Goal: Use online tool/utility: Utilize a website feature to perform a specific function

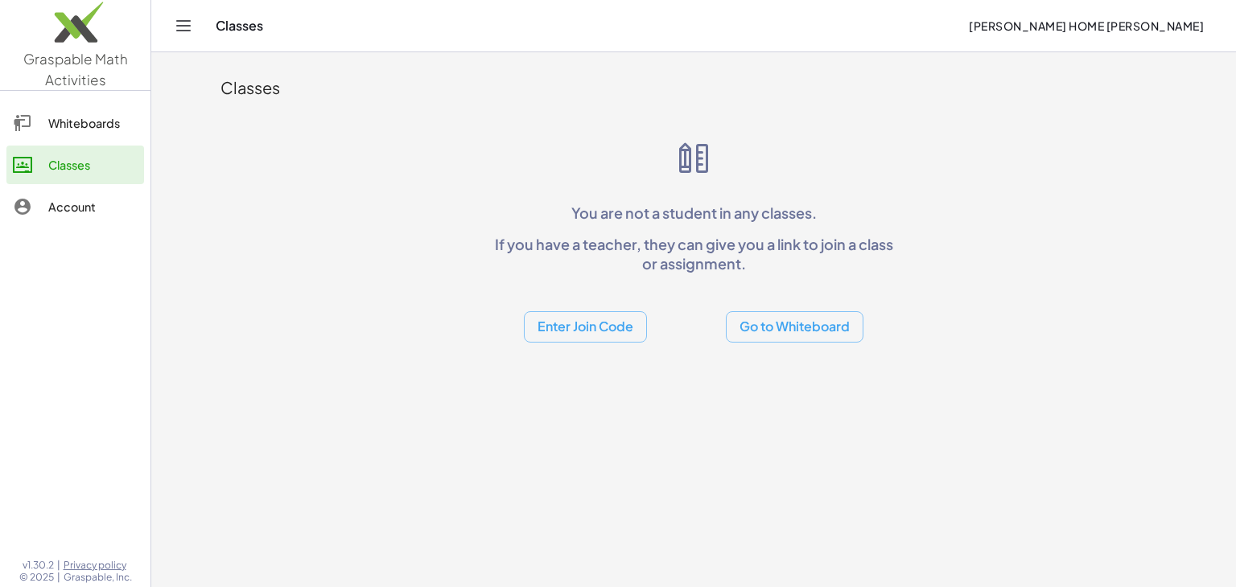
click at [49, 121] on div "Whiteboards" at bounding box center [92, 122] width 89 height 19
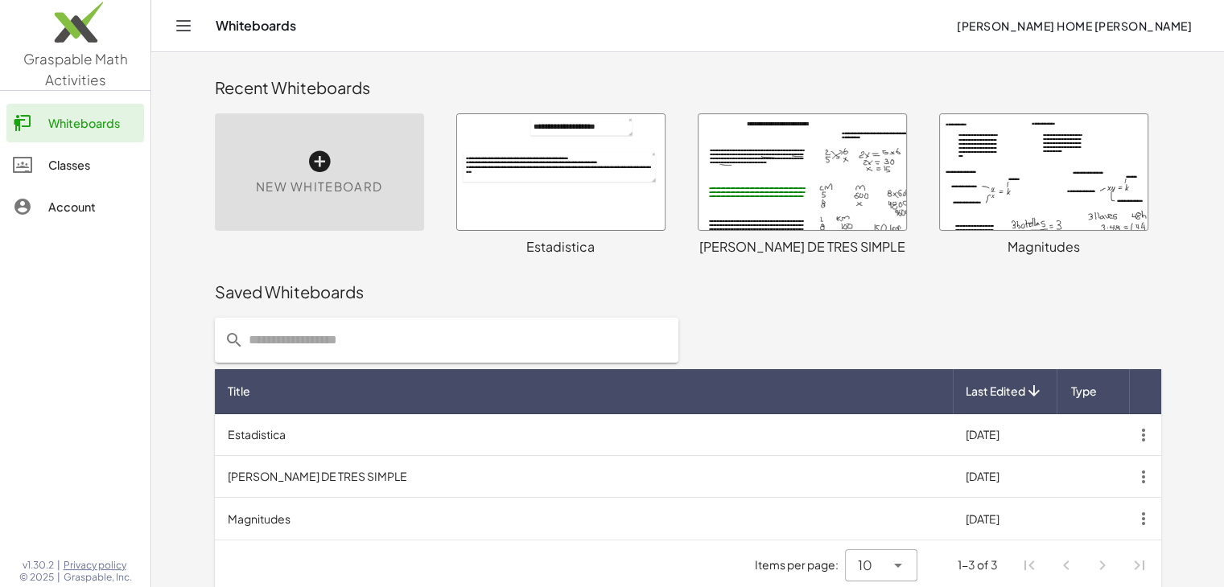
click at [618, 180] on div at bounding box center [561, 172] width 208 height 116
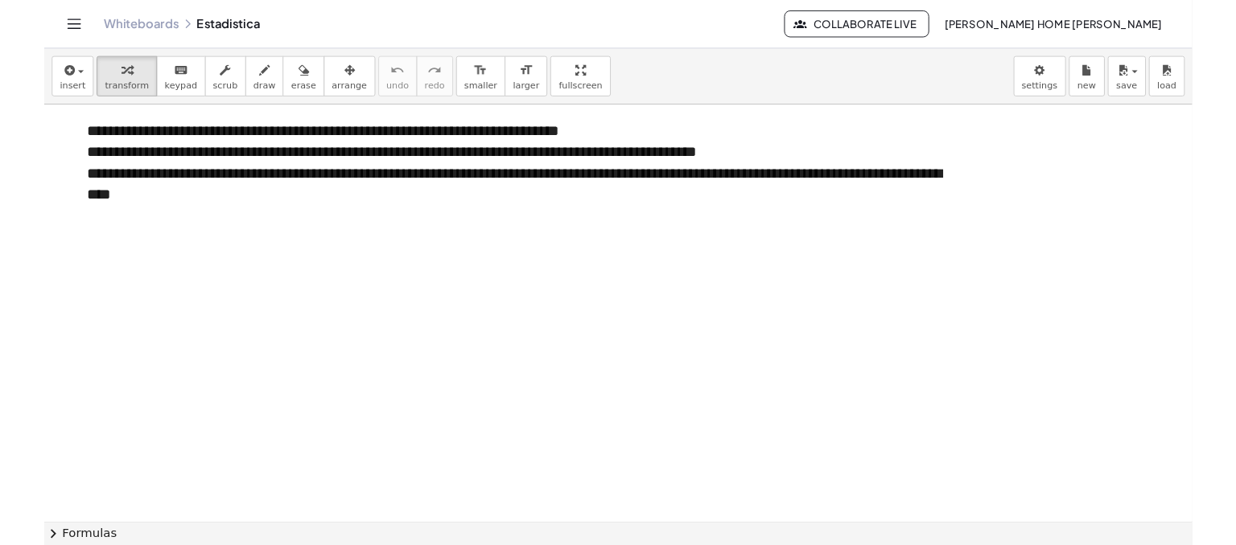
scroll to position [449, 0]
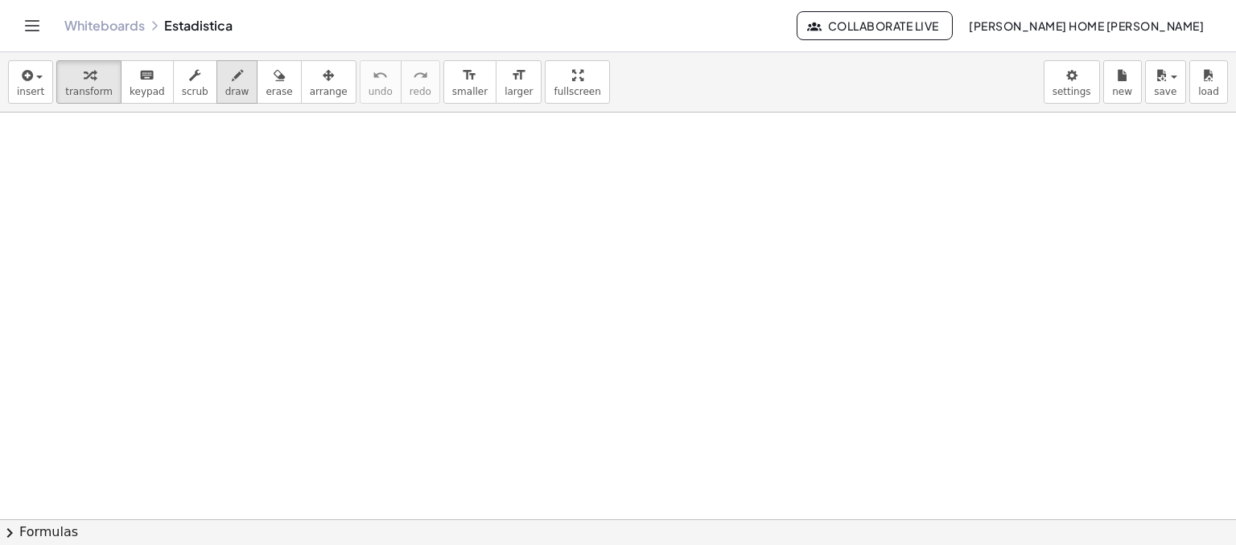
click at [232, 74] on icon "button" at bounding box center [237, 75] width 11 height 19
drag, startPoint x: 270, startPoint y: 158, endPoint x: 260, endPoint y: 194, distance: 36.7
click at [260, 194] on div at bounding box center [618, 338] width 1236 height 1348
drag, startPoint x: 281, startPoint y: 170, endPoint x: 304, endPoint y: 181, distance: 25.9
click at [304, 181] on div at bounding box center [618, 338] width 1236 height 1348
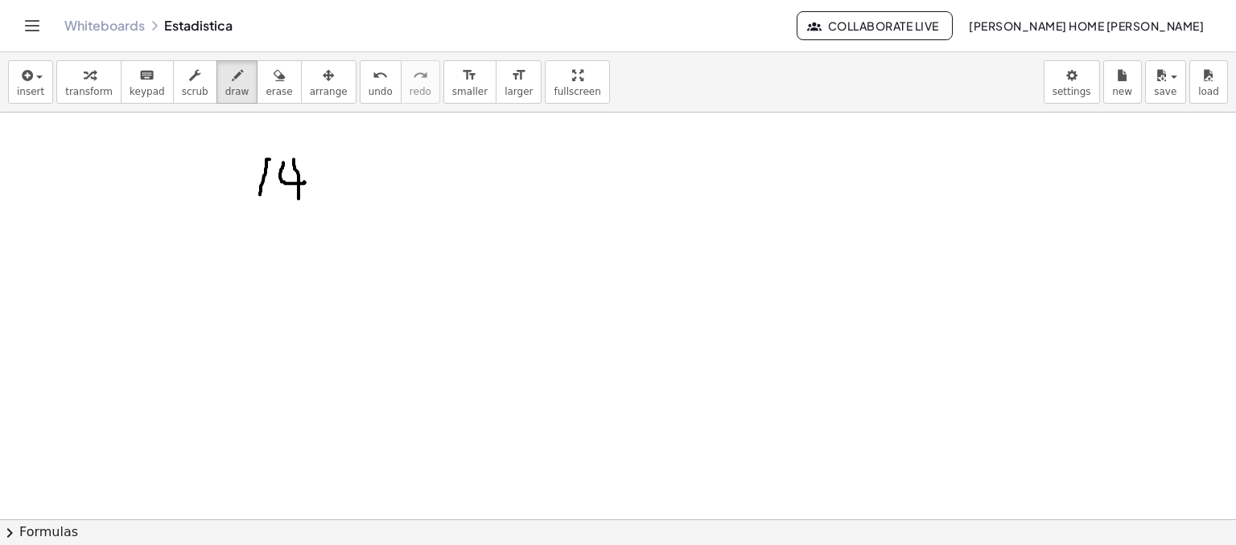
drag, startPoint x: 298, startPoint y: 179, endPoint x: 364, endPoint y: 167, distance: 66.4
click at [298, 199] on div at bounding box center [618, 338] width 1236 height 1348
drag, startPoint x: 366, startPoint y: 162, endPoint x: 470, endPoint y: 208, distance: 113.5
click at [470, 208] on div at bounding box center [618, 338] width 1236 height 1348
drag, startPoint x: 399, startPoint y: 158, endPoint x: 411, endPoint y: 179, distance: 23.5
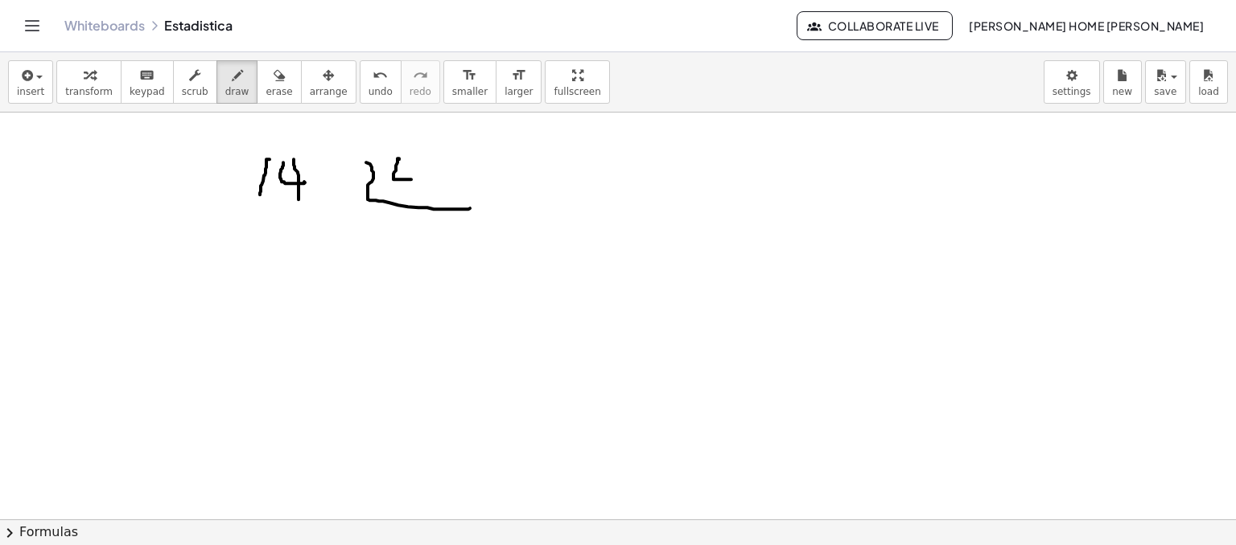
click at [411, 179] on div at bounding box center [618, 338] width 1236 height 1348
drag, startPoint x: 410, startPoint y: 162, endPoint x: 434, endPoint y: 175, distance: 28.4
click at [409, 200] on div at bounding box center [618, 338] width 1236 height 1348
click at [428, 163] on div at bounding box center [618, 338] width 1236 height 1348
click at [426, 175] on div at bounding box center [618, 338] width 1236 height 1348
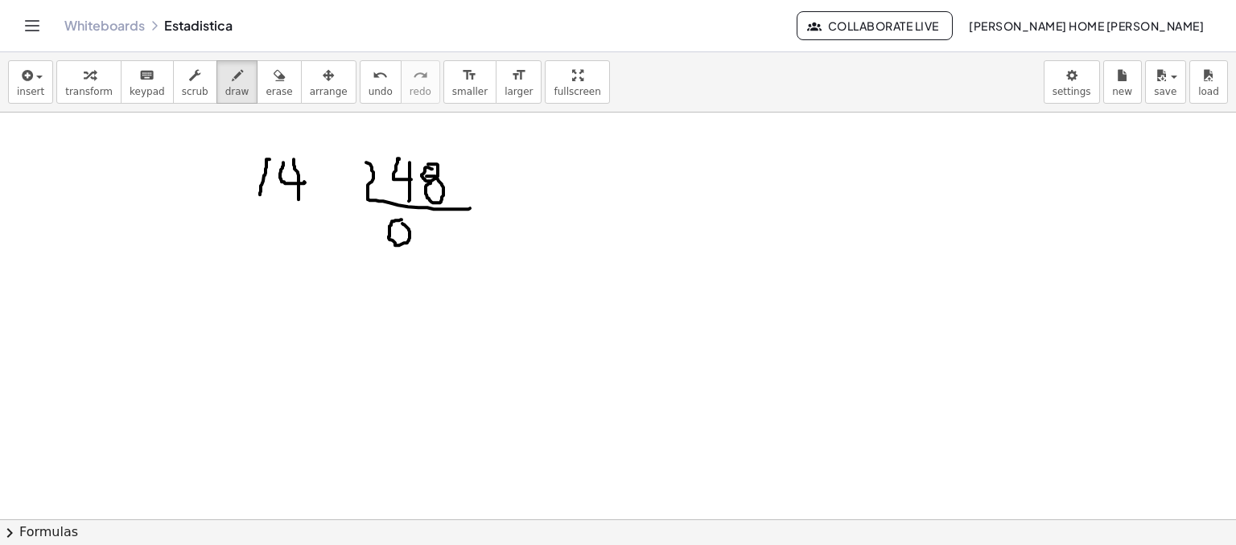
drag, startPoint x: 399, startPoint y: 220, endPoint x: 376, endPoint y: 210, distance: 25.3
click at [393, 220] on div at bounding box center [618, 338] width 1236 height 1348
click at [315, 156] on div at bounding box center [618, 338] width 1236 height 1348
drag, startPoint x: 432, startPoint y: 226, endPoint x: 455, endPoint y: 244, distance: 28.6
click at [455, 244] on div at bounding box center [618, 338] width 1236 height 1348
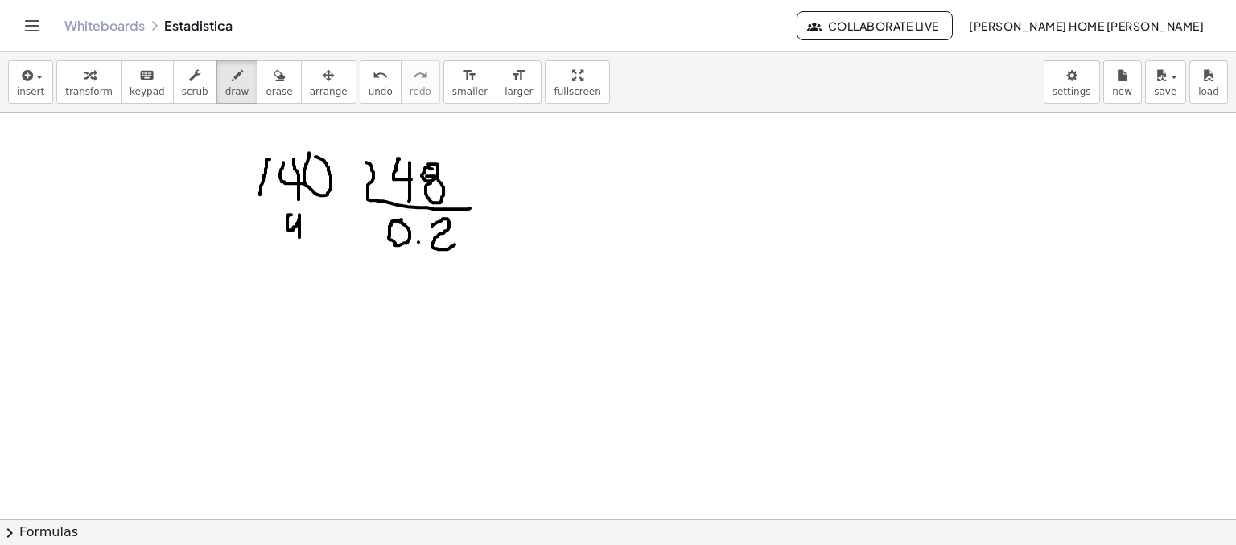
drag, startPoint x: 291, startPoint y: 214, endPoint x: 298, endPoint y: 247, distance: 33.8
click at [298, 247] on div at bounding box center [618, 338] width 1236 height 1348
drag, startPoint x: 314, startPoint y: 210, endPoint x: 311, endPoint y: 230, distance: 20.4
click at [311, 230] on div at bounding box center [618, 338] width 1236 height 1348
drag, startPoint x: 225, startPoint y: 217, endPoint x: 254, endPoint y: 220, distance: 29.1
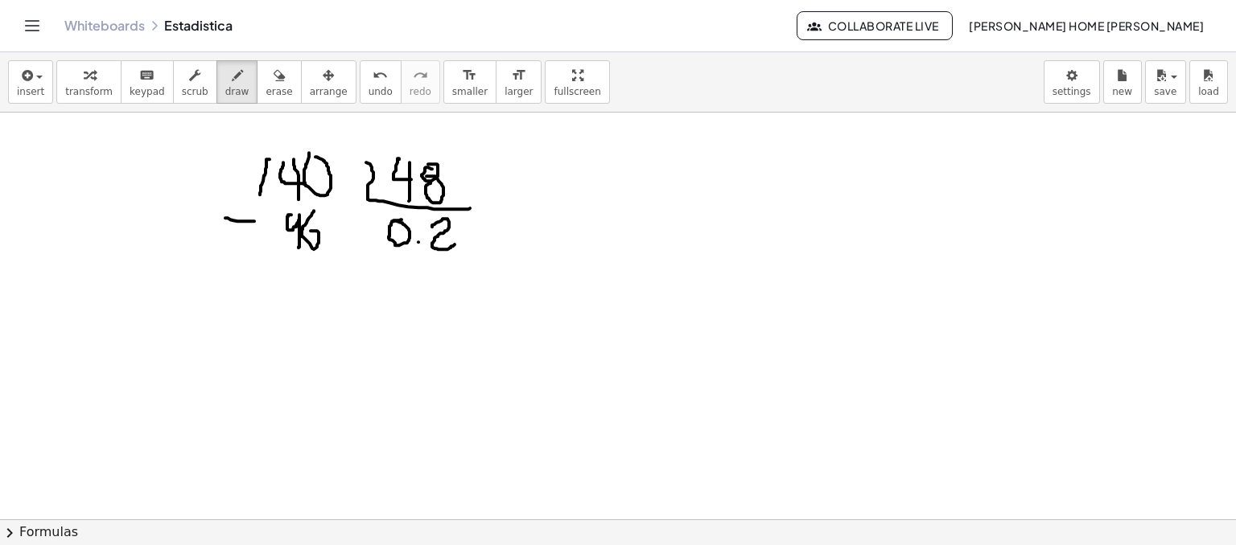
click at [254, 220] on div at bounding box center [618, 338] width 1236 height 1348
drag, startPoint x: 233, startPoint y: 261, endPoint x: 373, endPoint y: 265, distance: 139.2
click at [373, 265] on div at bounding box center [618, 338] width 1236 height 1348
drag, startPoint x: 290, startPoint y: 268, endPoint x: 302, endPoint y: 286, distance: 21.7
click at [301, 287] on div at bounding box center [618, 338] width 1236 height 1348
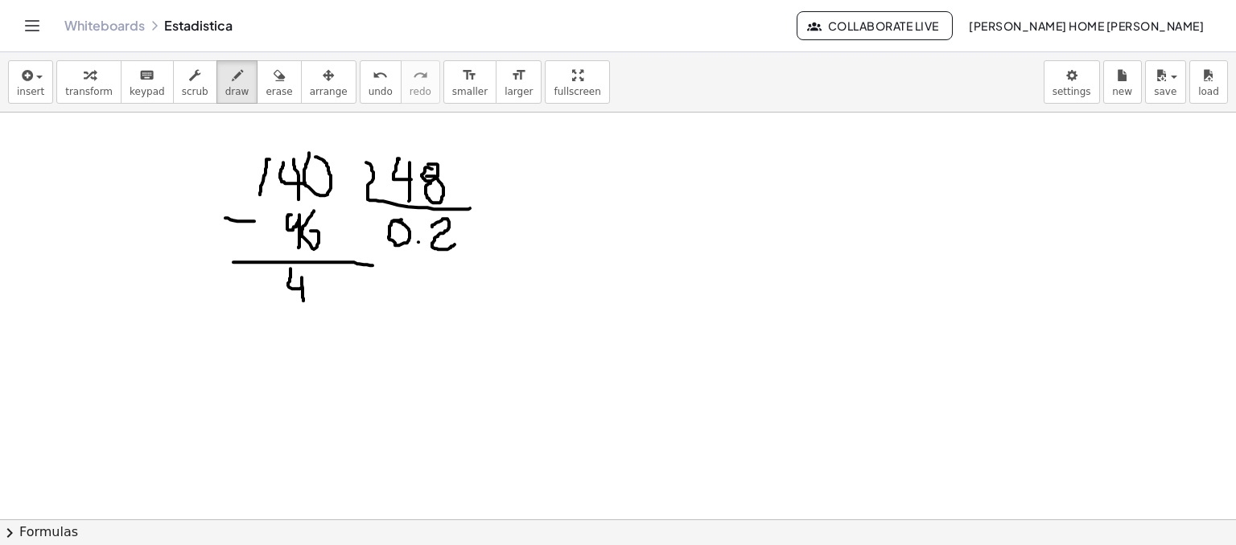
drag, startPoint x: 302, startPoint y: 277, endPoint x: 303, endPoint y: 300, distance: 23.4
click at [303, 300] on div at bounding box center [618, 338] width 1236 height 1348
drag, startPoint x: 318, startPoint y: 290, endPoint x: 326, endPoint y: 278, distance: 15.2
click at [328, 286] on div at bounding box center [618, 338] width 1236 height 1348
drag, startPoint x: 326, startPoint y: 278, endPoint x: 333, endPoint y: 303, distance: 26.0
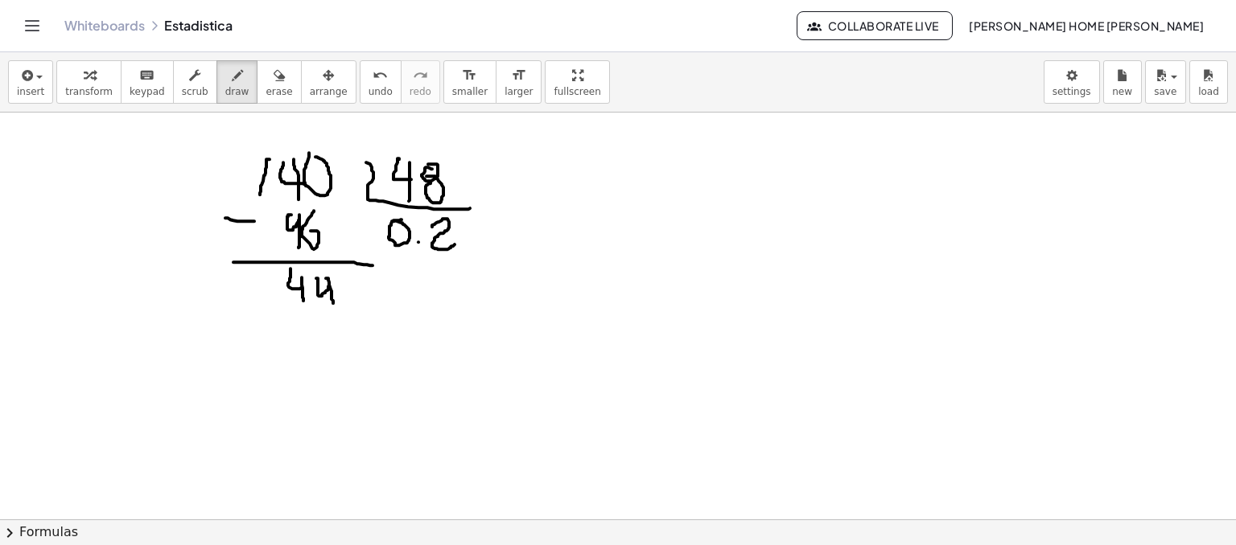
click at [333, 303] on div at bounding box center [618, 338] width 1236 height 1348
click at [346, 276] on div at bounding box center [618, 338] width 1236 height 1348
drag, startPoint x: 834, startPoint y: 146, endPoint x: 859, endPoint y: 158, distance: 28.4
click at [859, 158] on div at bounding box center [618, 338] width 1236 height 1348
drag, startPoint x: 854, startPoint y: 146, endPoint x: 879, endPoint y: 142, distance: 25.3
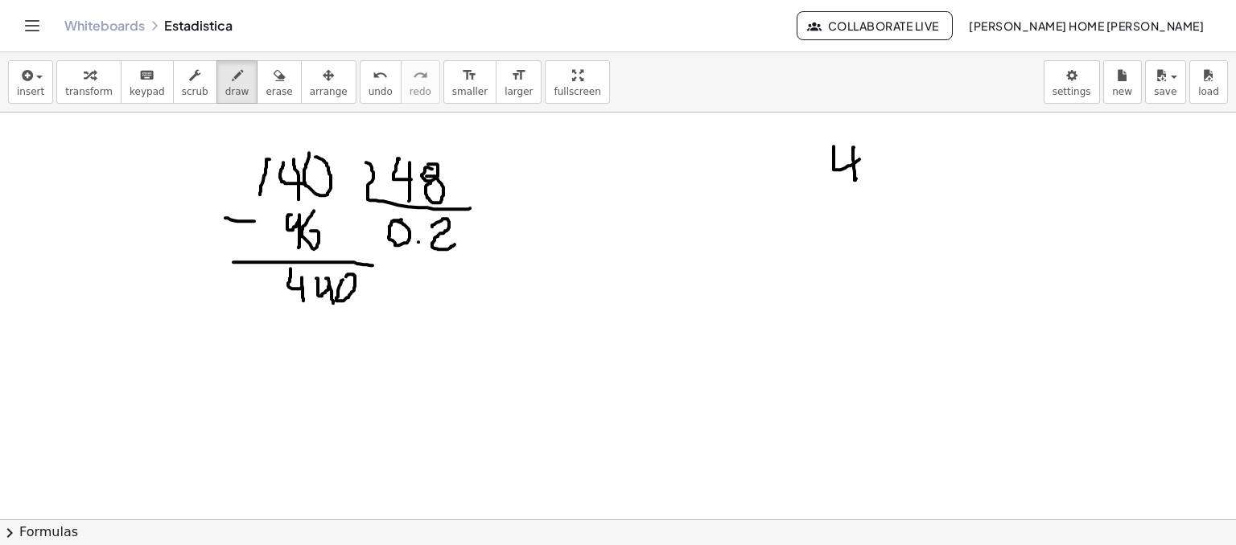
click at [858, 175] on div at bounding box center [618, 338] width 1236 height 1348
drag, startPoint x: 873, startPoint y: 146, endPoint x: 881, endPoint y: 136, distance: 12.6
click at [885, 134] on div at bounding box center [618, 338] width 1236 height 1348
drag, startPoint x: 882, startPoint y: 150, endPoint x: 892, endPoint y: 152, distance: 10.6
click at [891, 148] on div at bounding box center [618, 338] width 1236 height 1348
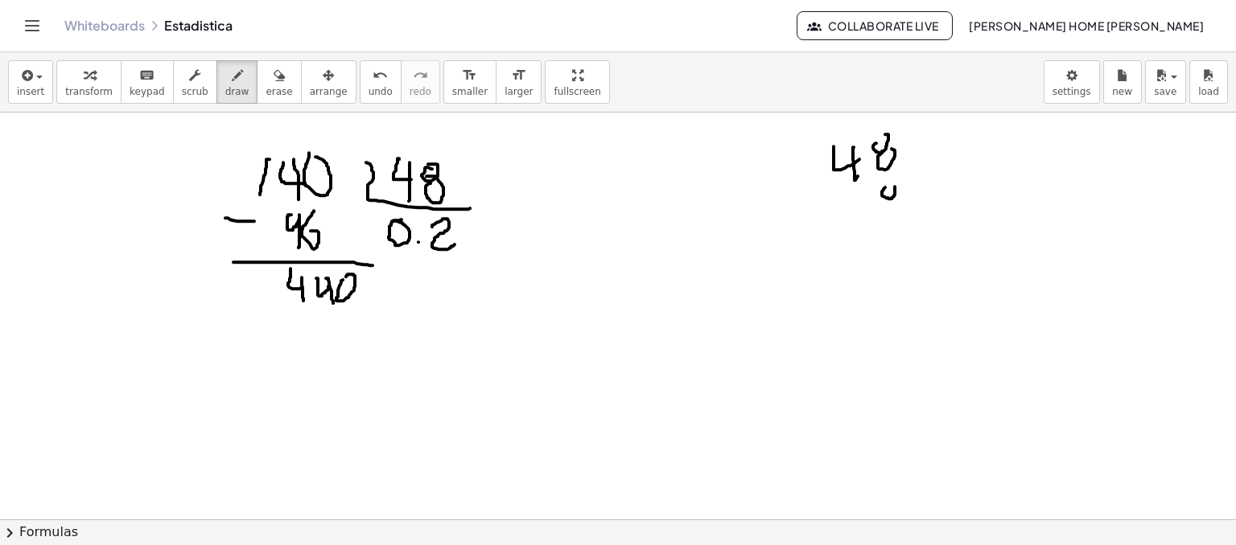
click at [882, 178] on div at bounding box center [618, 338] width 1236 height 1348
click at [897, 201] on div at bounding box center [618, 338] width 1236 height 1348
drag, startPoint x: 859, startPoint y: 203, endPoint x: 843, endPoint y: 212, distance: 18.4
click at [843, 214] on div at bounding box center [618, 338] width 1236 height 1348
drag, startPoint x: 840, startPoint y: 207, endPoint x: 827, endPoint y: 241, distance: 36.2
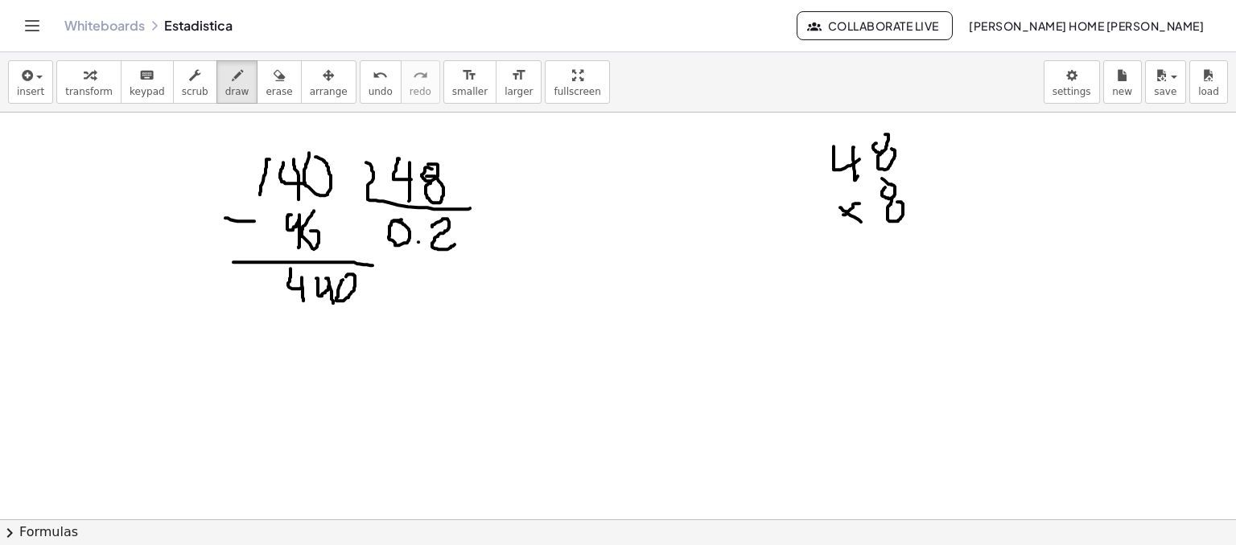
click at [872, 229] on div at bounding box center [618, 338] width 1236 height 1348
drag, startPoint x: 858, startPoint y: 242, endPoint x: 936, endPoint y: 226, distance: 79.7
click at [936, 226] on div at bounding box center [618, 338] width 1236 height 1348
drag, startPoint x: 907, startPoint y: 245, endPoint x: 919, endPoint y: 256, distance: 16.0
click at [921, 260] on div at bounding box center [618, 338] width 1236 height 1348
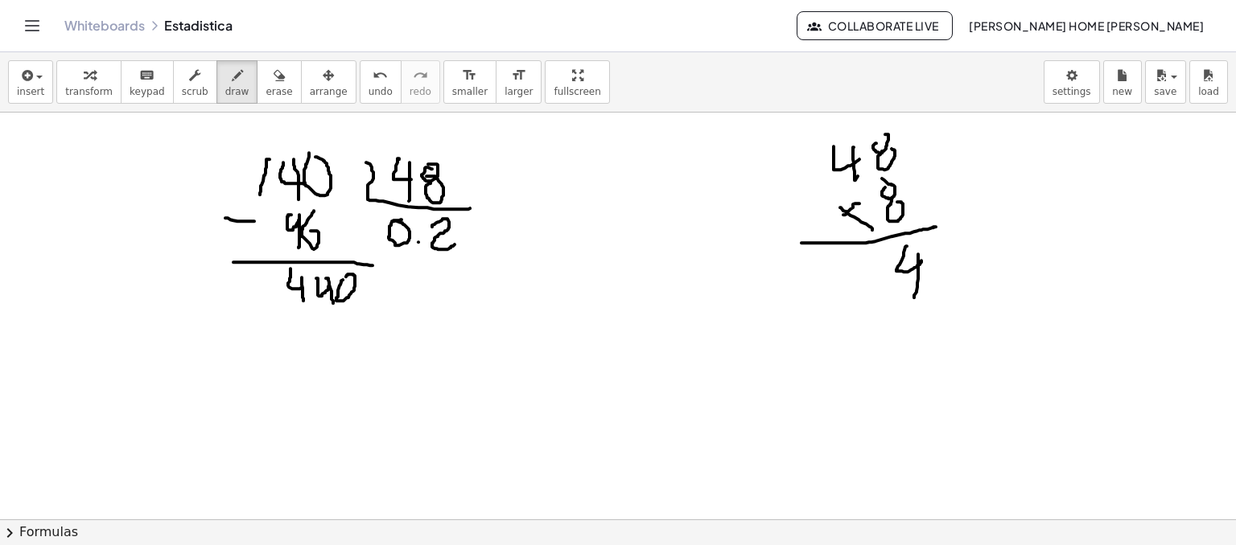
drag, startPoint x: 918, startPoint y: 253, endPoint x: 817, endPoint y: 199, distance: 115.2
click at [914, 297] on div at bounding box center [618, 338] width 1236 height 1348
drag, startPoint x: 802, startPoint y: 121, endPoint x: 789, endPoint y: 148, distance: 30.2
click at [789, 148] on div at bounding box center [618, 338] width 1236 height 1348
drag, startPoint x: 834, startPoint y: 263, endPoint x: 843, endPoint y: 278, distance: 17.0
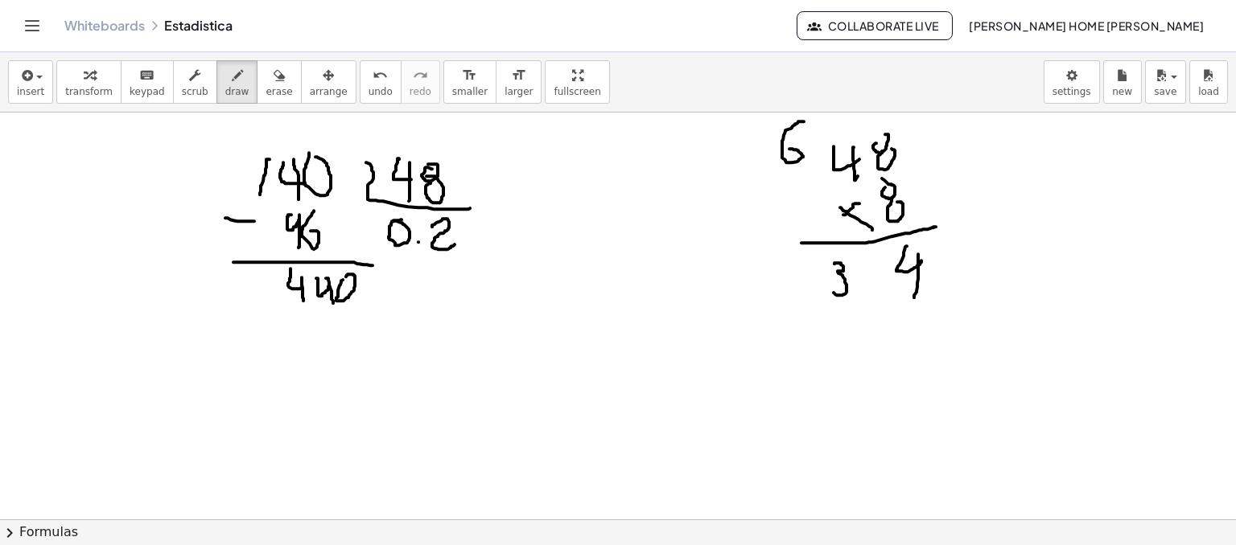
click at [834, 290] on div at bounding box center [618, 338] width 1236 height 1348
drag, startPoint x: 858, startPoint y: 261, endPoint x: 865, endPoint y: 273, distance: 14.1
click at [866, 260] on div at bounding box center [618, 338] width 1236 height 1348
drag, startPoint x: 866, startPoint y: 274, endPoint x: 843, endPoint y: 268, distance: 23.4
click at [871, 277] on div at bounding box center [618, 338] width 1236 height 1348
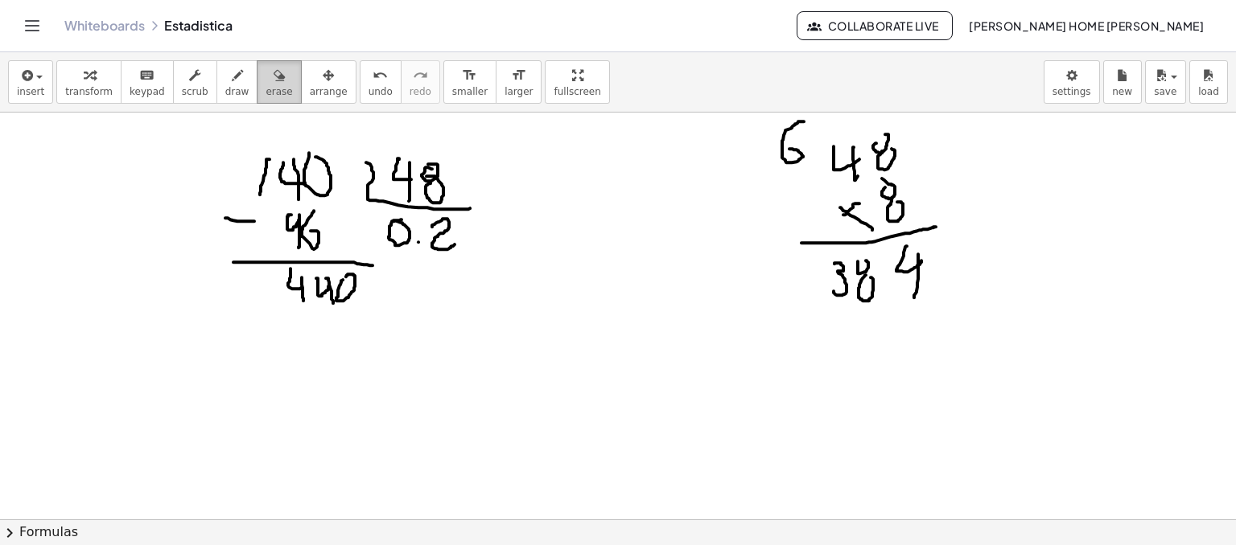
click at [266, 73] on div "button" at bounding box center [279, 74] width 27 height 19
click at [225, 72] on div "button" at bounding box center [237, 74] width 24 height 19
drag, startPoint x: 692, startPoint y: 339, endPoint x: 711, endPoint y: 344, distance: 20.1
click at [711, 344] on div at bounding box center [618, 338] width 1236 height 1348
click at [717, 351] on div at bounding box center [618, 338] width 1236 height 1348
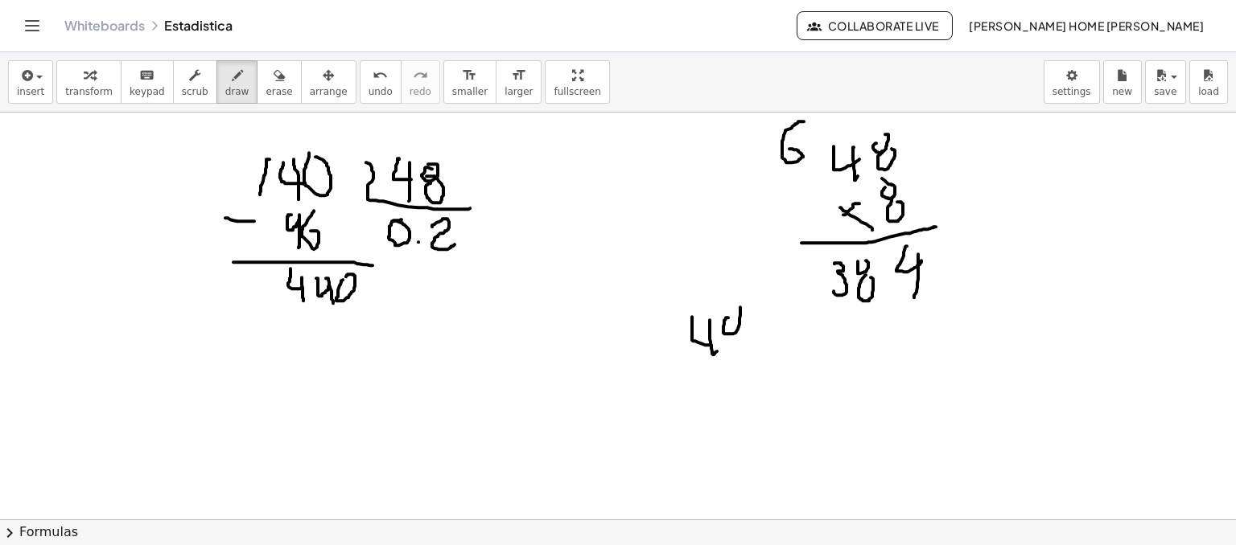
drag, startPoint x: 726, startPoint y: 318, endPoint x: 734, endPoint y: 317, distance: 8.1
click at [734, 305] on div at bounding box center [618, 338] width 1236 height 1348
drag, startPoint x: 736, startPoint y: 324, endPoint x: 739, endPoint y: 333, distance: 9.4
click at [739, 319] on div at bounding box center [618, 338] width 1236 height 1348
drag, startPoint x: 751, startPoint y: 368, endPoint x: 755, endPoint y: 397, distance: 28.6
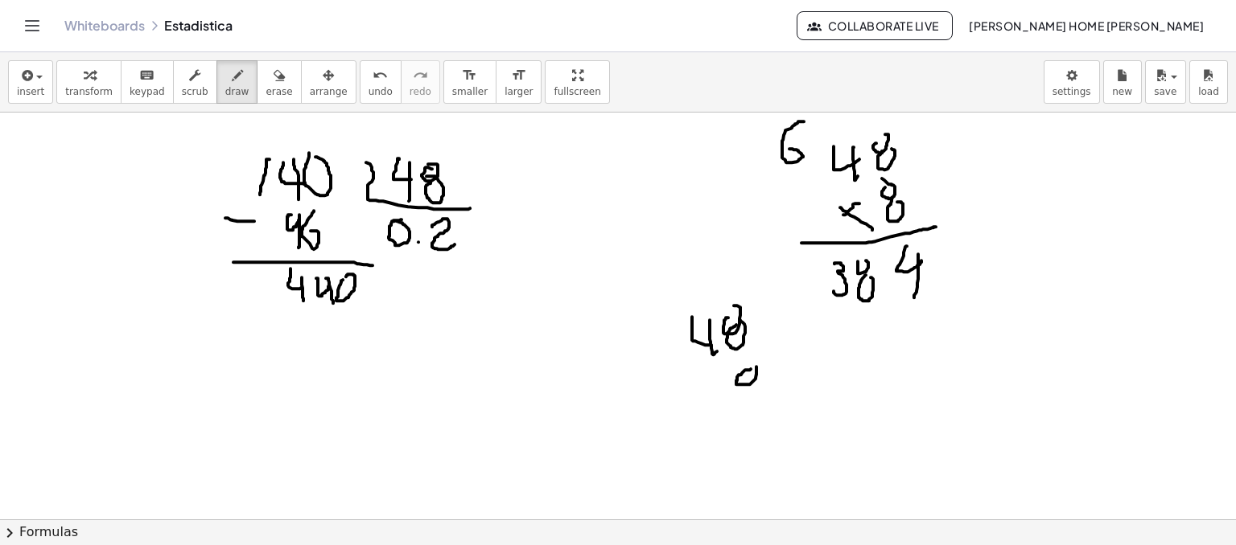
click at [755, 397] on div at bounding box center [618, 338] width 1236 height 1348
drag, startPoint x: 711, startPoint y: 371, endPoint x: 697, endPoint y: 393, distance: 26.1
click at [697, 393] on div at bounding box center [618, 338] width 1236 height 1348
drag, startPoint x: 694, startPoint y: 383, endPoint x: 710, endPoint y: 410, distance: 30.6
click at [720, 399] on div at bounding box center [618, 338] width 1236 height 1348
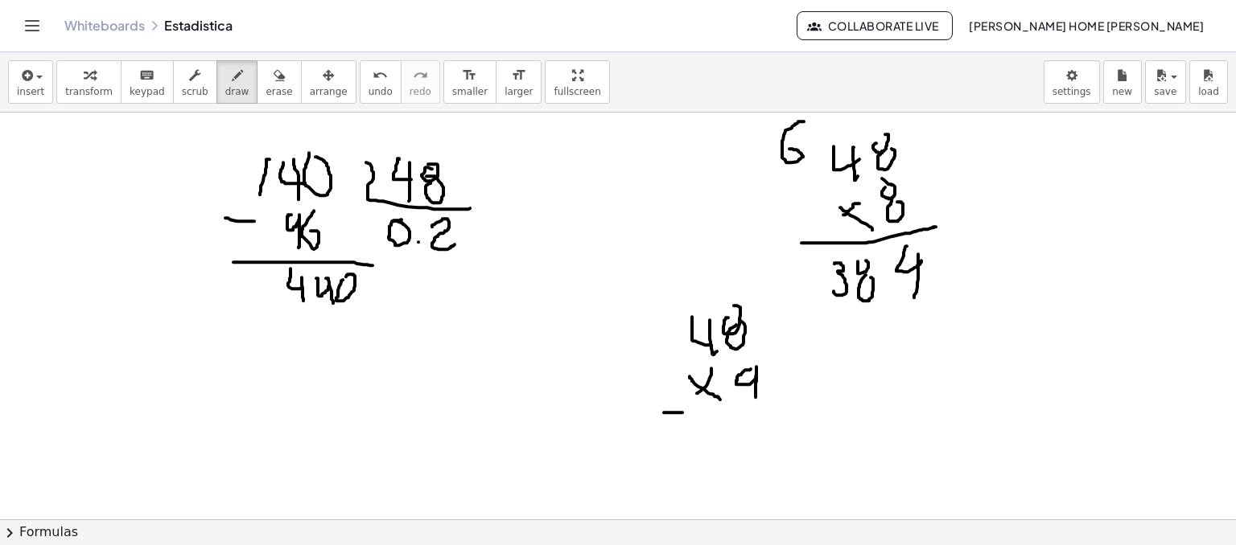
drag, startPoint x: 664, startPoint y: 412, endPoint x: 846, endPoint y: 412, distance: 181.8
click at [846, 412] on div at bounding box center [618, 338] width 1236 height 1348
click at [274, 78] on icon "button" at bounding box center [279, 75] width 11 height 19
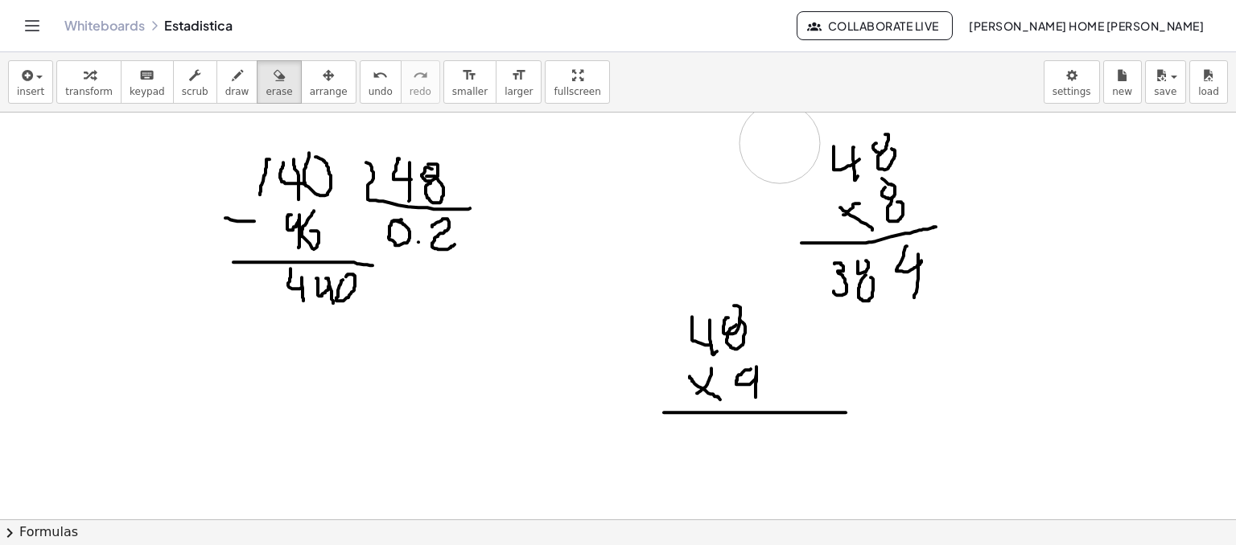
drag, startPoint x: 783, startPoint y: 117, endPoint x: 779, endPoint y: 145, distance: 28.4
click at [779, 145] on div at bounding box center [618, 338] width 1236 height 1348
click at [232, 81] on icon "button" at bounding box center [237, 75] width 11 height 19
drag, startPoint x: 752, startPoint y: 419, endPoint x: 769, endPoint y: 444, distance: 30.1
click at [769, 444] on div at bounding box center [618, 338] width 1236 height 1348
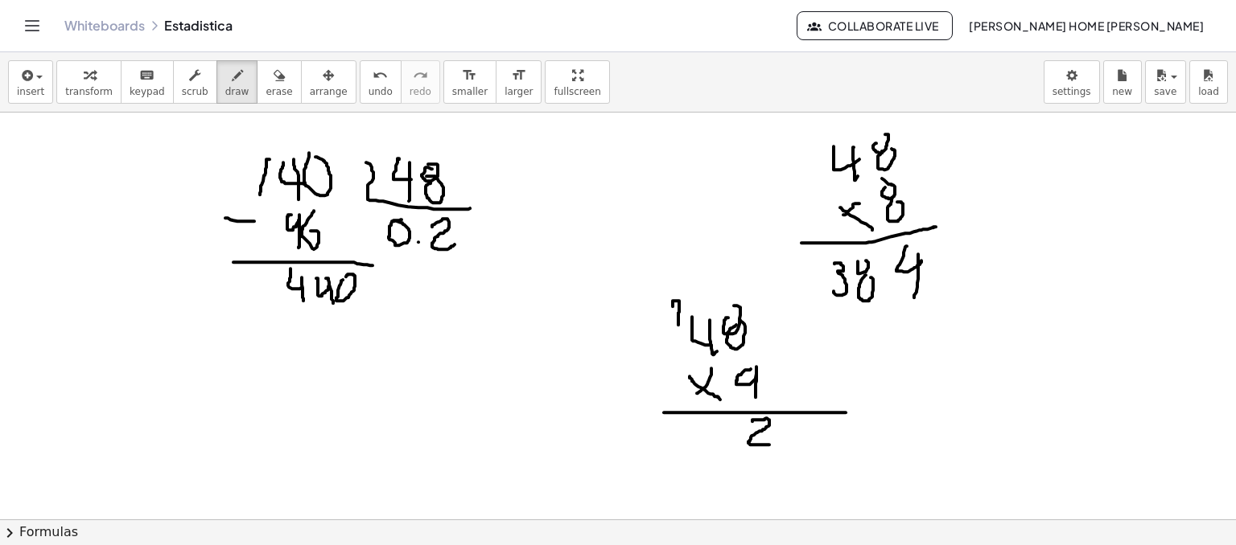
drag, startPoint x: 673, startPoint y: 306, endPoint x: 677, endPoint y: 327, distance: 21.3
click at [677, 327] on div at bounding box center [618, 338] width 1236 height 1348
drag, startPoint x: 669, startPoint y: 317, endPoint x: 683, endPoint y: 315, distance: 14.7
click at [683, 315] on div at bounding box center [618, 338] width 1236 height 1348
drag, startPoint x: 679, startPoint y: 419, endPoint x: 699, endPoint y: 432, distance: 23.9
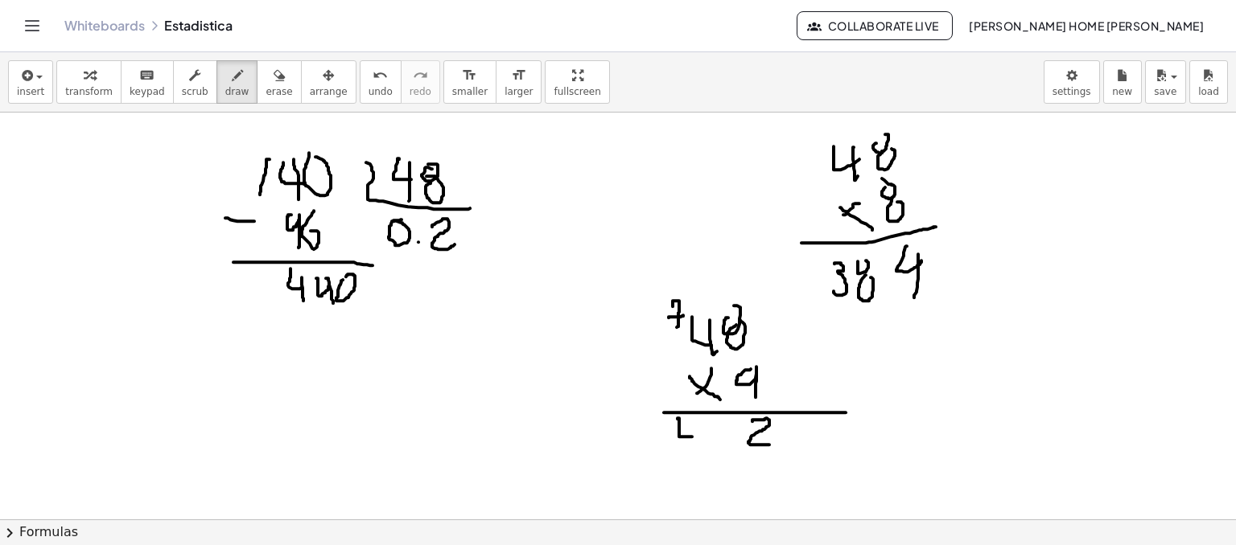
click at [698, 434] on div at bounding box center [618, 338] width 1236 height 1348
drag, startPoint x: 695, startPoint y: 427, endPoint x: 698, endPoint y: 442, distance: 14.8
click at [691, 449] on div at bounding box center [618, 338] width 1236 height 1348
drag, startPoint x: 715, startPoint y: 424, endPoint x: 719, endPoint y: 447, distance: 23.7
click at [719, 447] on div at bounding box center [618, 338] width 1236 height 1348
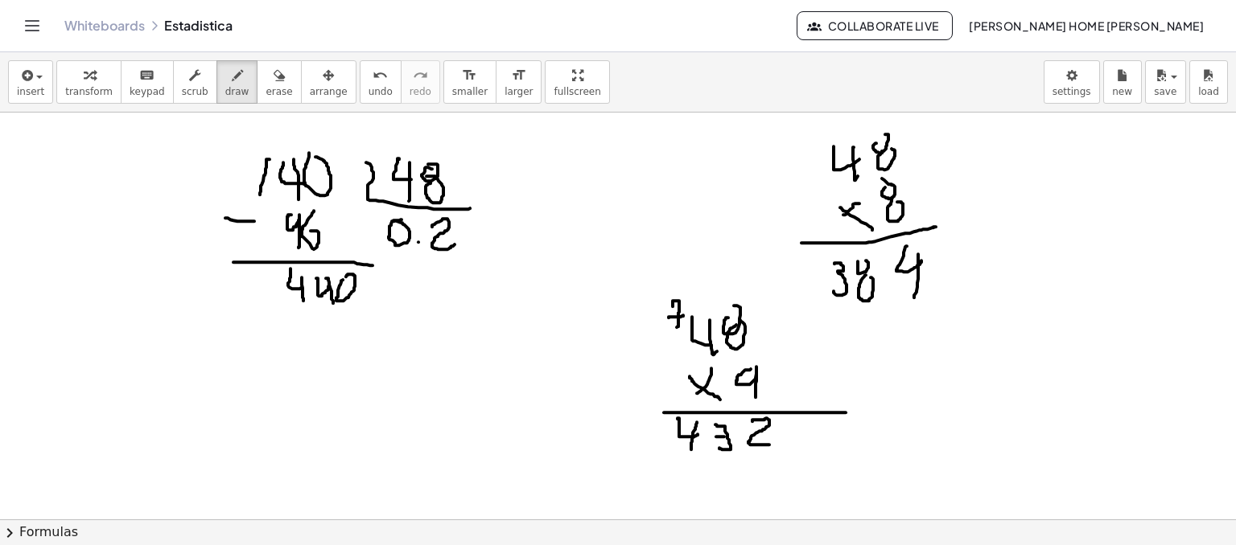
drag, startPoint x: 724, startPoint y: 436, endPoint x: 713, endPoint y: 435, distance: 11.3
click at [713, 435] on div at bounding box center [618, 338] width 1236 height 1348
drag, startPoint x: 473, startPoint y: 216, endPoint x: 475, endPoint y: 254, distance: 38.7
click at [475, 254] on div at bounding box center [618, 338] width 1236 height 1348
drag, startPoint x: 291, startPoint y: 312, endPoint x: 307, endPoint y: 315, distance: 15.6
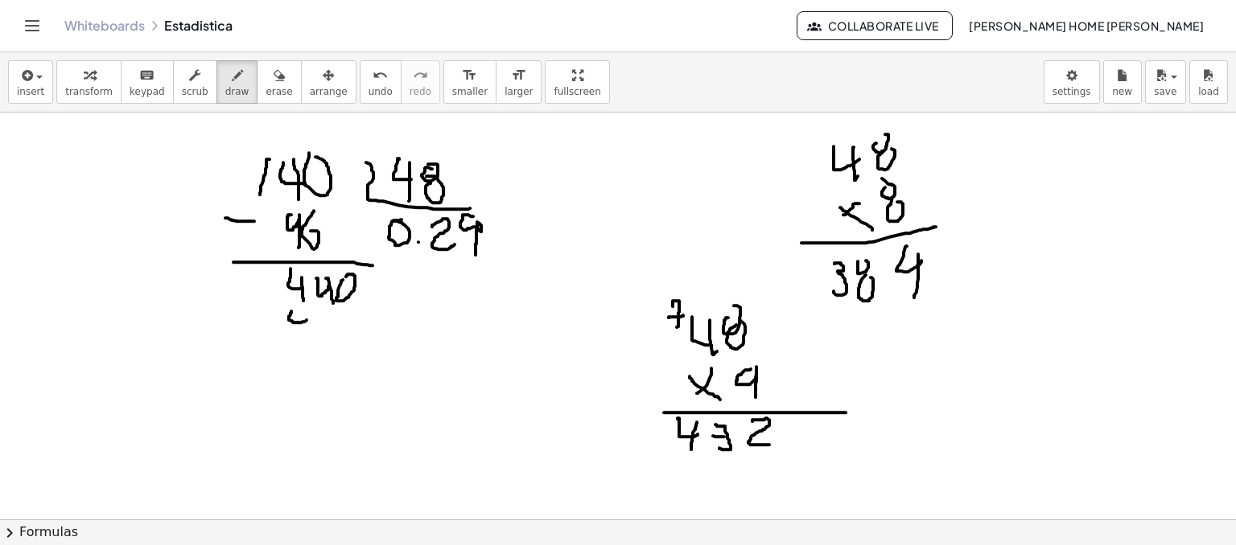
click at [307, 319] on div at bounding box center [618, 338] width 1236 height 1348
drag, startPoint x: 307, startPoint y: 315, endPoint x: 307, endPoint y: 331, distance: 16.1
click at [307, 331] on div at bounding box center [618, 338] width 1236 height 1348
drag, startPoint x: 323, startPoint y: 310, endPoint x: 325, endPoint y: 332, distance: 22.6
click at [325, 334] on div at bounding box center [618, 338] width 1236 height 1348
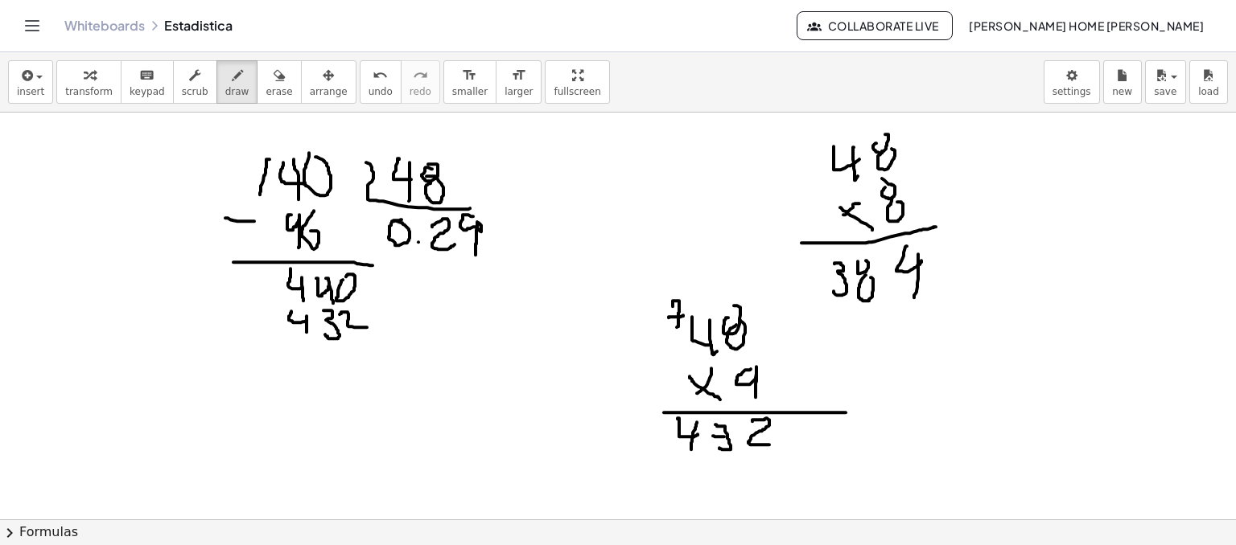
drag, startPoint x: 340, startPoint y: 314, endPoint x: 372, endPoint y: 326, distance: 34.4
click at [372, 326] on div at bounding box center [618, 338] width 1236 height 1348
drag, startPoint x: 256, startPoint y: 303, endPoint x: 274, endPoint y: 313, distance: 20.6
click at [274, 298] on div at bounding box center [618, 338] width 1236 height 1348
drag, startPoint x: 257, startPoint y: 337, endPoint x: 414, endPoint y: 335, distance: 156.9
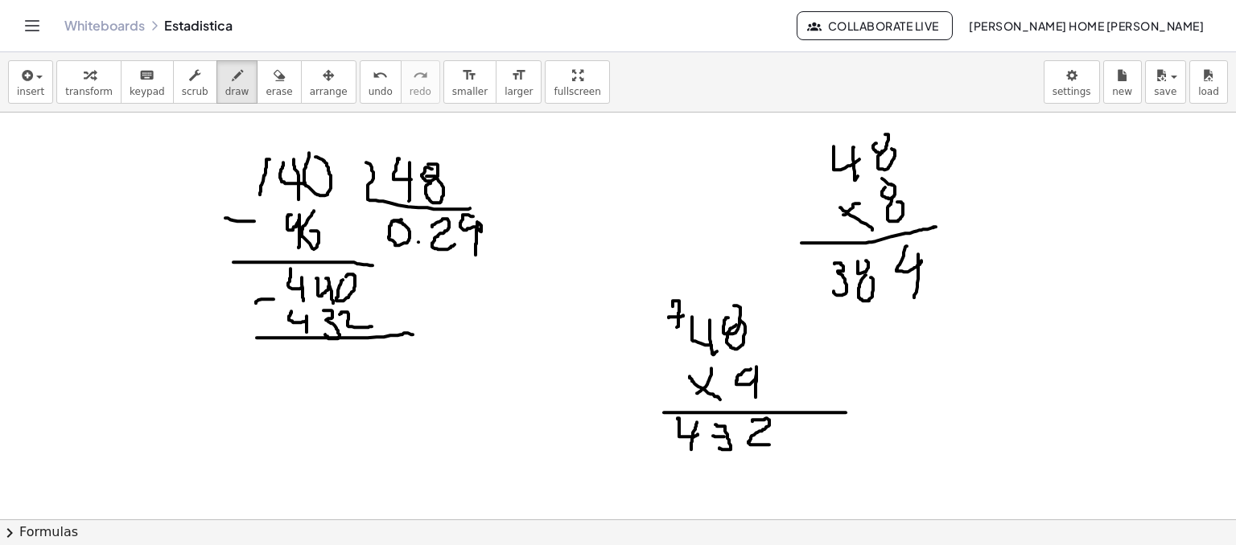
click at [414, 335] on div at bounding box center [618, 338] width 1236 height 1348
click at [266, 76] on div "button" at bounding box center [279, 74] width 27 height 19
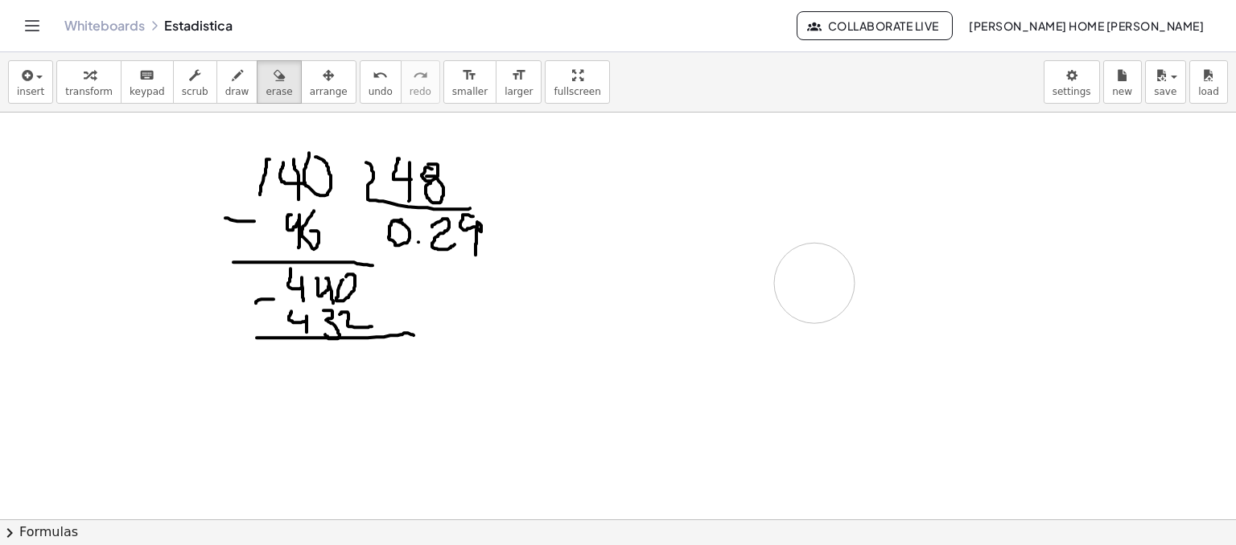
drag, startPoint x: 1132, startPoint y: 236, endPoint x: 814, endPoint y: 282, distance: 321.2
click at [814, 282] on div at bounding box center [618, 338] width 1236 height 1348
click at [358, 349] on div at bounding box center [618, 338] width 1236 height 1348
click at [227, 91] on button "draw" at bounding box center [237, 81] width 42 height 43
drag, startPoint x: 327, startPoint y: 317, endPoint x: 319, endPoint y: 326, distance: 11.4
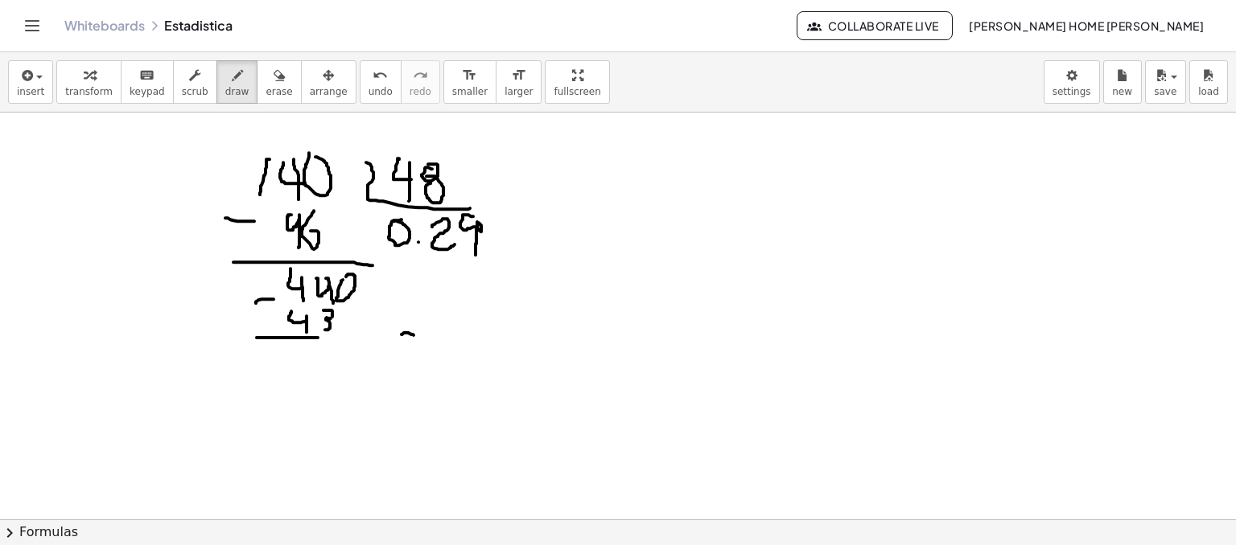
click at [319, 326] on div at bounding box center [618, 338] width 1236 height 1348
drag, startPoint x: 340, startPoint y: 305, endPoint x: 364, endPoint y: 325, distance: 30.8
click at [364, 325] on div at bounding box center [618, 338] width 1236 height 1348
drag, startPoint x: 331, startPoint y: 332, endPoint x: 407, endPoint y: 340, distance: 76.9
click at [424, 331] on div at bounding box center [618, 338] width 1236 height 1348
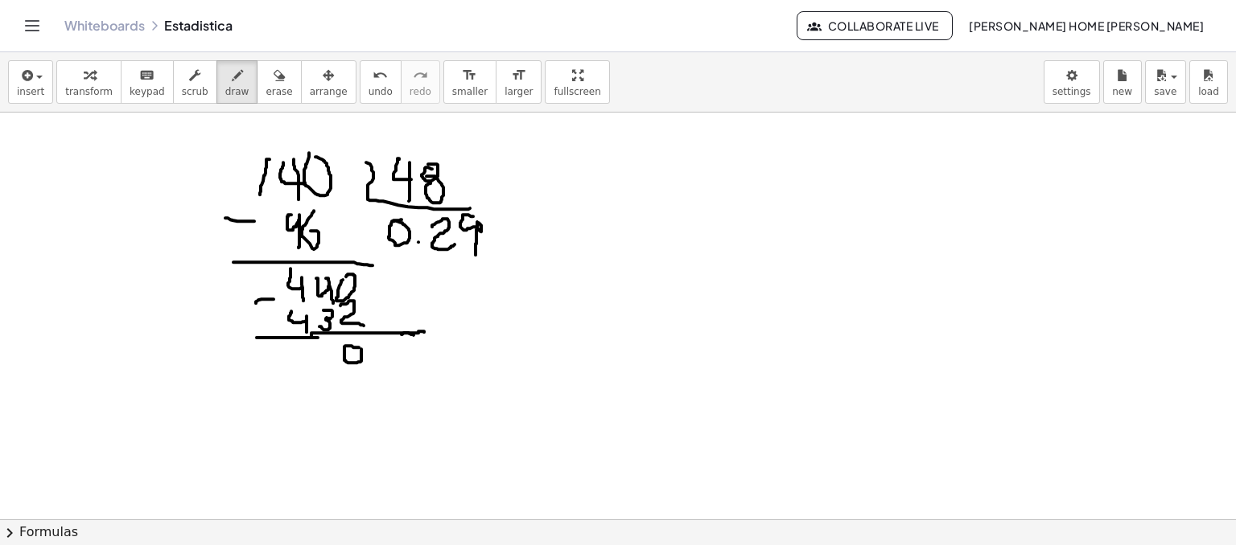
drag, startPoint x: 344, startPoint y: 346, endPoint x: 351, endPoint y: 340, distance: 8.6
click at [351, 340] on div at bounding box center [618, 338] width 1236 height 1348
click at [351, 368] on div at bounding box center [618, 338] width 1236 height 1348
drag, startPoint x: 389, startPoint y: 346, endPoint x: 380, endPoint y: 345, distance: 8.9
click at [380, 345] on div at bounding box center [618, 338] width 1236 height 1348
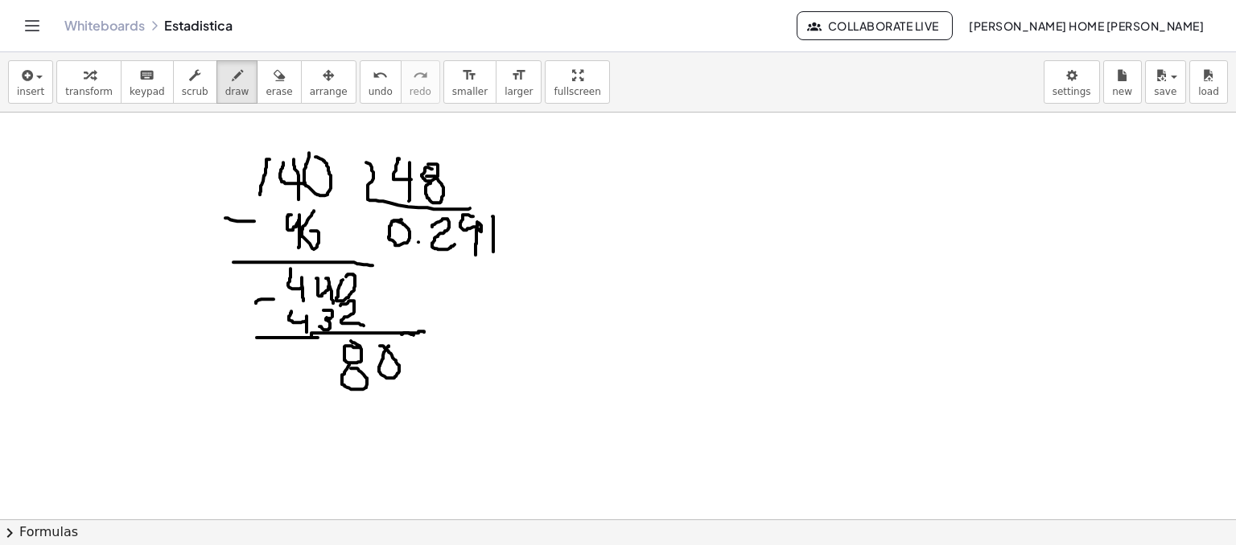
drag, startPoint x: 492, startPoint y: 216, endPoint x: 493, endPoint y: 255, distance: 39.4
click at [493, 255] on div at bounding box center [618, 338] width 1236 height 1348
drag, startPoint x: 356, startPoint y: 391, endPoint x: 360, endPoint y: 417, distance: 26.1
click at [360, 417] on div at bounding box center [618, 338] width 1236 height 1348
drag, startPoint x: 360, startPoint y: 394, endPoint x: 385, endPoint y: 406, distance: 27.7
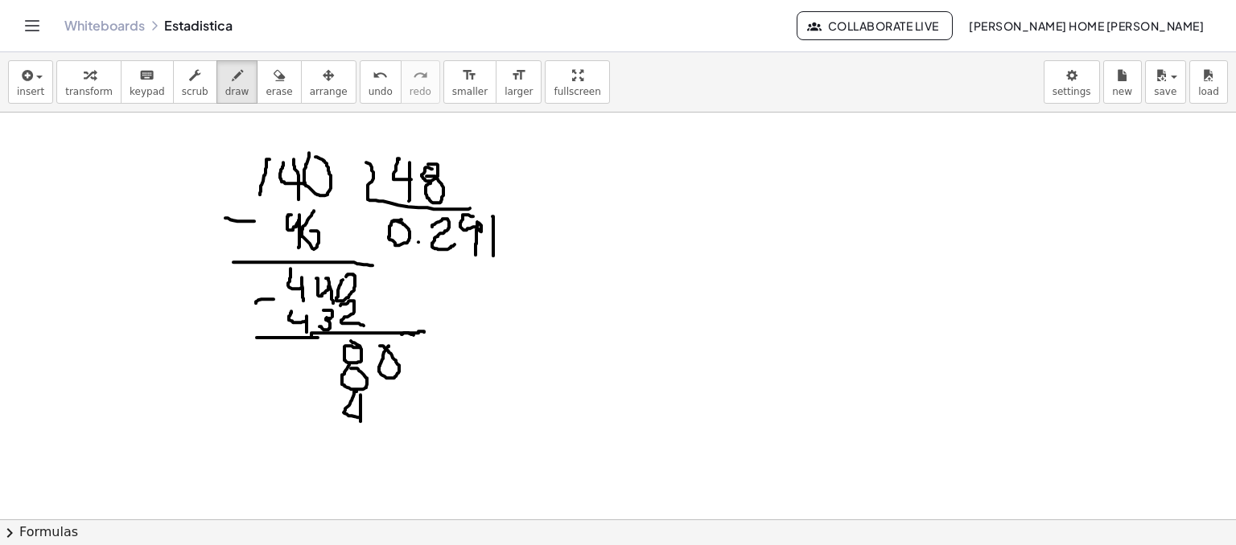
click at [364, 426] on div at bounding box center [618, 338] width 1236 height 1348
drag, startPoint x: 390, startPoint y: 391, endPoint x: 385, endPoint y: 383, distance: 9.4
click at [389, 381] on div at bounding box center [618, 338] width 1236 height 1348
click at [395, 397] on div at bounding box center [618, 338] width 1236 height 1348
drag, startPoint x: 293, startPoint y: 374, endPoint x: 313, endPoint y: 377, distance: 20.4
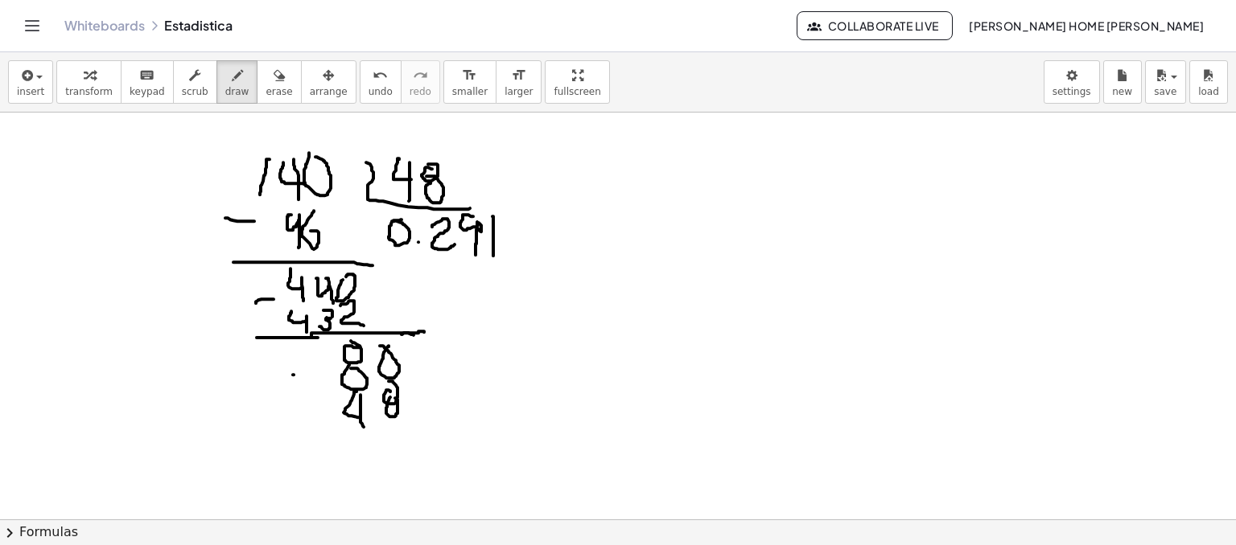
click at [313, 377] on div at bounding box center [618, 338] width 1236 height 1348
drag, startPoint x: 291, startPoint y: 426, endPoint x: 508, endPoint y: 448, distance: 218.3
click at [508, 448] on div at bounding box center [618, 338] width 1236 height 1348
drag, startPoint x: 350, startPoint y: 447, endPoint x: 343, endPoint y: 471, distance: 25.2
click at [343, 471] on div at bounding box center [618, 338] width 1236 height 1348
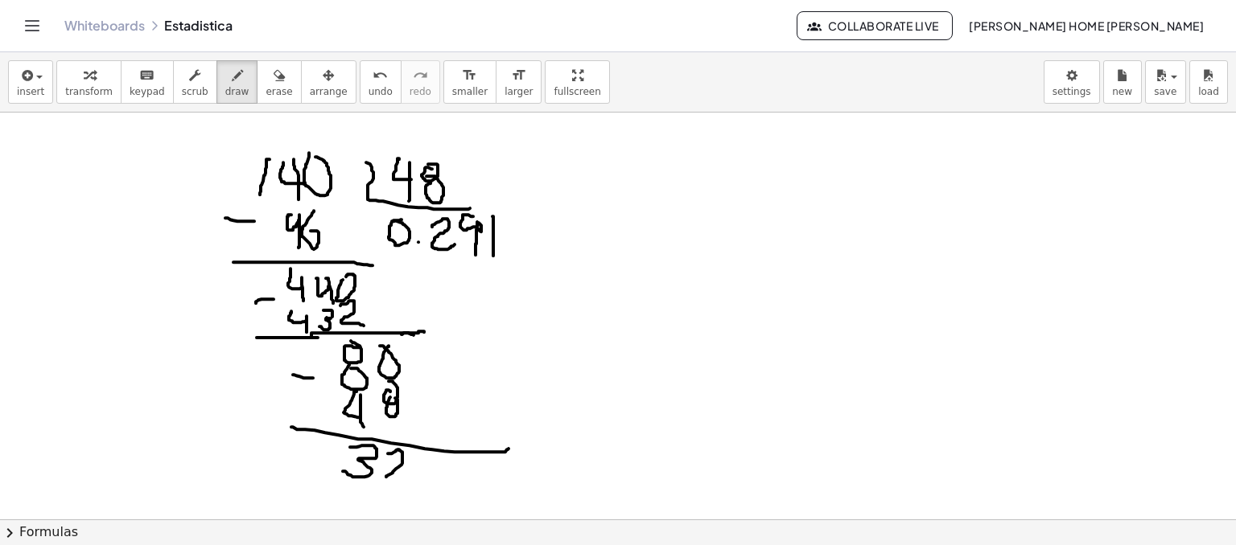
drag, startPoint x: 389, startPoint y: 453, endPoint x: 415, endPoint y: 474, distance: 33.8
click at [415, 474] on div at bounding box center [618, 338] width 1236 height 1348
drag, startPoint x: 413, startPoint y: 470, endPoint x: 421, endPoint y: 456, distance: 15.9
click at [421, 456] on div at bounding box center [618, 338] width 1236 height 1348
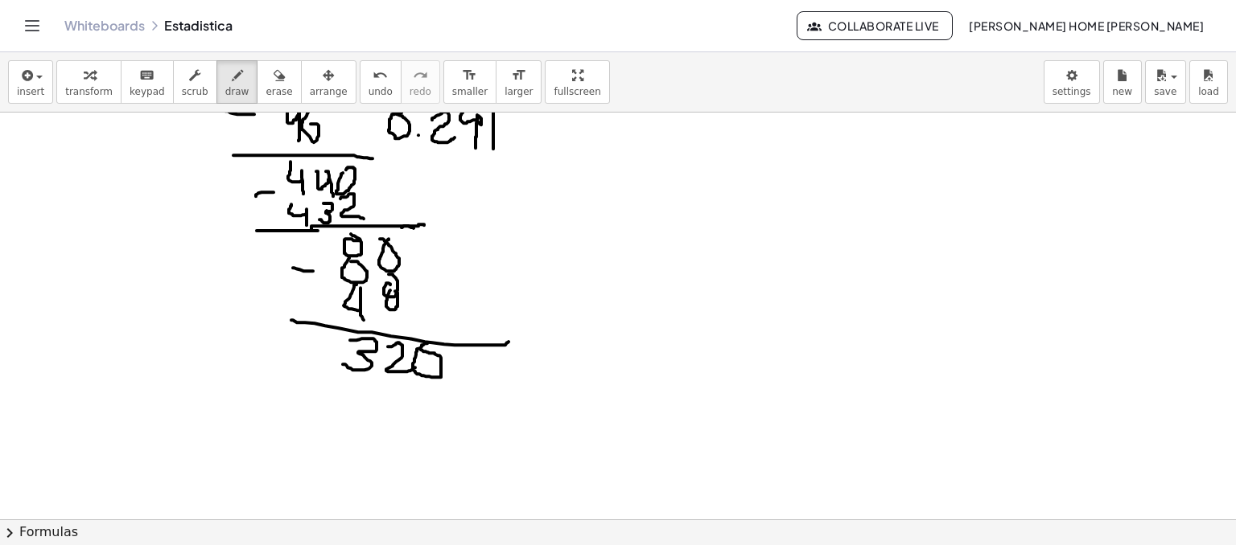
scroll to position [610, 0]
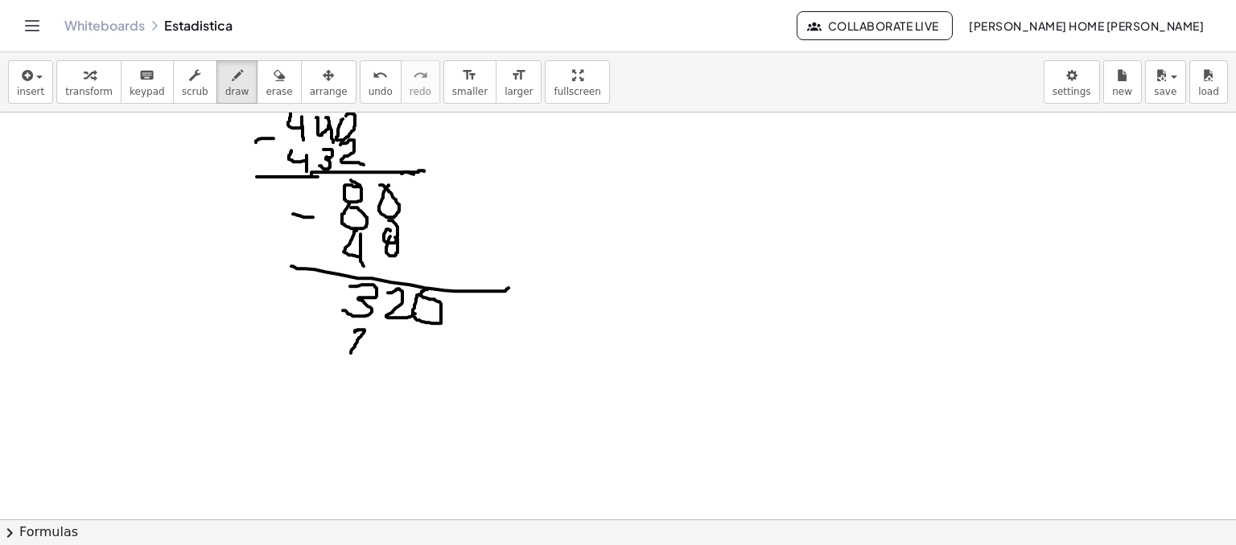
drag, startPoint x: 355, startPoint y: 331, endPoint x: 381, endPoint y: 351, distance: 32.2
click at [377, 352] on div at bounding box center [618, 177] width 1236 height 1348
drag, startPoint x: 393, startPoint y: 333, endPoint x: 390, endPoint y: 349, distance: 16.3
click at [395, 331] on div at bounding box center [618, 177] width 1236 height 1348
drag, startPoint x: 383, startPoint y: 358, endPoint x: 407, endPoint y: 355, distance: 24.4
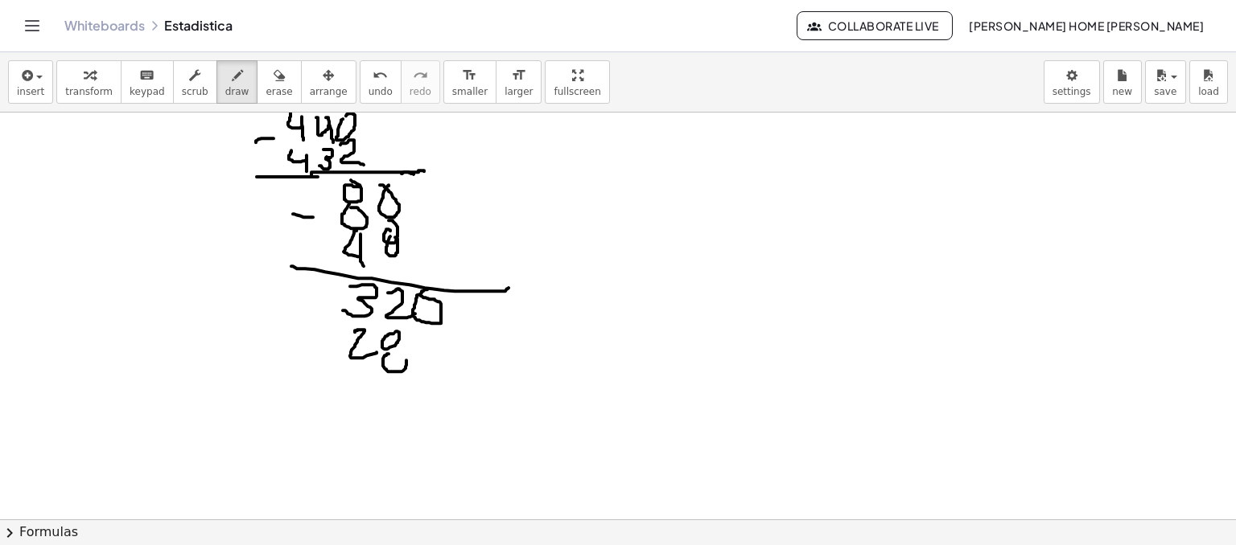
click at [389, 350] on div at bounding box center [618, 177] width 1236 height 1348
drag, startPoint x: 426, startPoint y: 339, endPoint x: 428, endPoint y: 327, distance: 12.3
click at [430, 327] on div at bounding box center [618, 177] width 1236 height 1348
drag, startPoint x: 431, startPoint y: 356, endPoint x: 360, endPoint y: 345, distance: 71.7
click at [434, 355] on div at bounding box center [618, 177] width 1236 height 1348
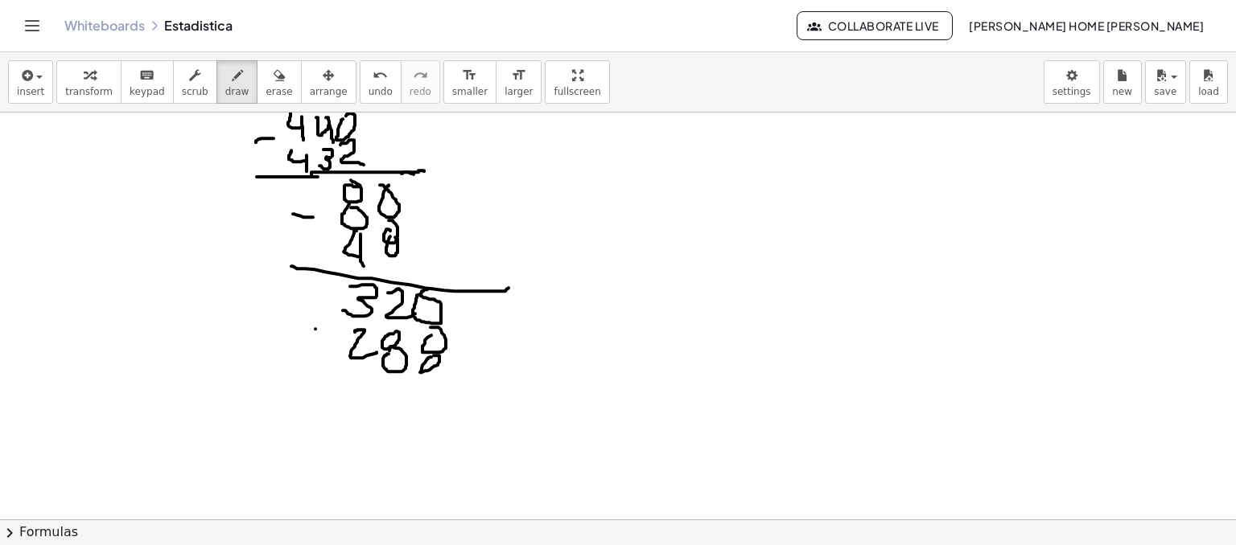
drag, startPoint x: 315, startPoint y: 328, endPoint x: 344, endPoint y: 329, distance: 28.2
click at [326, 329] on div at bounding box center [618, 177] width 1236 height 1348
drag, startPoint x: 322, startPoint y: 383, endPoint x: 670, endPoint y: 368, distance: 348.7
click at [727, 371] on div at bounding box center [618, 177] width 1236 height 1348
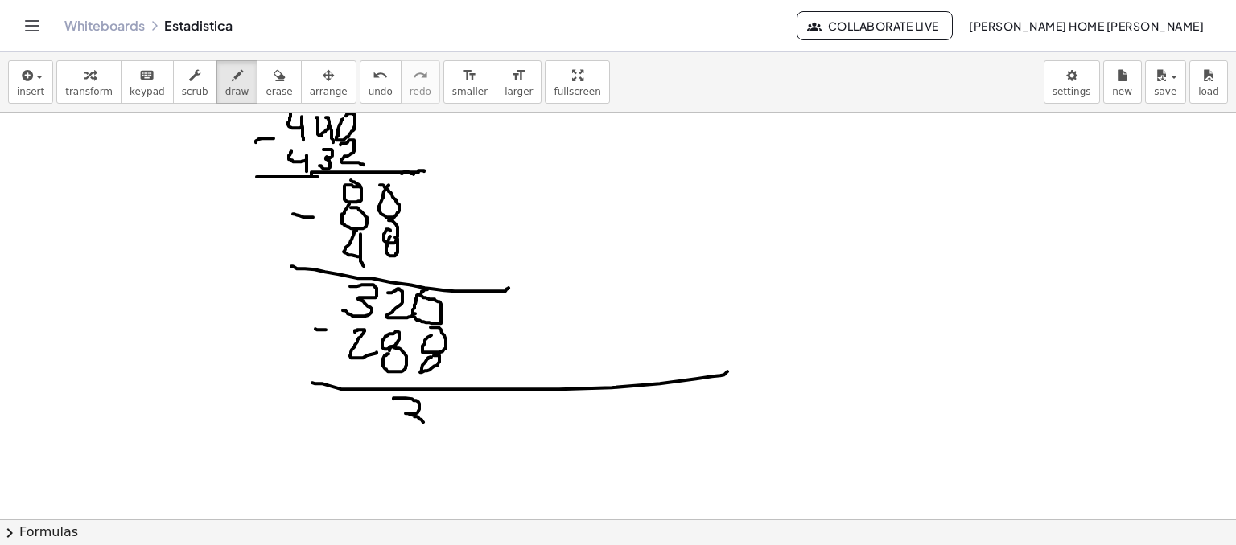
drag, startPoint x: 393, startPoint y: 398, endPoint x: 397, endPoint y: 429, distance: 30.7
click at [397, 429] on div at bounding box center [618, 177] width 1236 height 1348
drag, startPoint x: 430, startPoint y: 407, endPoint x: 466, endPoint y: 434, distance: 44.9
click at [456, 434] on div at bounding box center [618, 177] width 1236 height 1348
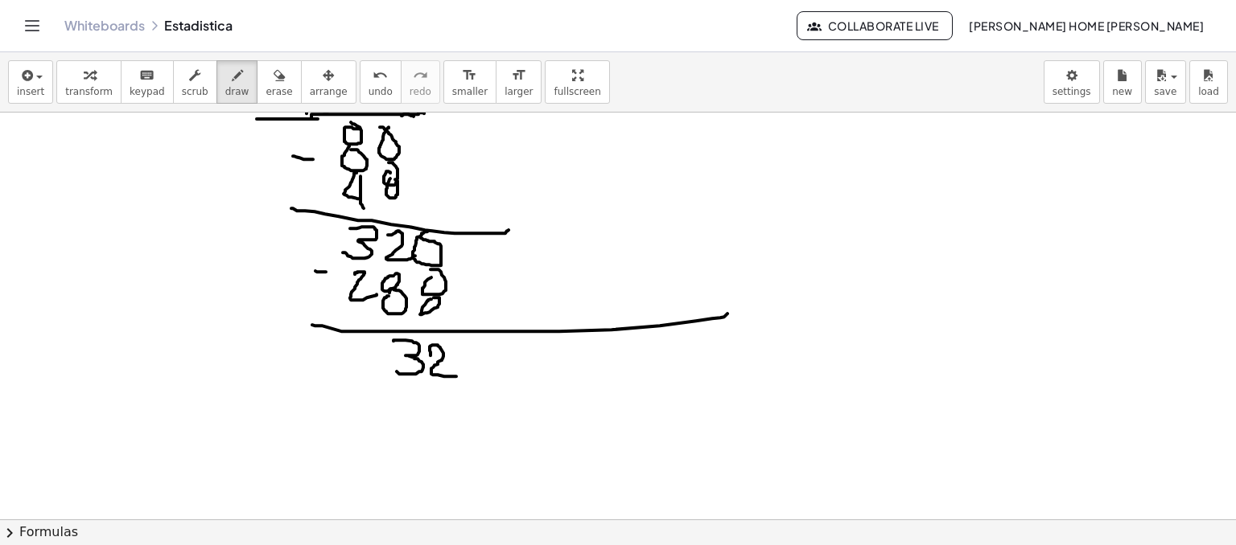
scroll to position [690, 0]
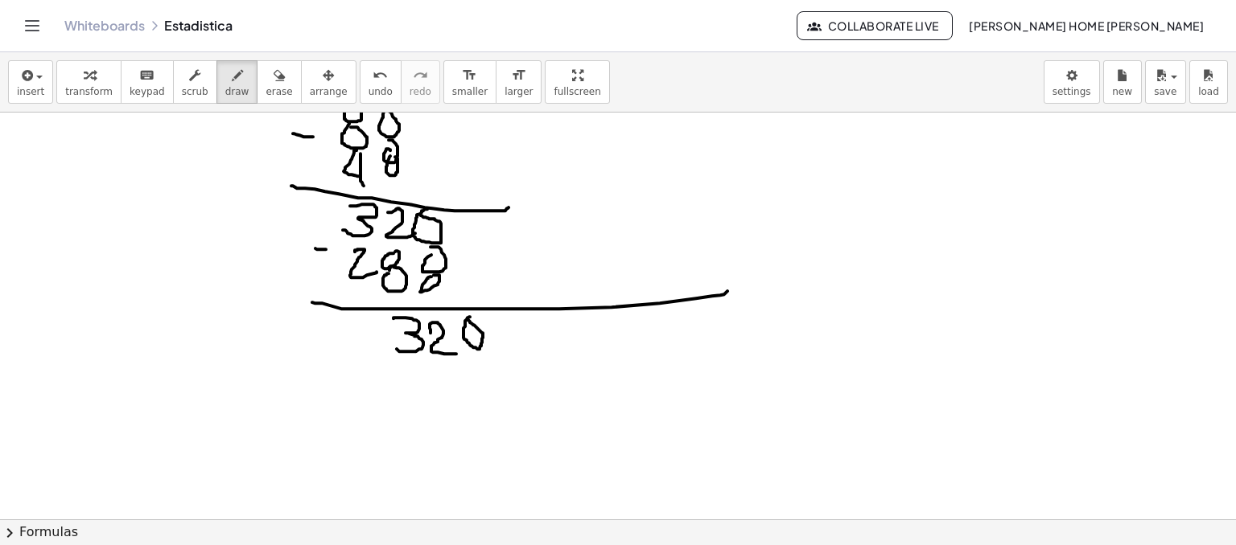
click at [468, 319] on div at bounding box center [618, 96] width 1236 height 1348
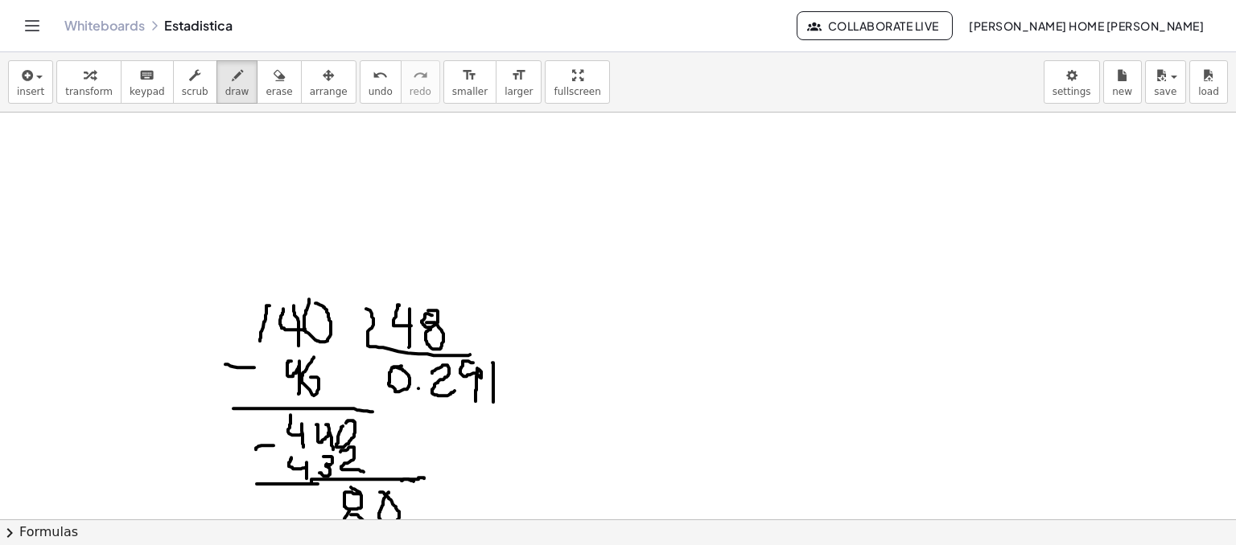
scroll to position [288, 0]
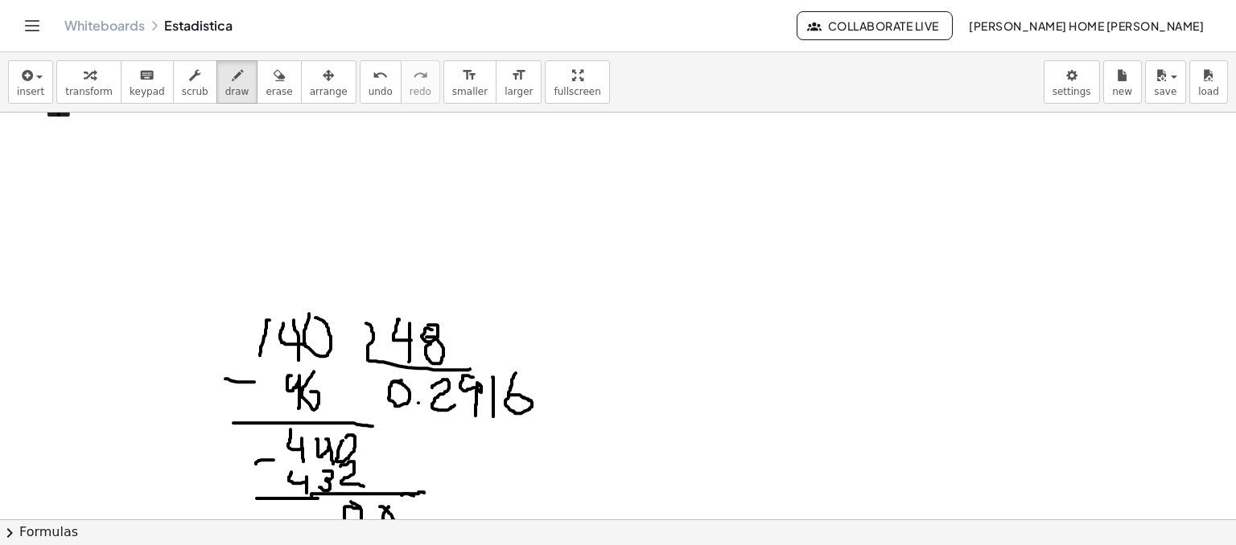
drag, startPoint x: 516, startPoint y: 373, endPoint x: 521, endPoint y: 395, distance: 23.2
click at [508, 397] on div at bounding box center [618, 499] width 1236 height 1348
drag, startPoint x: 663, startPoint y: 197, endPoint x: 662, endPoint y: 234, distance: 37.0
click at [662, 234] on div at bounding box center [618, 499] width 1236 height 1348
drag, startPoint x: 664, startPoint y: 208, endPoint x: 690, endPoint y: 236, distance: 38.7
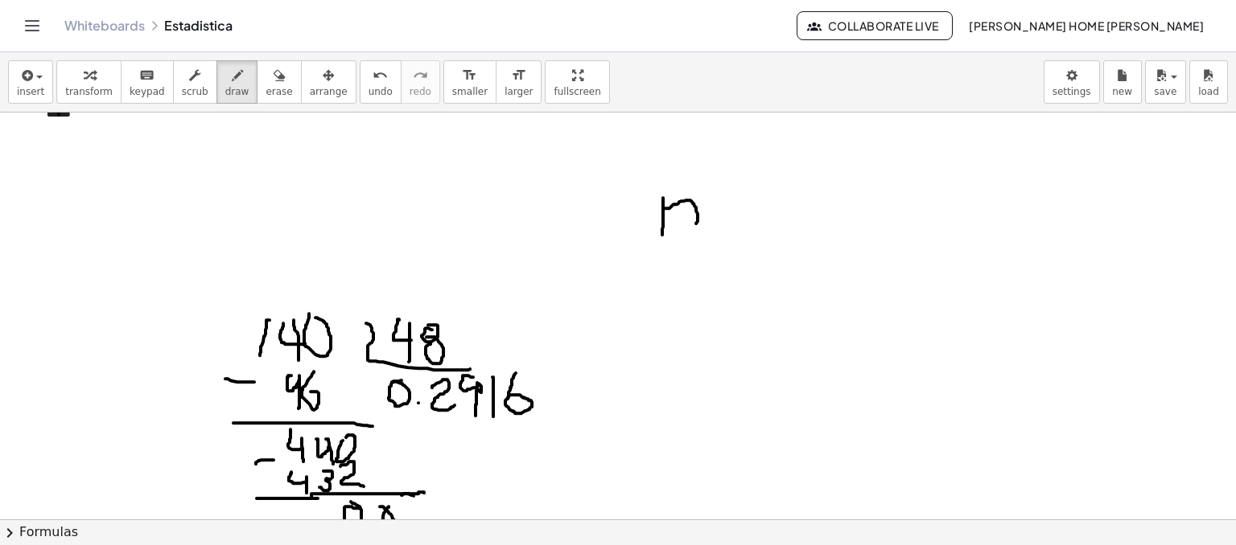
click at [690, 236] on div at bounding box center [618, 499] width 1236 height 1348
drag, startPoint x: 685, startPoint y: 224, endPoint x: 714, endPoint y: 222, distance: 29.0
click at [714, 222] on div at bounding box center [618, 499] width 1236 height 1348
drag, startPoint x: 718, startPoint y: 204, endPoint x: 741, endPoint y: 199, distance: 23.0
click at [715, 194] on div at bounding box center [618, 499] width 1236 height 1348
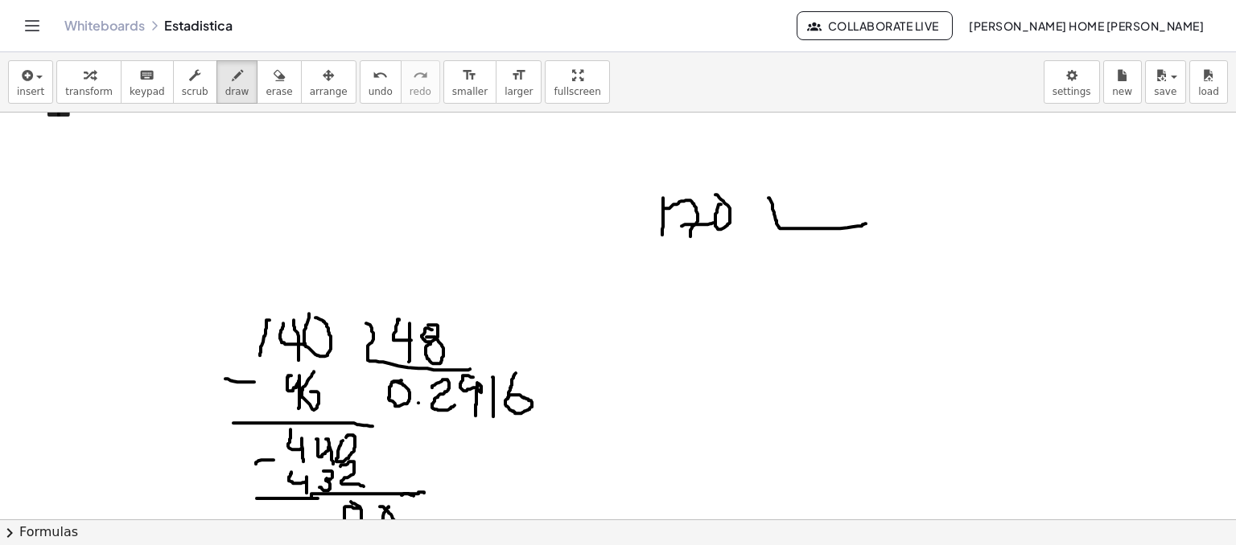
drag, startPoint x: 775, startPoint y: 216, endPoint x: 856, endPoint y: 223, distance: 81.6
click at [867, 223] on div at bounding box center [618, 499] width 1236 height 1348
drag, startPoint x: 800, startPoint y: 196, endPoint x: 819, endPoint y: 210, distance: 23.7
click at [819, 210] on div at bounding box center [618, 499] width 1236 height 1348
drag, startPoint x: 814, startPoint y: 204, endPoint x: 818, endPoint y: 220, distance: 17.4
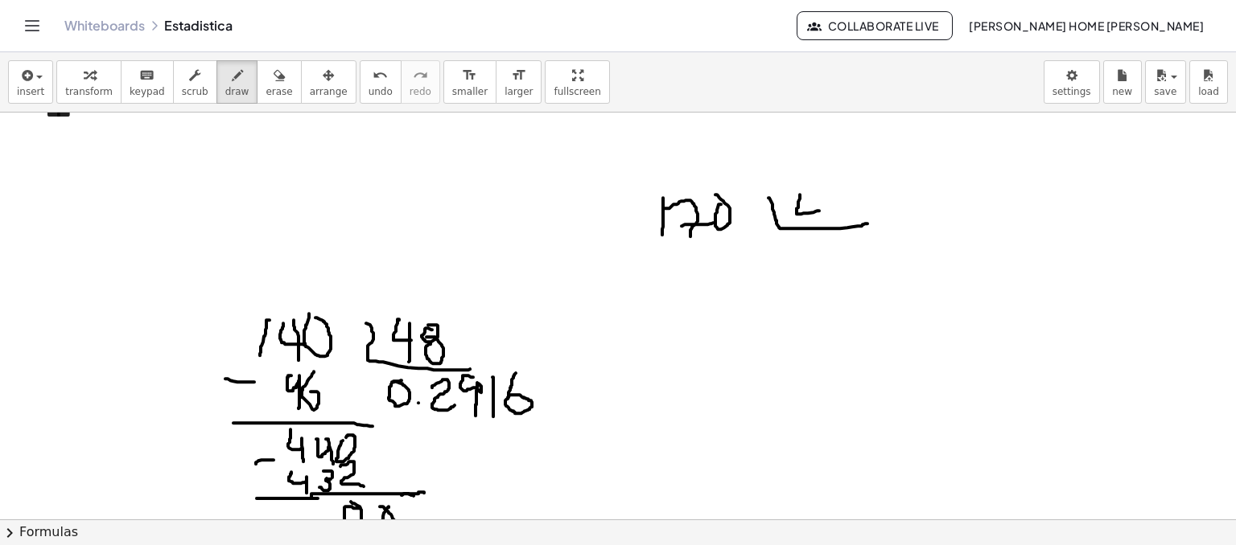
click at [818, 220] on div at bounding box center [618, 499] width 1236 height 1348
drag, startPoint x: 837, startPoint y: 186, endPoint x: 823, endPoint y: 191, distance: 14.5
click at [830, 187] on div at bounding box center [618, 499] width 1236 height 1348
click at [834, 201] on div at bounding box center [618, 499] width 1236 height 1348
drag, startPoint x: 802, startPoint y: 245, endPoint x: 829, endPoint y: 254, distance: 28.8
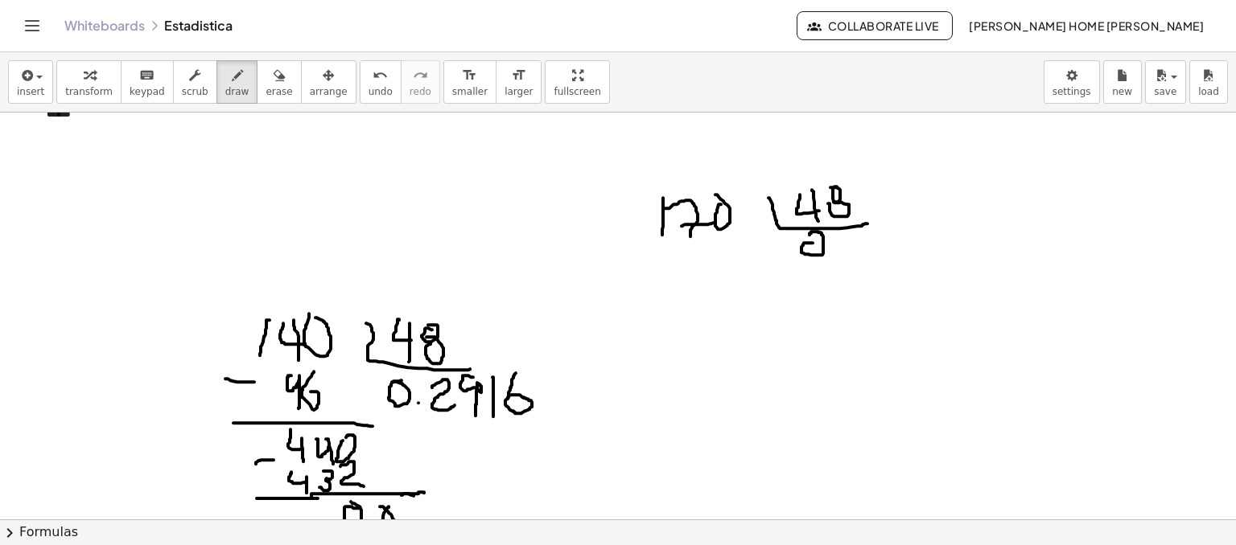
click at [811, 241] on div at bounding box center [618, 499] width 1236 height 1348
click at [834, 255] on div at bounding box center [618, 499] width 1236 height 1348
drag, startPoint x: 843, startPoint y: 229, endPoint x: 855, endPoint y: 257, distance: 29.9
click at [855, 257] on div at bounding box center [618, 499] width 1236 height 1348
drag, startPoint x: 68, startPoint y: 165, endPoint x: 103, endPoint y: 183, distance: 38.9
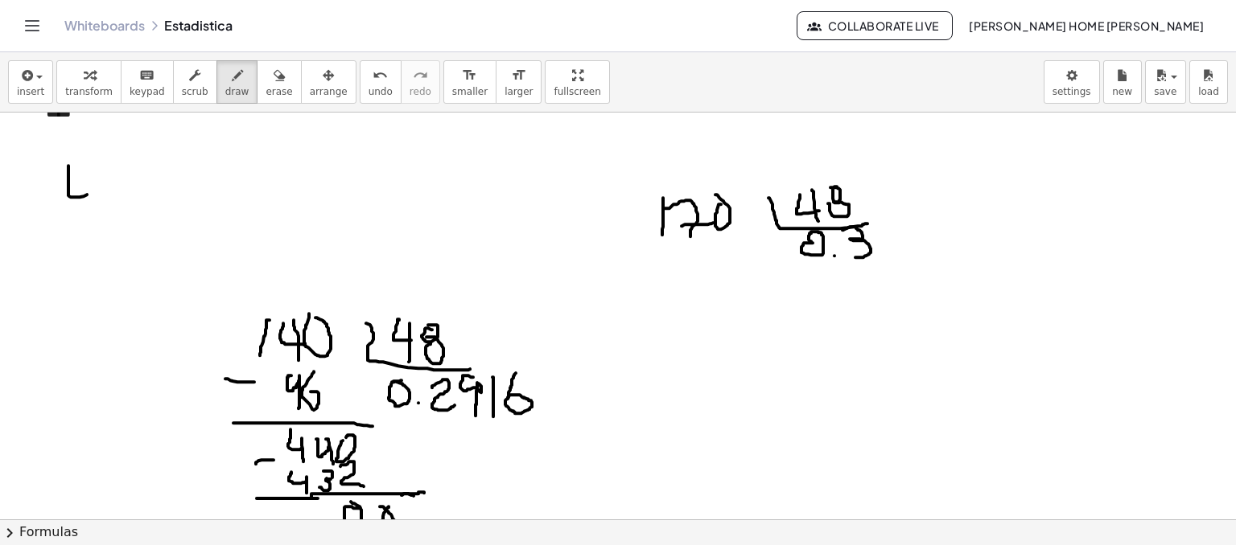
click at [103, 184] on div at bounding box center [618, 499] width 1236 height 1348
drag, startPoint x: 87, startPoint y: 162, endPoint x: 111, endPoint y: 167, distance: 24.6
click at [93, 200] on div at bounding box center [618, 499] width 1236 height 1348
drag, startPoint x: 109, startPoint y: 156, endPoint x: 109, endPoint y: 168, distance: 12.1
click at [110, 150] on div at bounding box center [618, 499] width 1236 height 1348
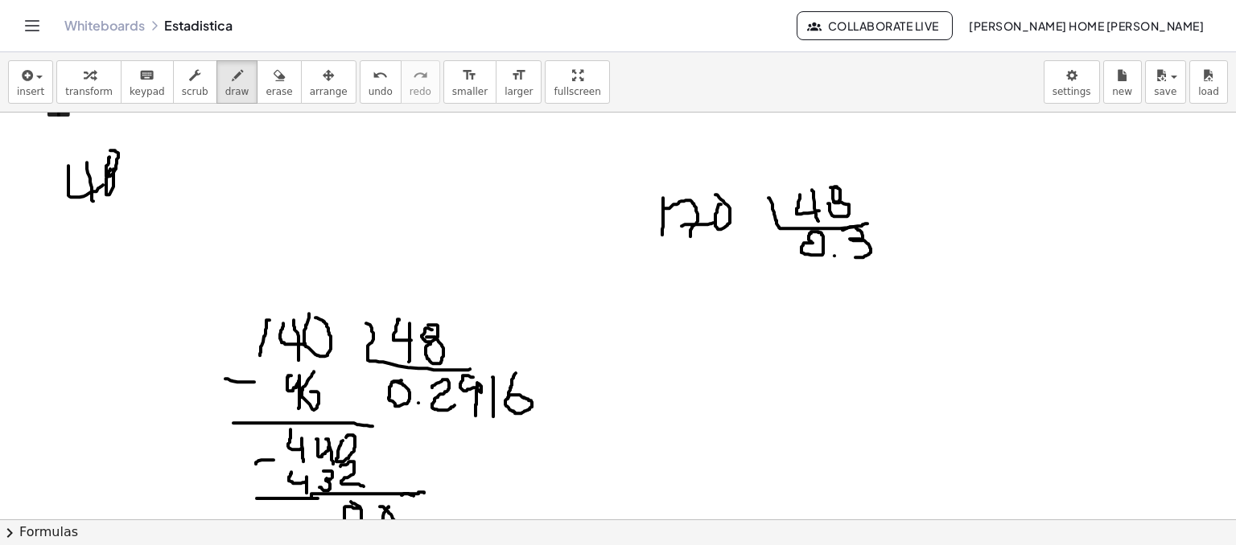
click at [113, 168] on div at bounding box center [618, 499] width 1236 height 1348
drag, startPoint x: 112, startPoint y: 206, endPoint x: 104, endPoint y: 219, distance: 15.2
click at [109, 220] on div at bounding box center [618, 499] width 1236 height 1348
drag, startPoint x: 55, startPoint y: 235, endPoint x: 191, endPoint y: 238, distance: 136.8
click at [191, 238] on div at bounding box center [618, 499] width 1236 height 1348
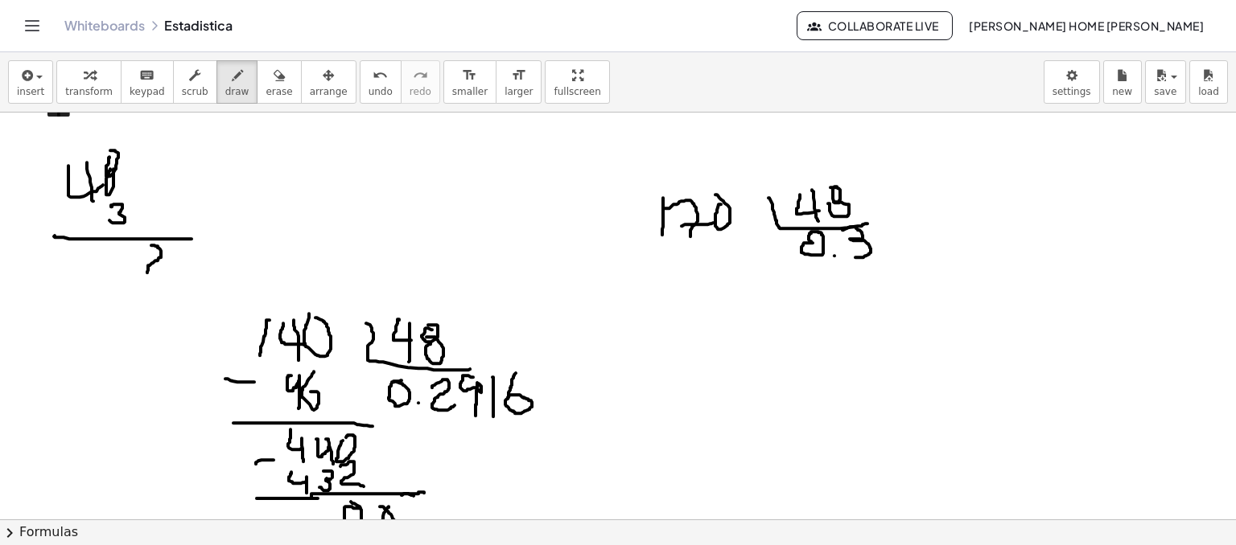
drag, startPoint x: 151, startPoint y: 245, endPoint x: 139, endPoint y: 256, distance: 16.5
click at [147, 274] on div at bounding box center [618, 499] width 1236 height 1348
drag, startPoint x: 138, startPoint y: 265, endPoint x: 152, endPoint y: 306, distance: 43.3
click at [152, 306] on div at bounding box center [618, 499] width 1236 height 1348
drag, startPoint x: 24, startPoint y: 154, endPoint x: 56, endPoint y: 167, distance: 33.6
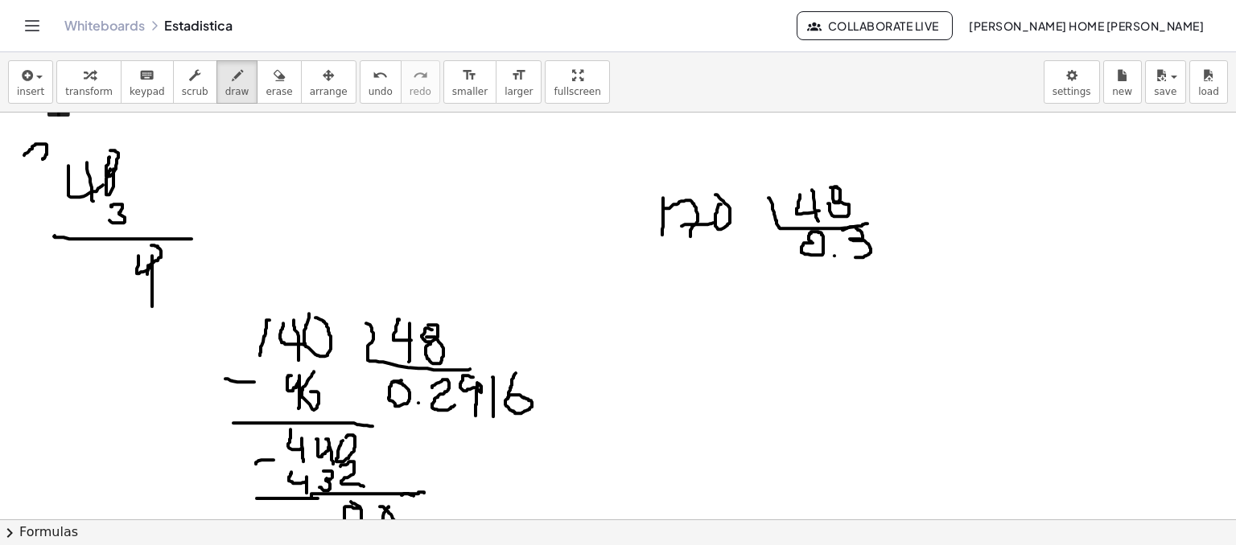
click at [55, 165] on div at bounding box center [618, 499] width 1236 height 1348
drag, startPoint x: 32, startPoint y: 210, endPoint x: 24, endPoint y: 217, distance: 10.8
click at [24, 217] on div at bounding box center [618, 499] width 1236 height 1348
drag, startPoint x: 31, startPoint y: 204, endPoint x: 55, endPoint y: 217, distance: 26.6
click at [53, 217] on div at bounding box center [618, 499] width 1236 height 1348
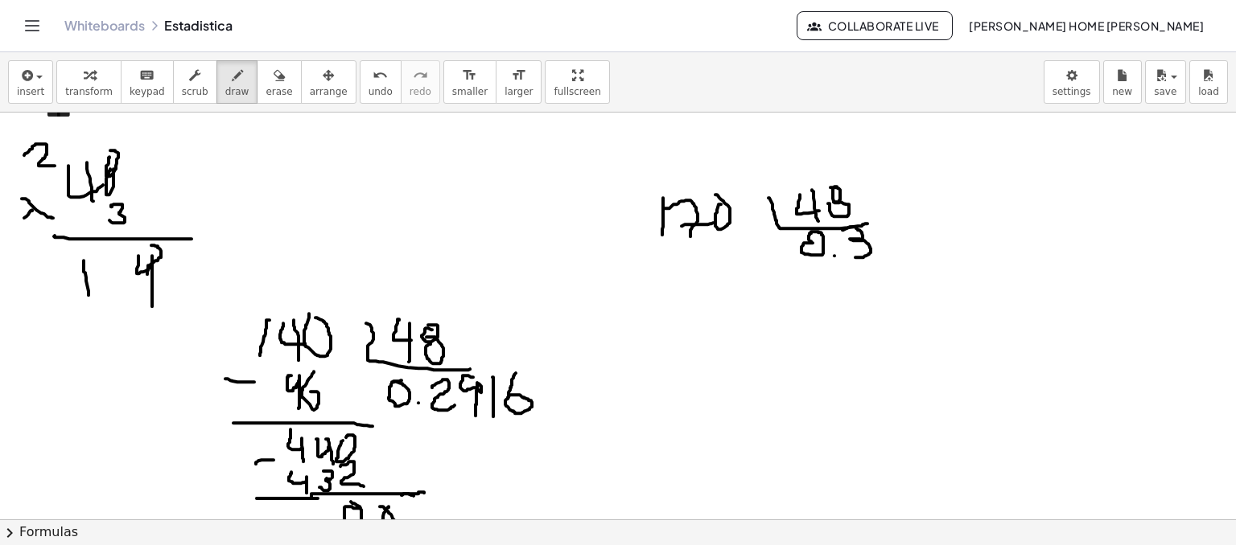
drag, startPoint x: 89, startPoint y: 294, endPoint x: 92, endPoint y: 312, distance: 18.0
click at [92, 312] on div at bounding box center [618, 499] width 1236 height 1348
drag, startPoint x: 98, startPoint y: 275, endPoint x: 111, endPoint y: 283, distance: 15.2
click at [99, 283] on div at bounding box center [618, 499] width 1236 height 1348
drag, startPoint x: 105, startPoint y: 280, endPoint x: 119, endPoint y: 278, distance: 14.7
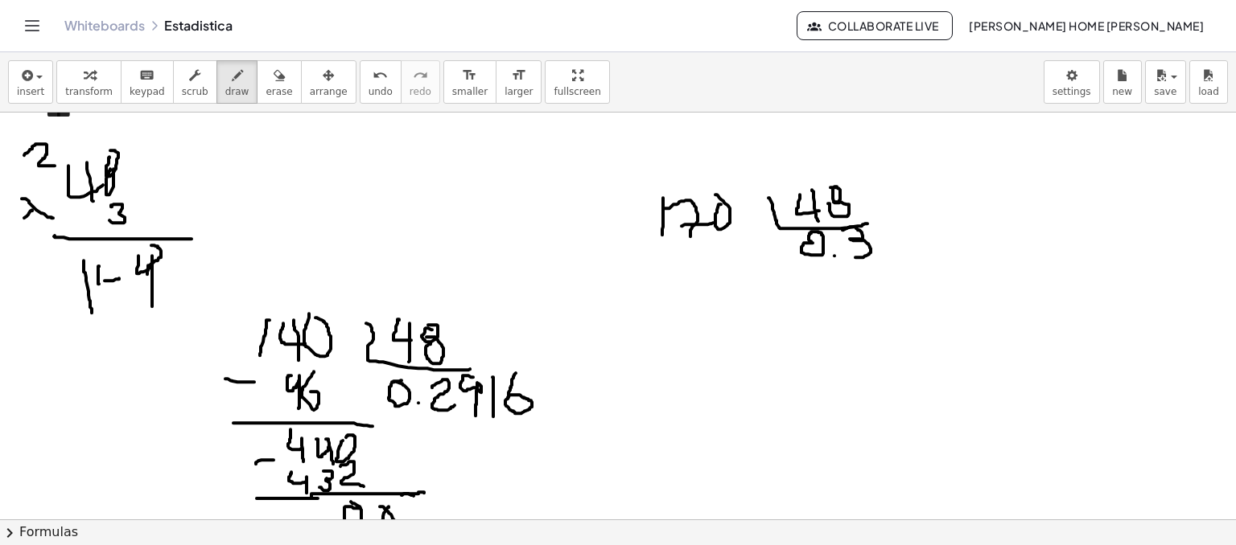
click at [119, 278] on div at bounding box center [618, 499] width 1236 height 1348
drag, startPoint x: 117, startPoint y: 271, endPoint x: 122, endPoint y: 329, distance: 58.2
click at [122, 329] on div at bounding box center [618, 499] width 1236 height 1348
drag, startPoint x: 664, startPoint y: 256, endPoint x: 665, endPoint y: 286, distance: 30.6
click at [665, 286] on div at bounding box center [618, 499] width 1236 height 1348
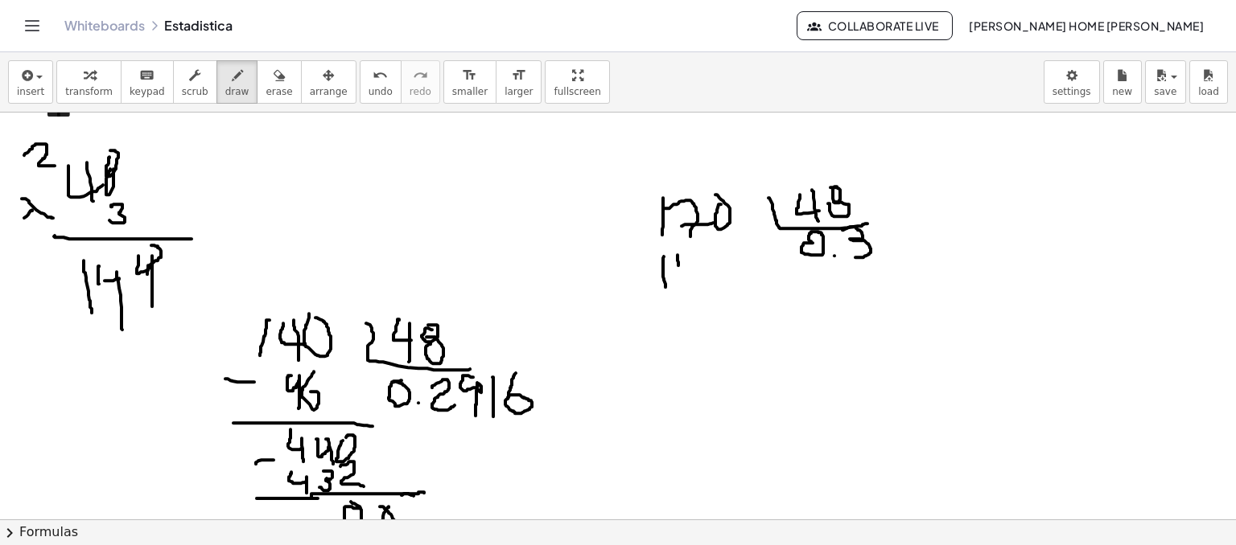
drag, startPoint x: 677, startPoint y: 255, endPoint x: 692, endPoint y: 259, distance: 15.0
click at [692, 262] on div at bounding box center [618, 499] width 1236 height 1348
drag, startPoint x: 686, startPoint y: 252, endPoint x: 698, endPoint y: 262, distance: 15.4
click at [694, 275] on div at bounding box center [618, 499] width 1236 height 1348
drag, startPoint x: 708, startPoint y: 239, endPoint x: 722, endPoint y: 254, distance: 20.5
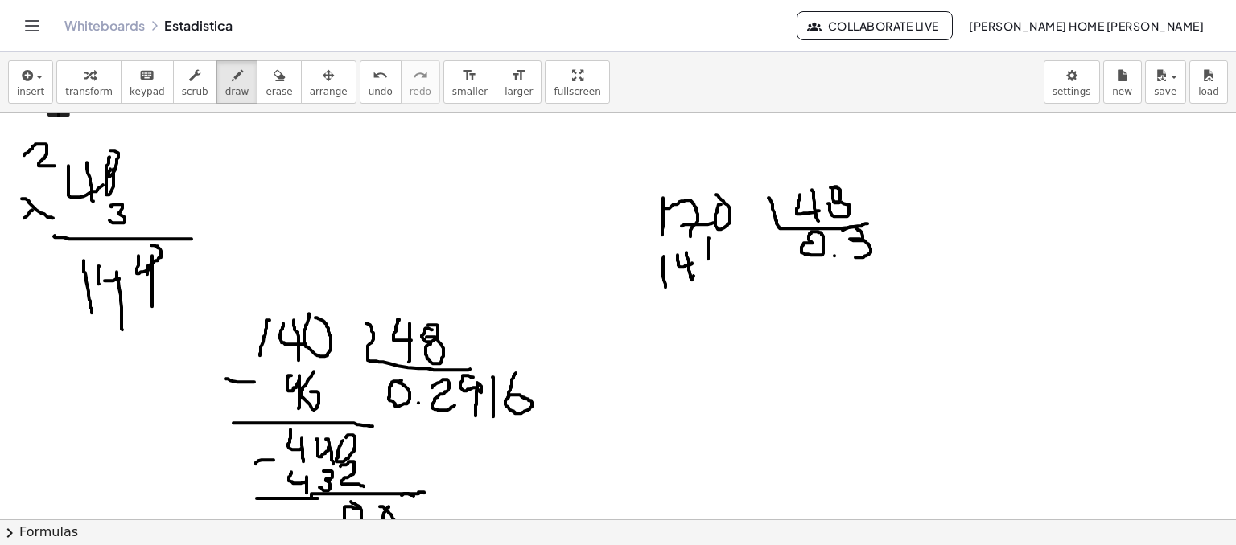
click at [722, 254] on div at bounding box center [618, 499] width 1236 height 1348
drag, startPoint x: 720, startPoint y: 241, endPoint x: 726, endPoint y: 269, distance: 28.7
click at [726, 269] on div at bounding box center [618, 499] width 1236 height 1348
drag, startPoint x: 621, startPoint y: 300, endPoint x: 756, endPoint y: 289, distance: 135.6
click at [756, 289] on div at bounding box center [618, 499] width 1236 height 1348
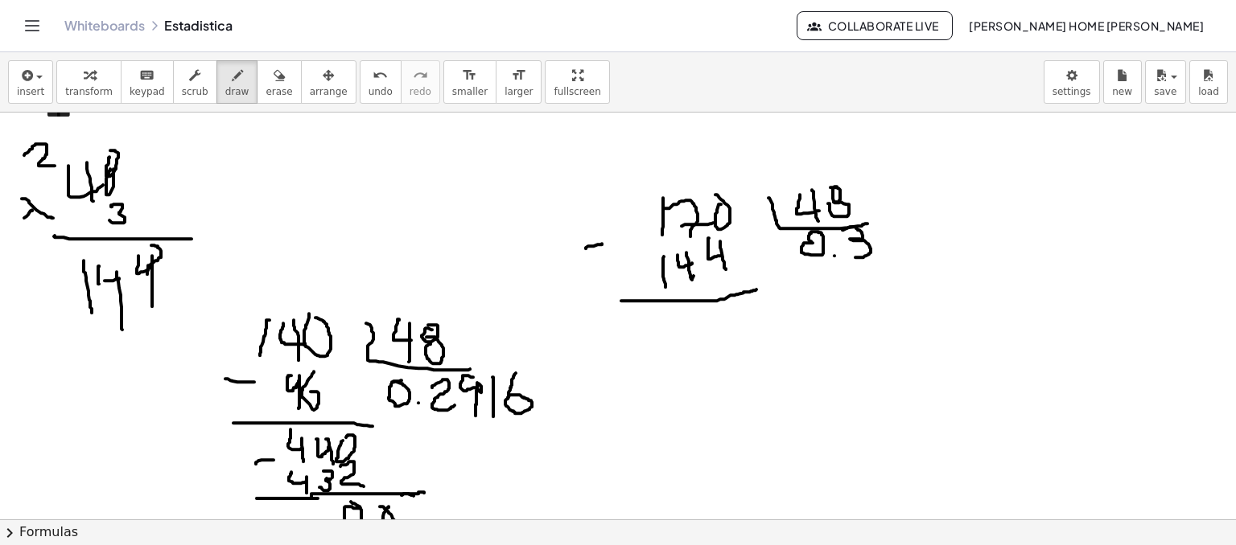
drag, startPoint x: 586, startPoint y: 248, endPoint x: 610, endPoint y: 243, distance: 24.6
click at [610, 243] on div at bounding box center [618, 499] width 1236 height 1348
click at [272, 90] on button "erase" at bounding box center [279, 81] width 44 height 43
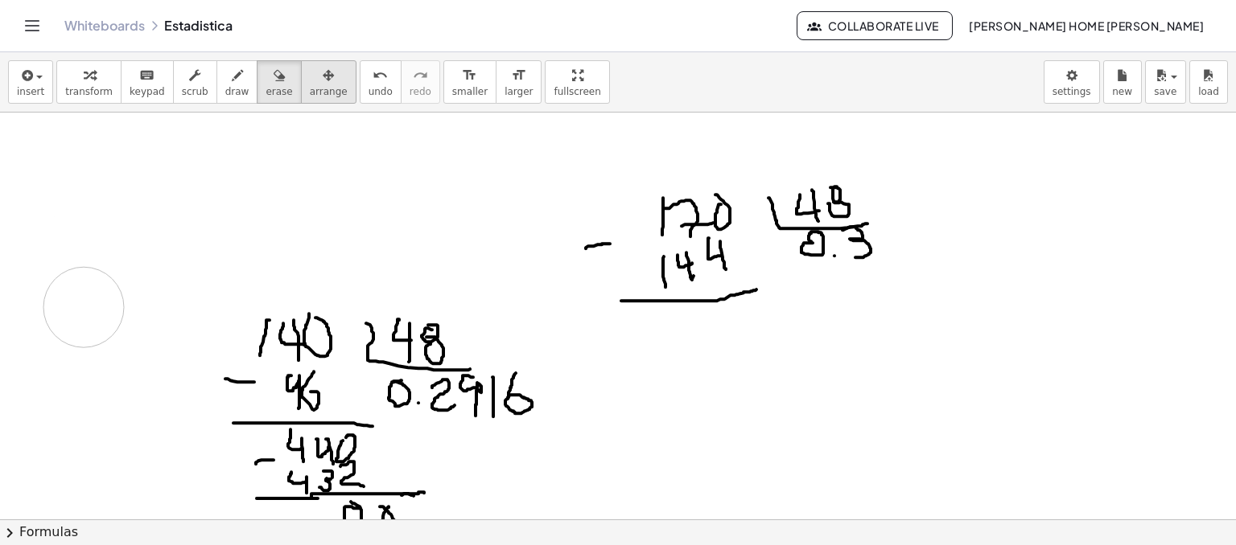
drag, startPoint x: 8, startPoint y: 139, endPoint x: 321, endPoint y: 85, distance: 317.6
click at [86, 312] on div at bounding box center [618, 499] width 1236 height 1348
click at [225, 90] on span "draw" at bounding box center [237, 91] width 24 height 11
drag, startPoint x: 692, startPoint y: 316, endPoint x: 737, endPoint y: 328, distance: 46.6
click at [731, 337] on div at bounding box center [618, 499] width 1236 height 1348
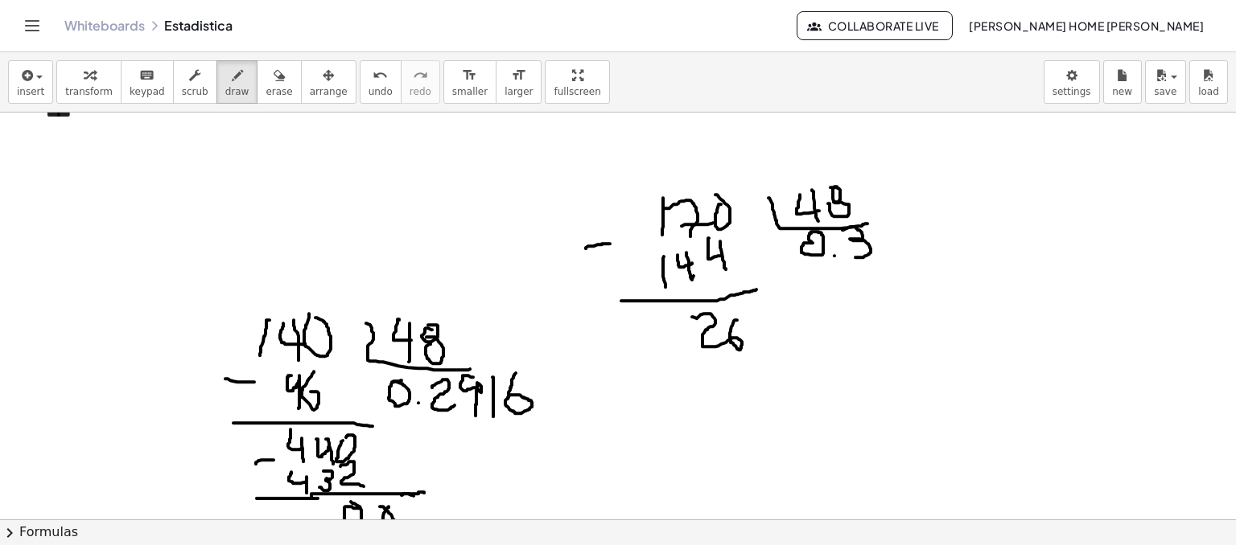
drag, startPoint x: 737, startPoint y: 319, endPoint x: 730, endPoint y: 340, distance: 21.4
click at [730, 340] on div at bounding box center [618, 499] width 1236 height 1348
click at [753, 323] on div at bounding box center [618, 499] width 1236 height 1348
drag, startPoint x: 1052, startPoint y: 262, endPoint x: 1081, endPoint y: 259, distance: 28.3
click at [1084, 265] on div at bounding box center [618, 499] width 1236 height 1348
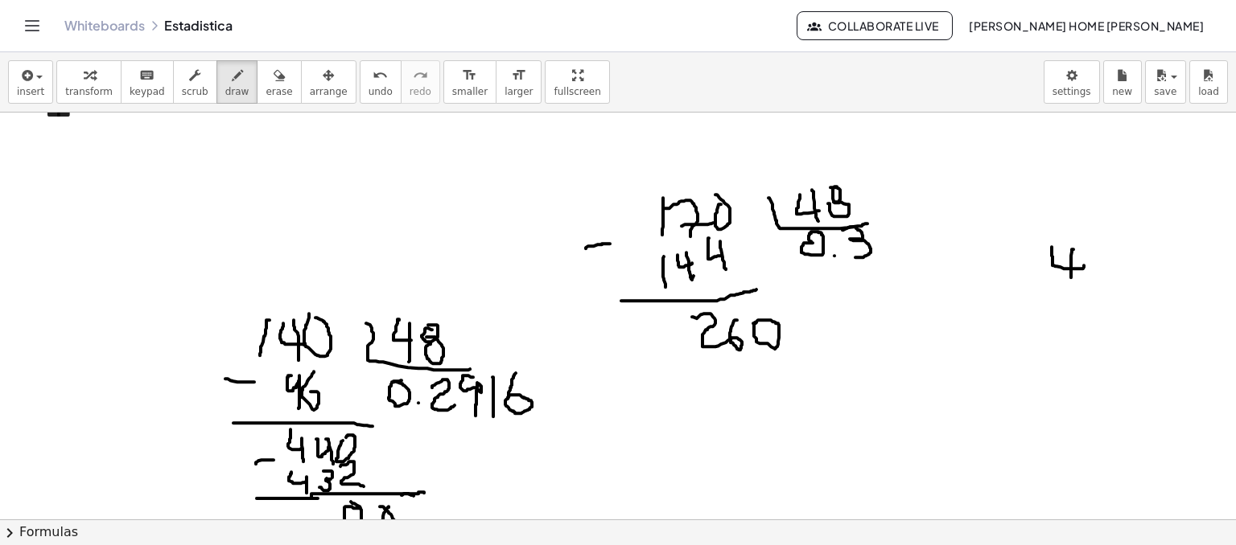
drag, startPoint x: 1072, startPoint y: 249, endPoint x: 1088, endPoint y: 255, distance: 17.0
click at [1068, 281] on div at bounding box center [618, 499] width 1236 height 1348
drag, startPoint x: 1086, startPoint y: 261, endPoint x: 1093, endPoint y: 236, distance: 26.7
click at [1095, 232] on div at bounding box center [618, 499] width 1236 height 1348
drag, startPoint x: 1087, startPoint y: 284, endPoint x: 1098, endPoint y: 265, distance: 22.4
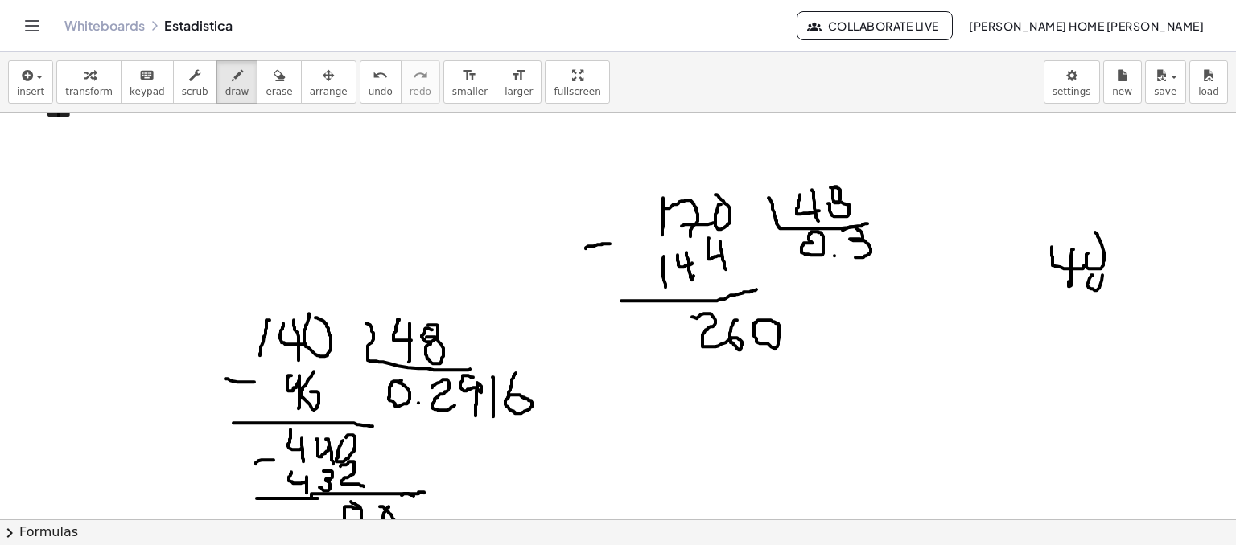
click at [1098, 265] on div at bounding box center [618, 499] width 1236 height 1348
drag, startPoint x: 1090, startPoint y: 319, endPoint x: 1104, endPoint y: 319, distance: 13.7
click at [1101, 321] on div at bounding box center [618, 499] width 1236 height 1348
drag, startPoint x: 1104, startPoint y: 337, endPoint x: 1097, endPoint y: 354, distance: 18.1
click at [1104, 353] on div at bounding box center [618, 499] width 1236 height 1348
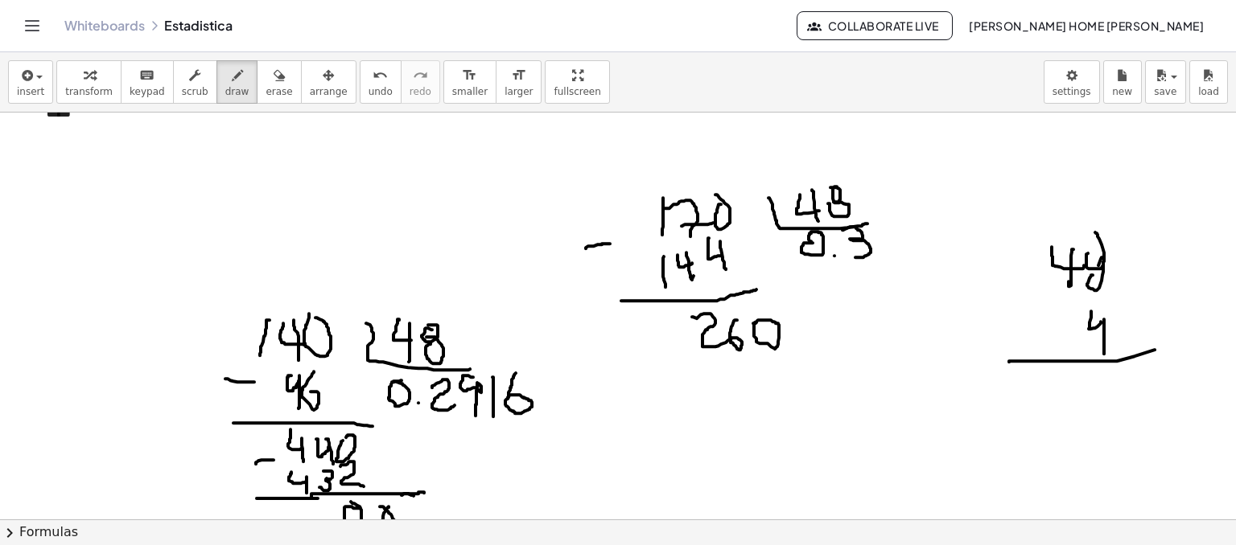
drag, startPoint x: 1009, startPoint y: 361, endPoint x: 1179, endPoint y: 345, distance: 170.5
click at [1179, 345] on div at bounding box center [618, 499] width 1236 height 1348
drag, startPoint x: 1113, startPoint y: 373, endPoint x: 1088, endPoint y: 360, distance: 28.8
click at [1157, 389] on div at bounding box center [618, 499] width 1236 height 1348
drag, startPoint x: 1027, startPoint y: 321, endPoint x: 994, endPoint y: 335, distance: 36.5
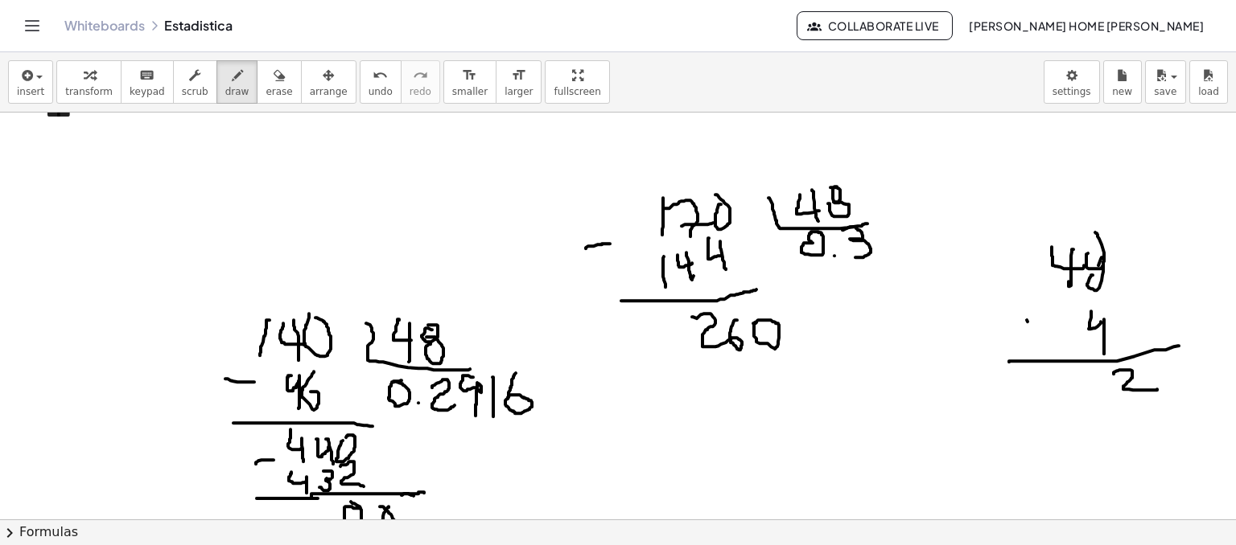
click at [998, 348] on div at bounding box center [618, 499] width 1236 height 1348
drag, startPoint x: 1007, startPoint y: 335, endPoint x: 1045, endPoint y: 357, distance: 44.0
click at [1045, 358] on div at bounding box center [618, 499] width 1236 height 1348
drag, startPoint x: 1013, startPoint y: 227, endPoint x: 1026, endPoint y: 249, distance: 25.3
click at [1026, 249] on div at bounding box center [618, 499] width 1236 height 1348
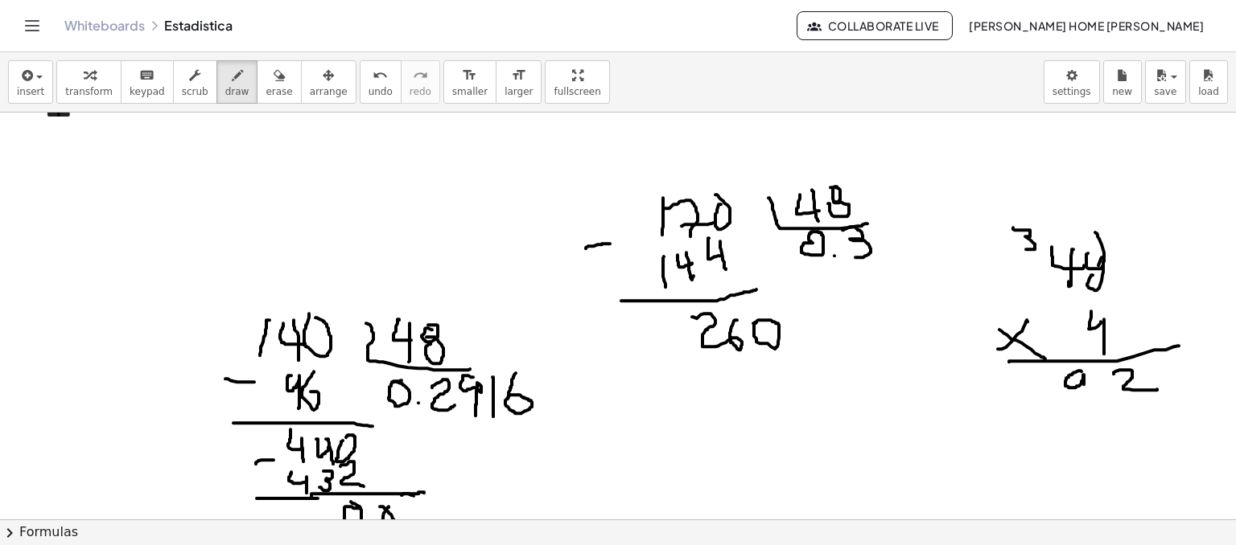
drag, startPoint x: 1081, startPoint y: 371, endPoint x: 1085, endPoint y: 403, distance: 32.4
click at [1085, 403] on div at bounding box center [618, 499] width 1236 height 1348
drag, startPoint x: 1033, startPoint y: 371, endPoint x: 1039, endPoint y: 401, distance: 30.5
click at [1039, 401] on div at bounding box center [618, 499] width 1236 height 1348
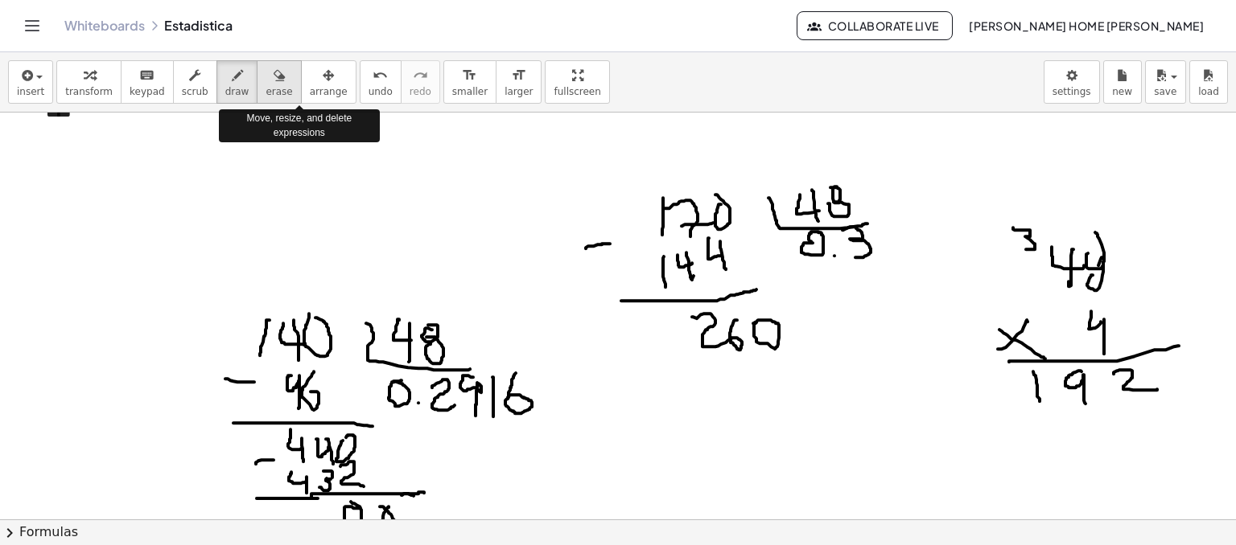
click at [266, 87] on span "erase" at bounding box center [279, 91] width 27 height 11
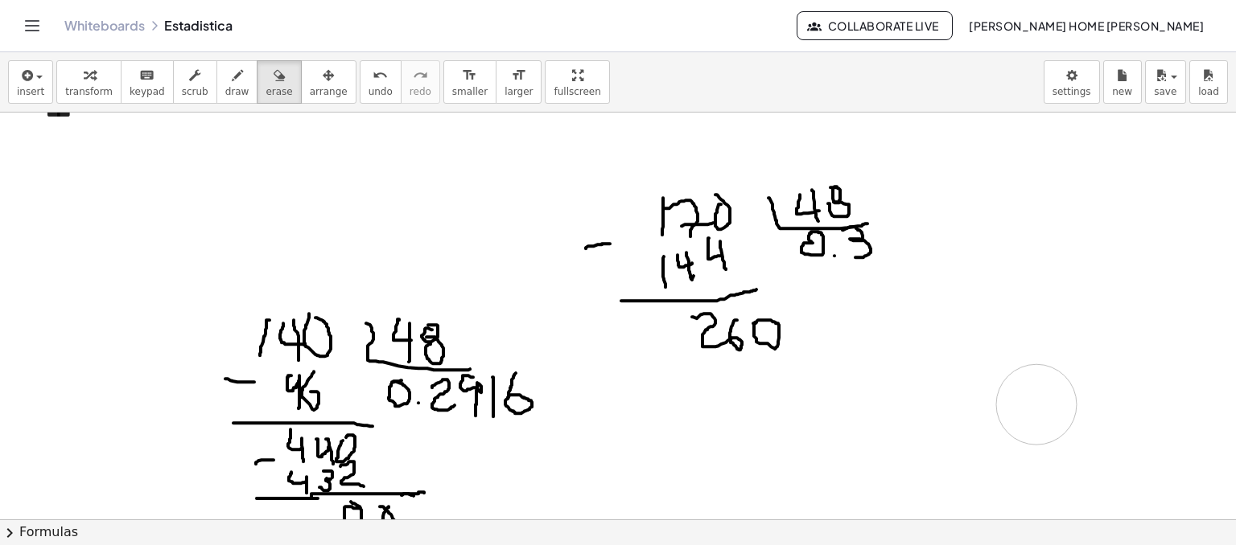
drag, startPoint x: 1004, startPoint y: 223, endPoint x: 982, endPoint y: 388, distance: 166.4
click at [1046, 338] on div at bounding box center [618, 499] width 1236 height 1348
click at [216, 101] on button "draw" at bounding box center [237, 81] width 42 height 43
drag, startPoint x: 1016, startPoint y: 233, endPoint x: 1034, endPoint y: 248, distance: 23.4
click at [1034, 248] on div at bounding box center [618, 499] width 1236 height 1348
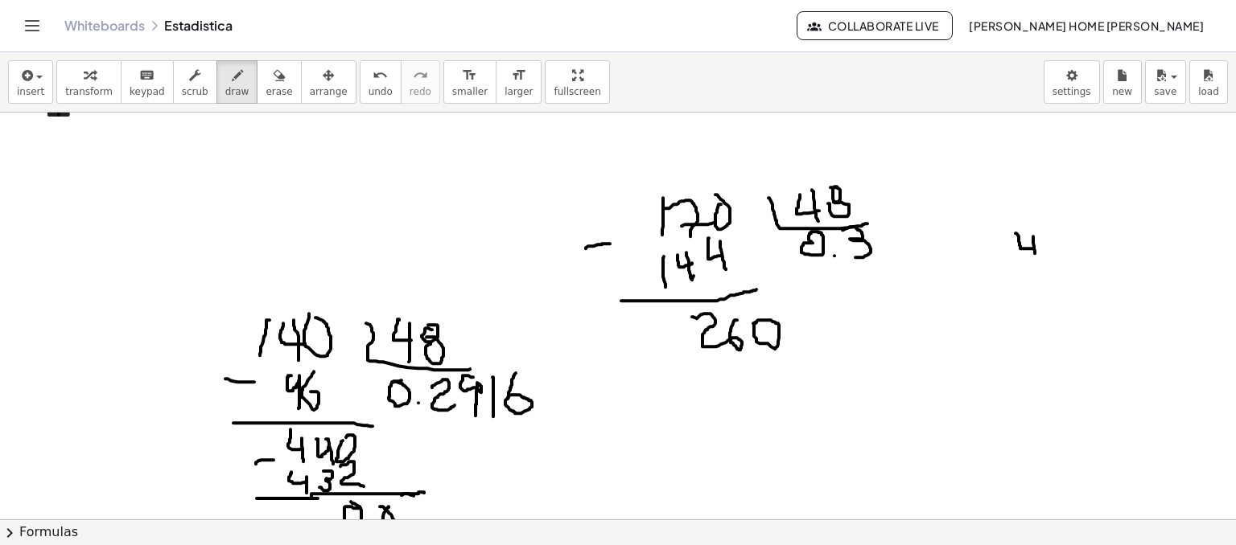
drag, startPoint x: 1033, startPoint y: 236, endPoint x: 1035, endPoint y: 253, distance: 17.0
click at [1035, 253] on div at bounding box center [618, 499] width 1236 height 1348
click at [1056, 228] on div at bounding box center [618, 499] width 1236 height 1348
drag, startPoint x: 1052, startPoint y: 241, endPoint x: 1062, endPoint y: 261, distance: 23.4
click at [1062, 248] on div at bounding box center [618, 499] width 1236 height 1348
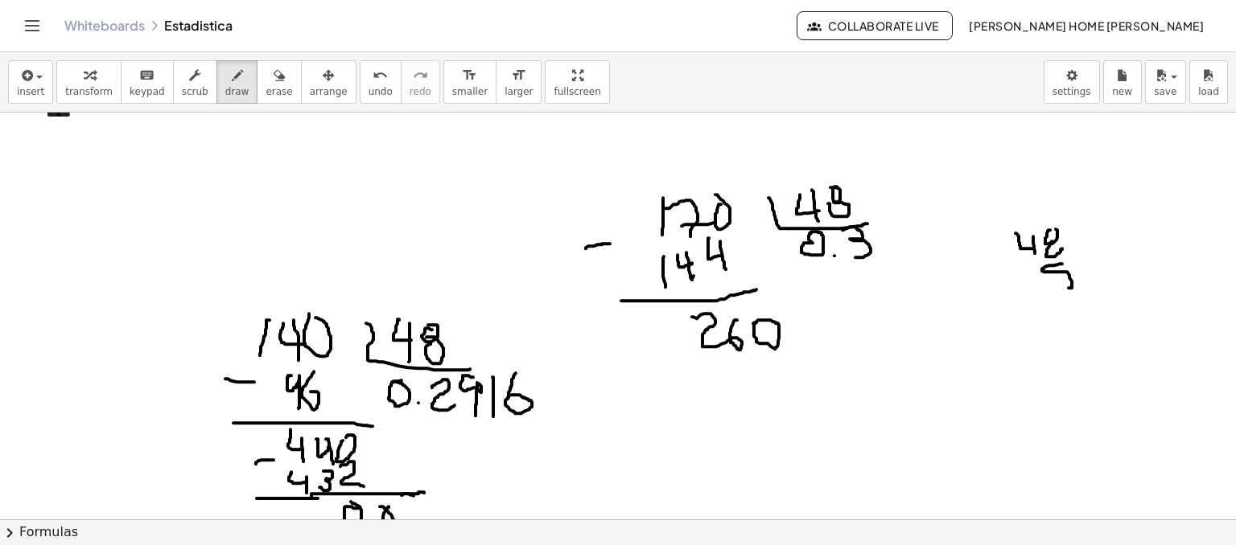
drag, startPoint x: 1060, startPoint y: 263, endPoint x: 1037, endPoint y: 281, distance: 28.6
click at [1052, 279] on div at bounding box center [618, 499] width 1236 height 1348
drag, startPoint x: 1021, startPoint y: 272, endPoint x: 998, endPoint y: 281, distance: 25.0
click at [1001, 289] on div at bounding box center [618, 499] width 1236 height 1348
drag, startPoint x: 1008, startPoint y: 278, endPoint x: 1019, endPoint y: 284, distance: 12.6
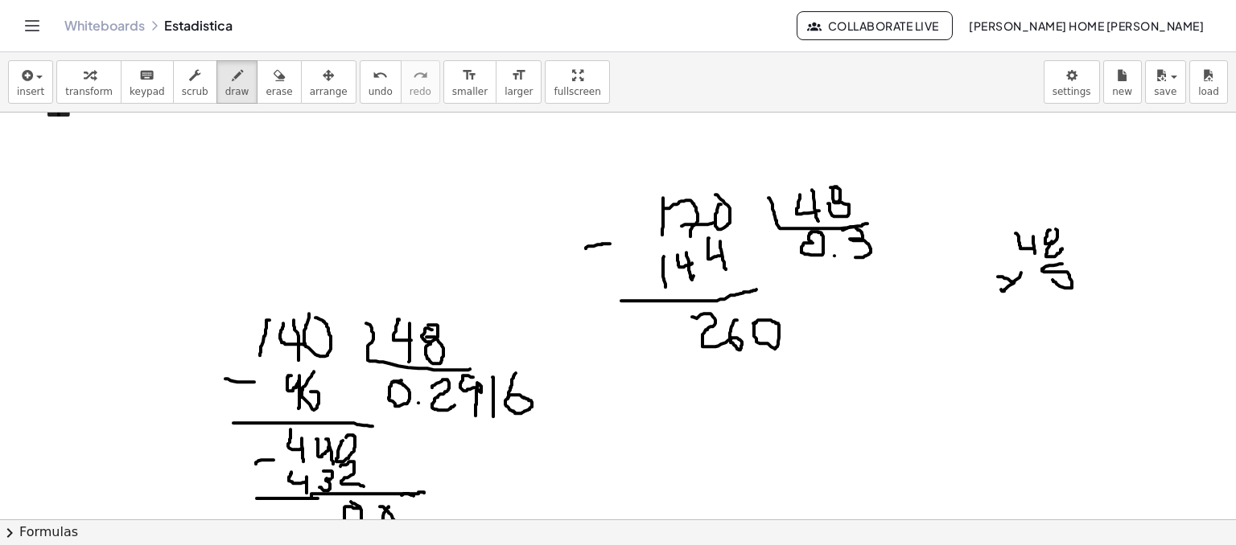
click at [1019, 284] on div at bounding box center [618, 499] width 1236 height 1348
drag, startPoint x: 1064, startPoint y: 289, endPoint x: 1055, endPoint y: 290, distance: 9.0
click at [1064, 290] on div at bounding box center [618, 499] width 1236 height 1348
drag, startPoint x: 961, startPoint y: 308, endPoint x: 1133, endPoint y: 297, distance: 171.7
click at [1133, 297] on div at bounding box center [618, 499] width 1236 height 1348
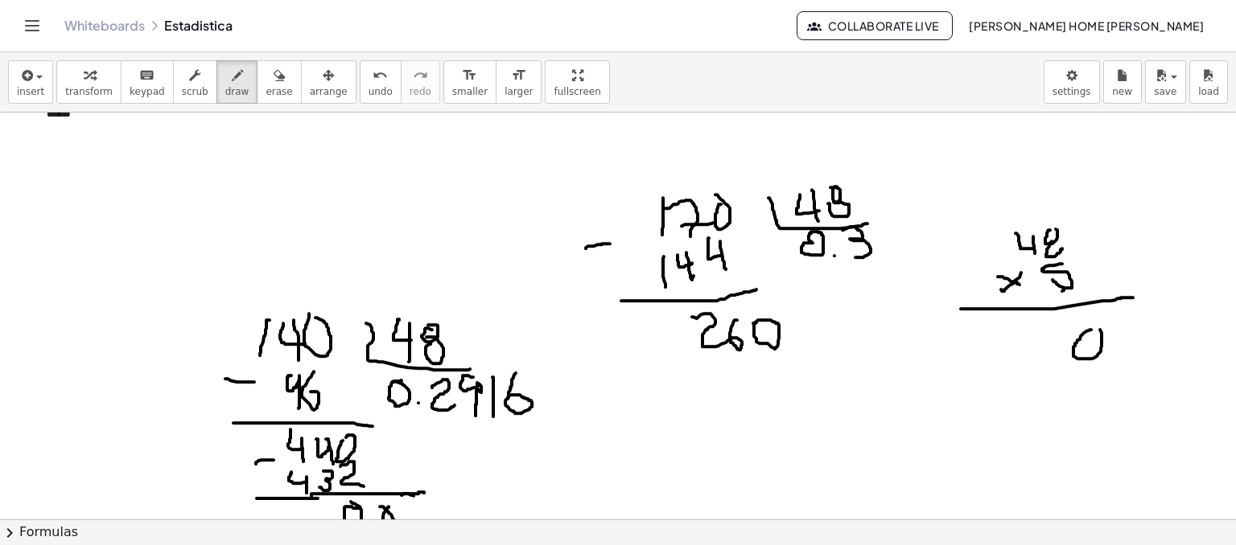
drag, startPoint x: 1086, startPoint y: 331, endPoint x: 1100, endPoint y: 329, distance: 13.8
click at [1100, 329] on div at bounding box center [618, 499] width 1236 height 1348
drag, startPoint x: 982, startPoint y: 218, endPoint x: 996, endPoint y: 227, distance: 17.0
click at [1001, 233] on div at bounding box center [618, 499] width 1236 height 1348
click at [998, 249] on div at bounding box center [618, 499] width 1236 height 1348
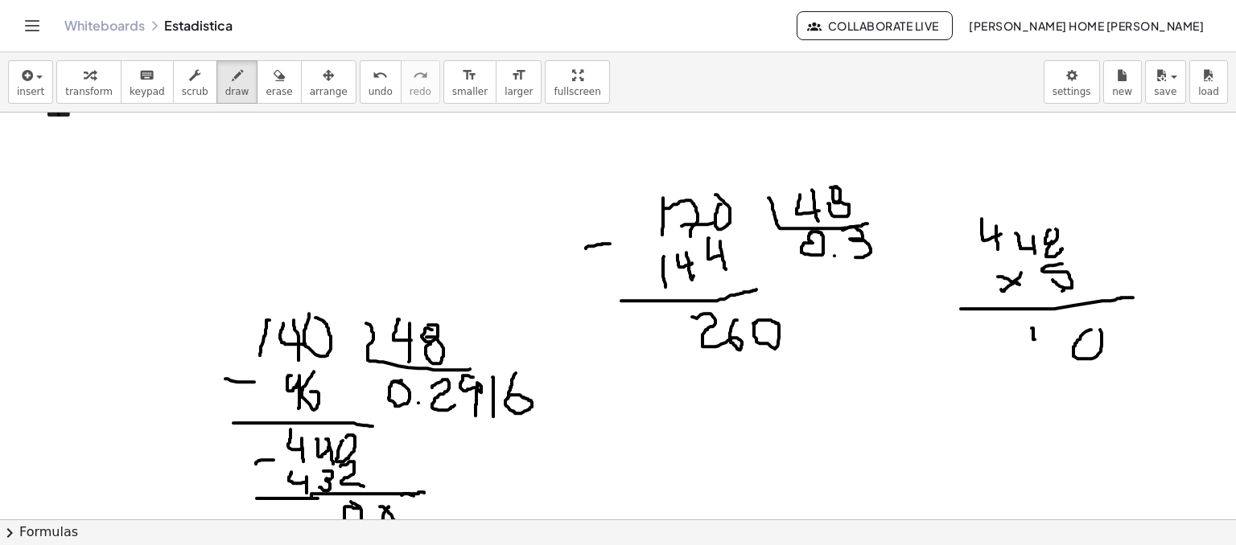
drag, startPoint x: 1031, startPoint y: 327, endPoint x: 1046, endPoint y: 338, distance: 17.9
click at [1046, 338] on div at bounding box center [618, 499] width 1236 height 1348
drag, startPoint x: 1046, startPoint y: 330, endPoint x: 1046, endPoint y: 354, distance: 24.1
click at [1046, 354] on div at bounding box center [618, 499] width 1236 height 1348
drag, startPoint x: 1017, startPoint y: 335, endPoint x: 1036, endPoint y: 367, distance: 37.5
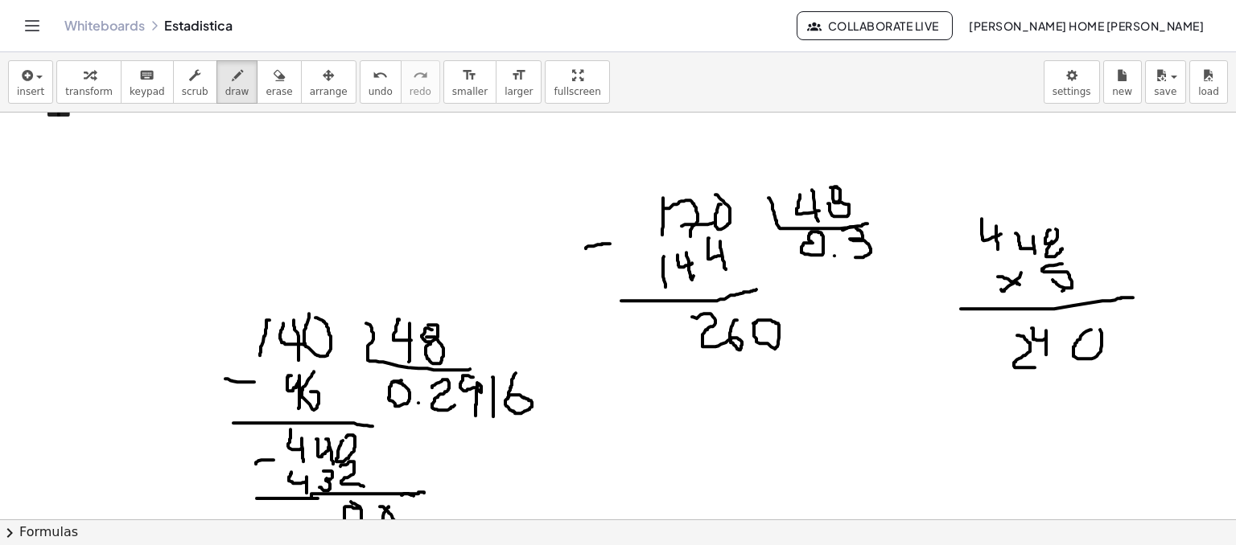
click at [1036, 367] on div at bounding box center [618, 499] width 1236 height 1348
drag, startPoint x: 711, startPoint y: 359, endPoint x: 740, endPoint y: 360, distance: 29.0
click at [737, 381] on div at bounding box center [618, 499] width 1236 height 1348
drag, startPoint x: 740, startPoint y: 360, endPoint x: 750, endPoint y: 371, distance: 14.2
click at [750, 371] on div at bounding box center [618, 499] width 1236 height 1348
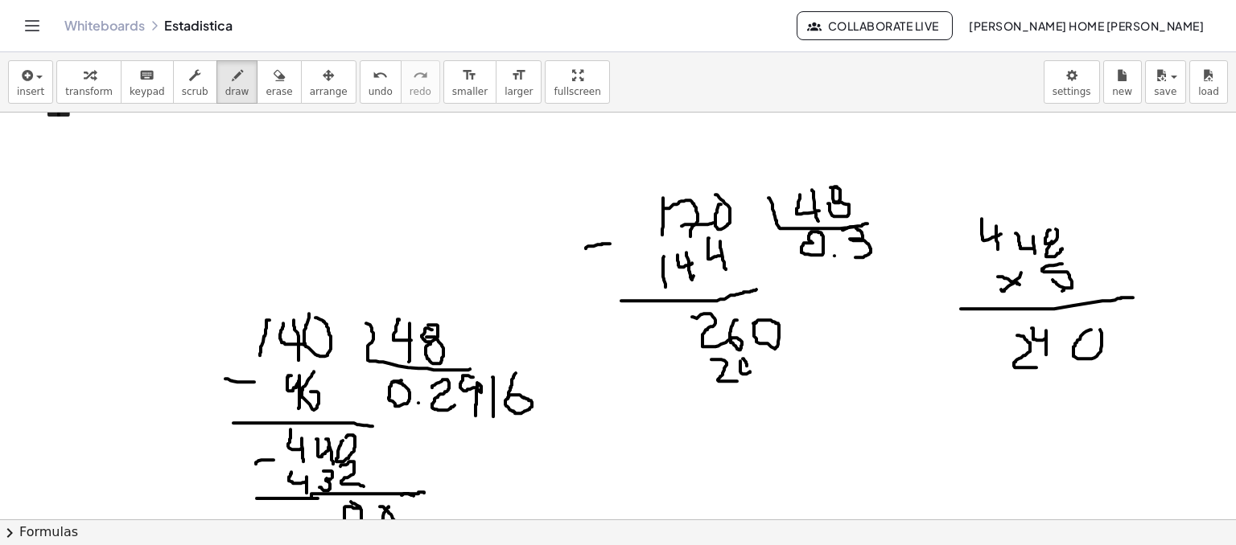
drag, startPoint x: 747, startPoint y: 365, endPoint x: 753, endPoint y: 382, distance: 18.1
click at [753, 382] on div at bounding box center [618, 499] width 1236 height 1348
drag
click at [766, 356] on div at bounding box center [618, 499] width 1236 height 1348
click at [706, 360] on div at bounding box center [618, 499] width 1236 height 1348
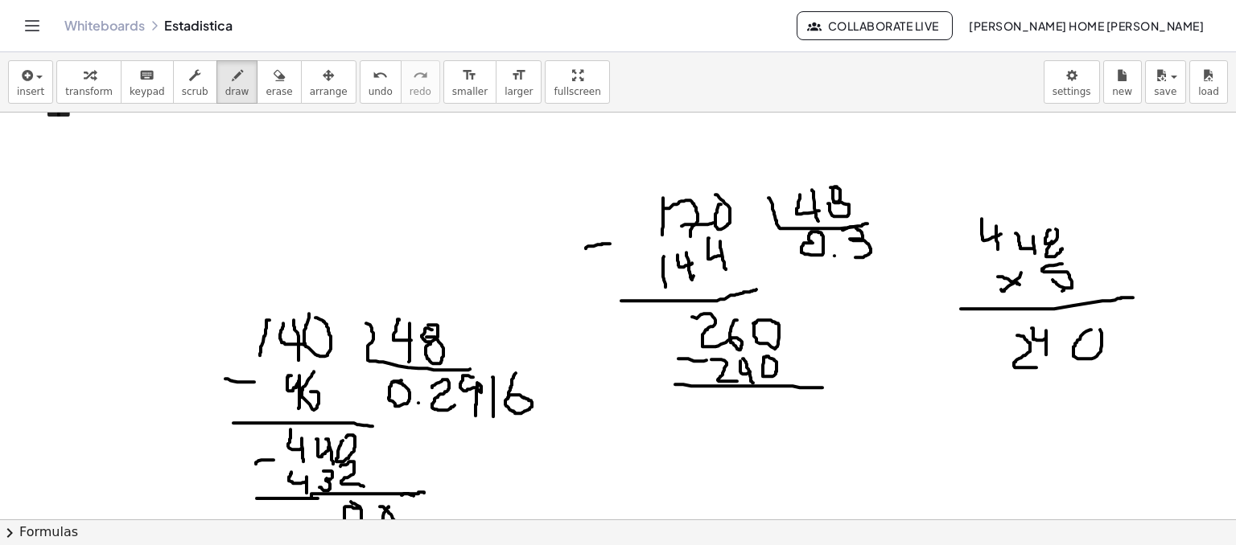
click at [822, 387] on div at bounding box center [618, 499] width 1236 height 1348
click at [885, 228] on div at bounding box center [618, 499] width 1236 height 1348
click at [875, 256] on div at bounding box center [618, 499] width 1236 height 1348
click at [274, 78] on icon "button" at bounding box center [279, 75] width 11 height 19
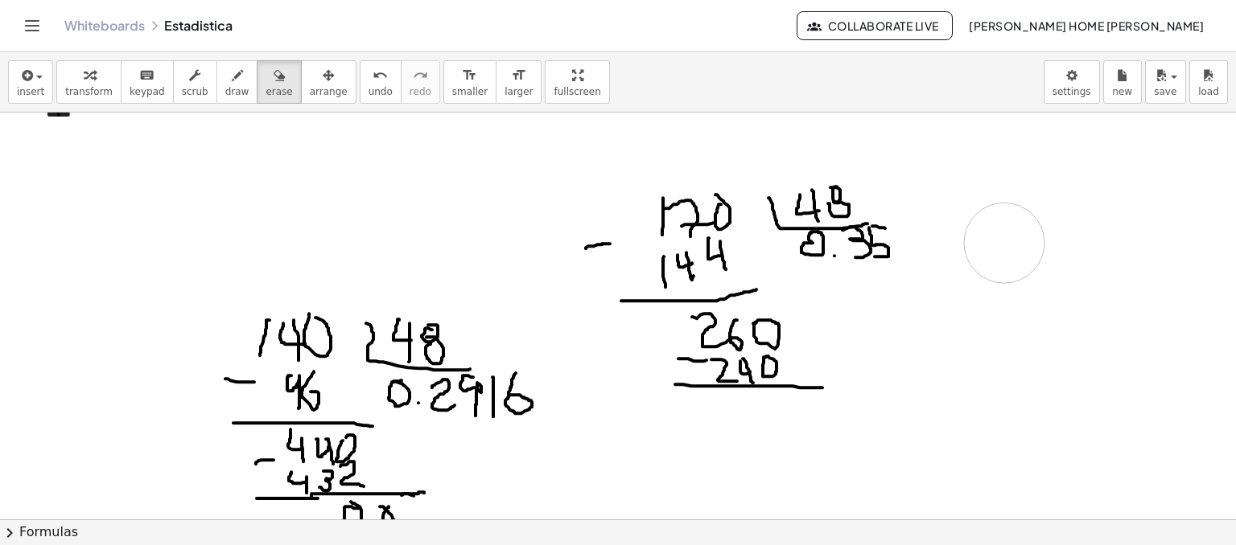
click at [998, 240] on div at bounding box center [618, 499] width 1236 height 1348
click at [225, 94] on span "draw" at bounding box center [237, 91] width 24 height 11
drag, startPoint x: 746, startPoint y: 395, endPoint x: 767, endPoint y: 412, distance: 26.9
click at [767, 412] on div at bounding box center [618, 499] width 1236 height 1348
drag, startPoint x: 772, startPoint y: 393, endPoint x: 784, endPoint y: 400, distance: 14.8
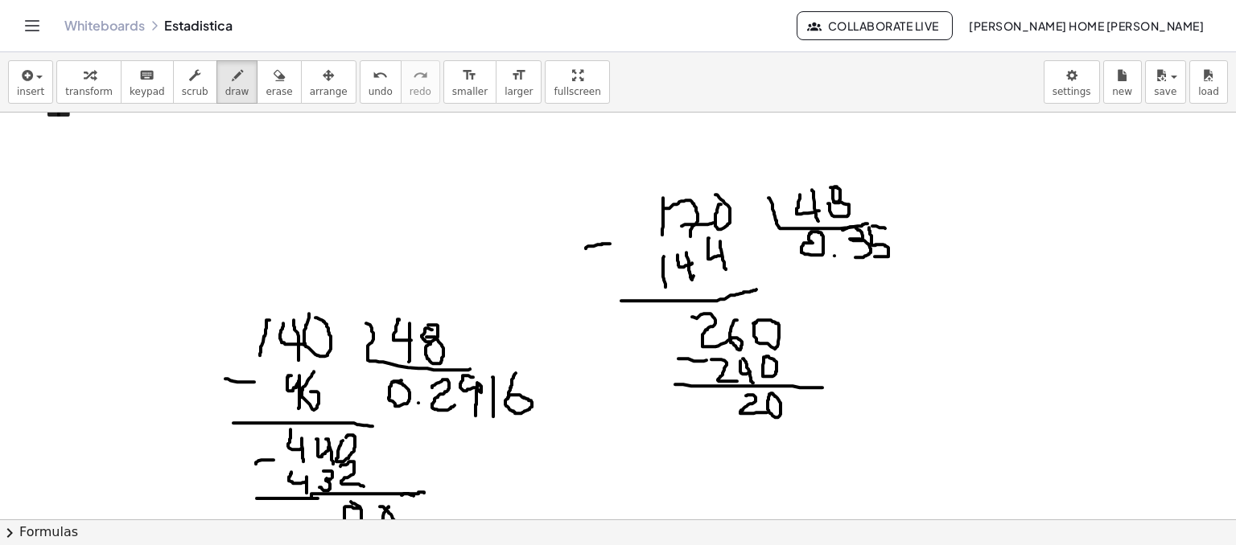
click at [772, 394] on div at bounding box center [618, 499] width 1236 height 1348
click at [792, 397] on div at bounding box center [618, 499] width 1236 height 1348
drag, startPoint x: 903, startPoint y: 225, endPoint x: 908, endPoint y: 242, distance: 17.8
click at [908, 242] on div at bounding box center [618, 499] width 1236 height 1348
drag, startPoint x: 914, startPoint y: 241, endPoint x: 917, endPoint y: 260, distance: 18.8
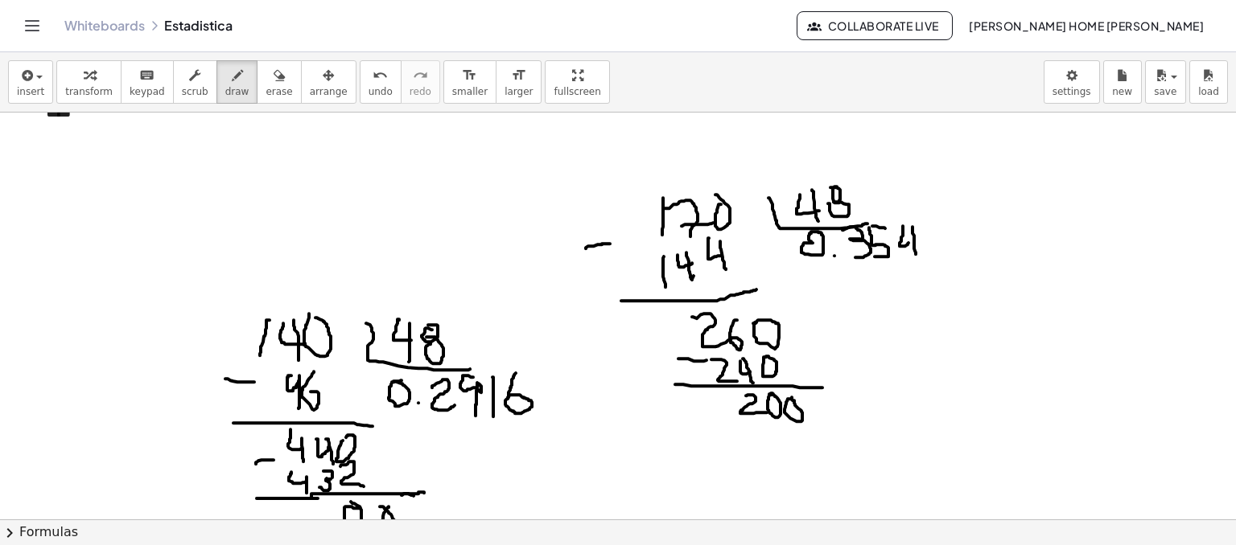
click at [917, 260] on div at bounding box center [618, 499] width 1236 height 1348
drag, startPoint x: 747, startPoint y: 438, endPoint x: 753, endPoint y: 448, distance: 12.3
click at [753, 448] on div at bounding box center [618, 499] width 1236 height 1348
drag, startPoint x: 772, startPoint y: 426, endPoint x: 776, endPoint y: 445, distance: 18.9
click at [776, 445] on div at bounding box center [618, 499] width 1236 height 1348
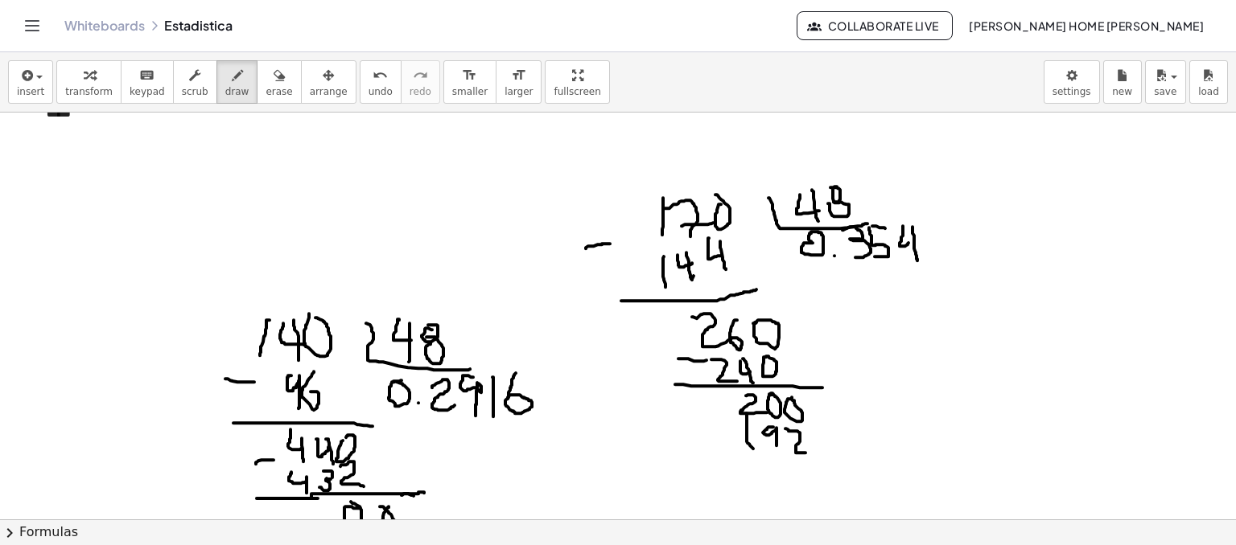
drag, startPoint x: 788, startPoint y: 430, endPoint x: 818, endPoint y: 449, distance: 35.1
click at [818, 449] on div at bounding box center [618, 499] width 1236 height 1348
drag, startPoint x: 705, startPoint y: 426, endPoint x: 718, endPoint y: 430, distance: 13.3
click at [718, 429] on div at bounding box center [618, 499] width 1236 height 1348
drag, startPoint x: 724, startPoint y: 457, endPoint x: 1014, endPoint y: 438, distance: 290.2
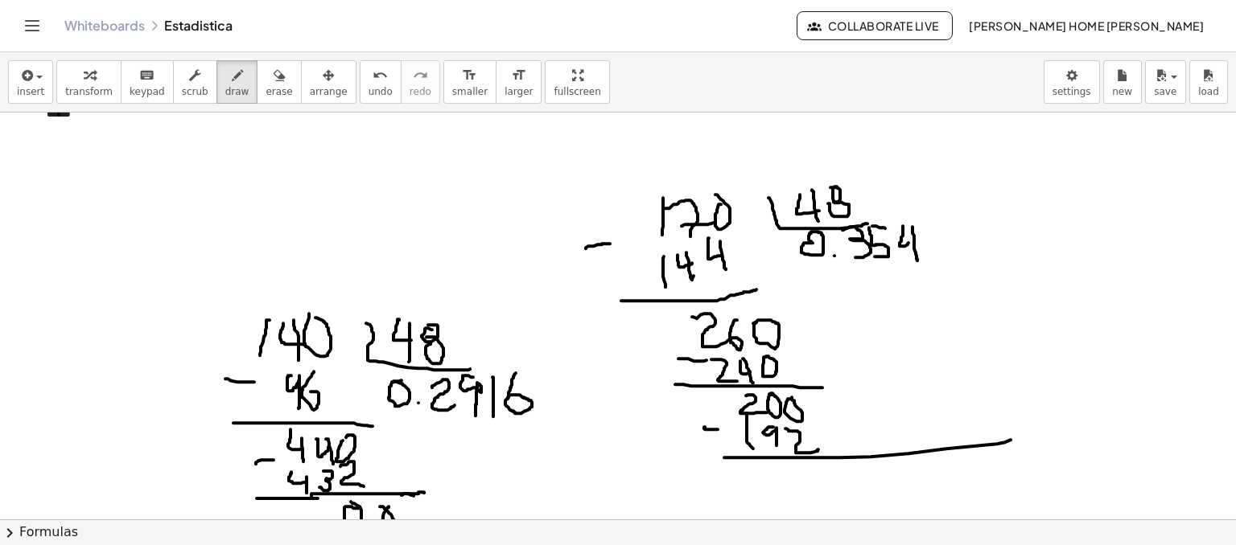
click at [1014, 438] on div at bounding box center [618, 499] width 1236 height 1348
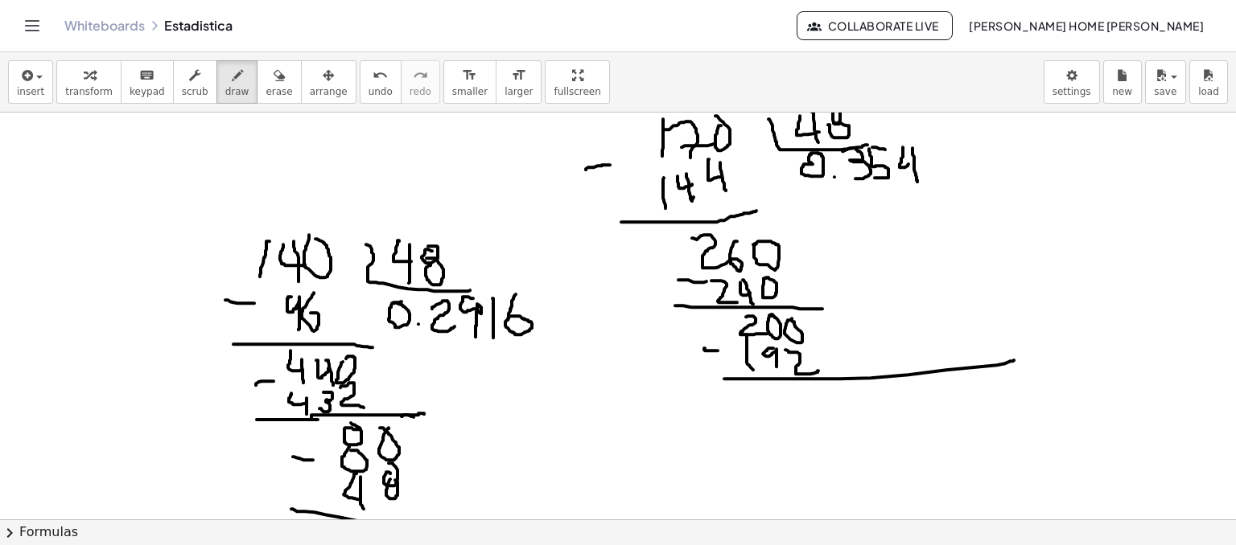
scroll to position [368, 0]
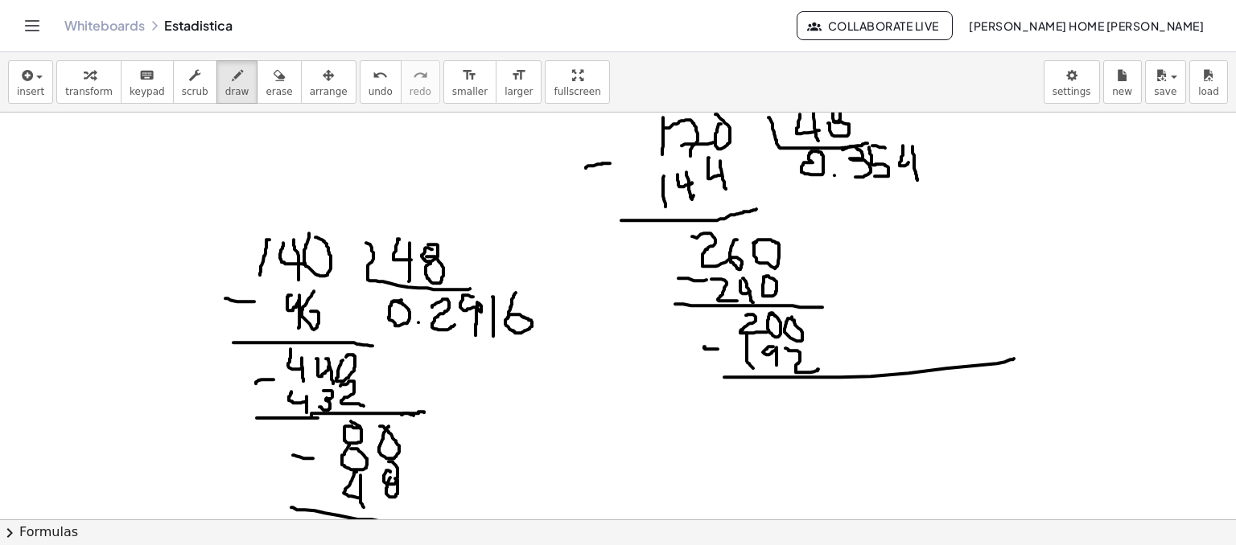
drag, startPoint x: 237, startPoint y: 75, endPoint x: 265, endPoint y: 47, distance: 38.7
click at [257, 74] on button "erase" at bounding box center [279, 81] width 44 height 43
drag, startPoint x: 1023, startPoint y: 338, endPoint x: 891, endPoint y: 354, distance: 132.1
click at [891, 354] on div at bounding box center [618, 418] width 1236 height 1348
click at [216, 100] on button "draw" at bounding box center [237, 81] width 42 height 43
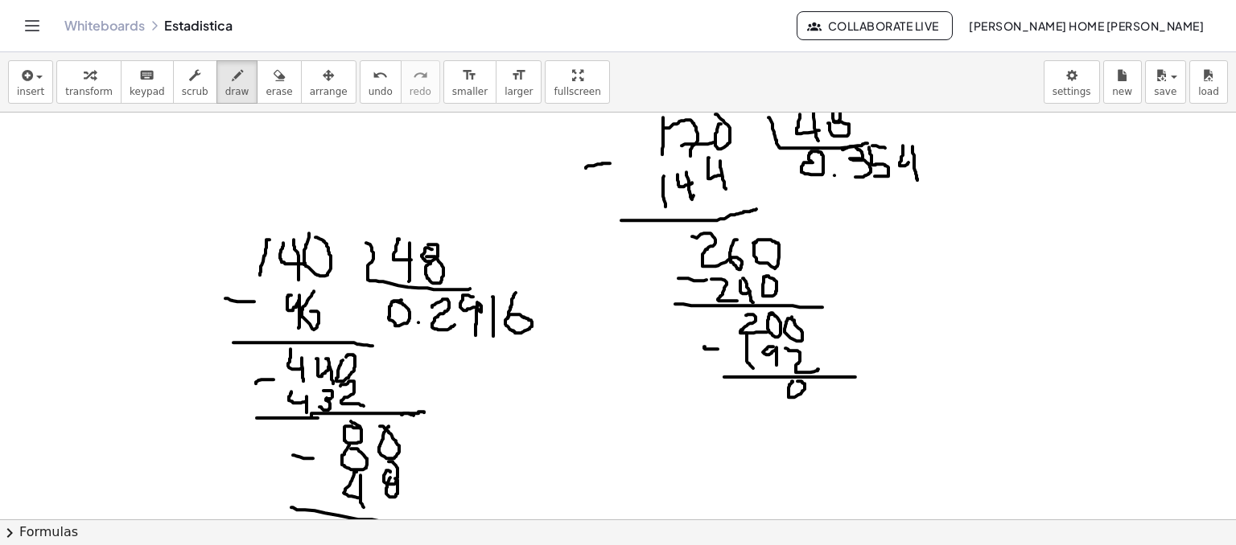
click at [797, 381] on div at bounding box center [618, 418] width 1236 height 1348
click at [799, 399] on div at bounding box center [618, 418] width 1236 height 1348
drag, startPoint x: 825, startPoint y: 393, endPoint x: 834, endPoint y: 393, distance: 8.9
click at [834, 393] on div at bounding box center [618, 418] width 1236 height 1348
drag, startPoint x: 933, startPoint y: 144, endPoint x: 932, endPoint y: 179, distance: 35.4
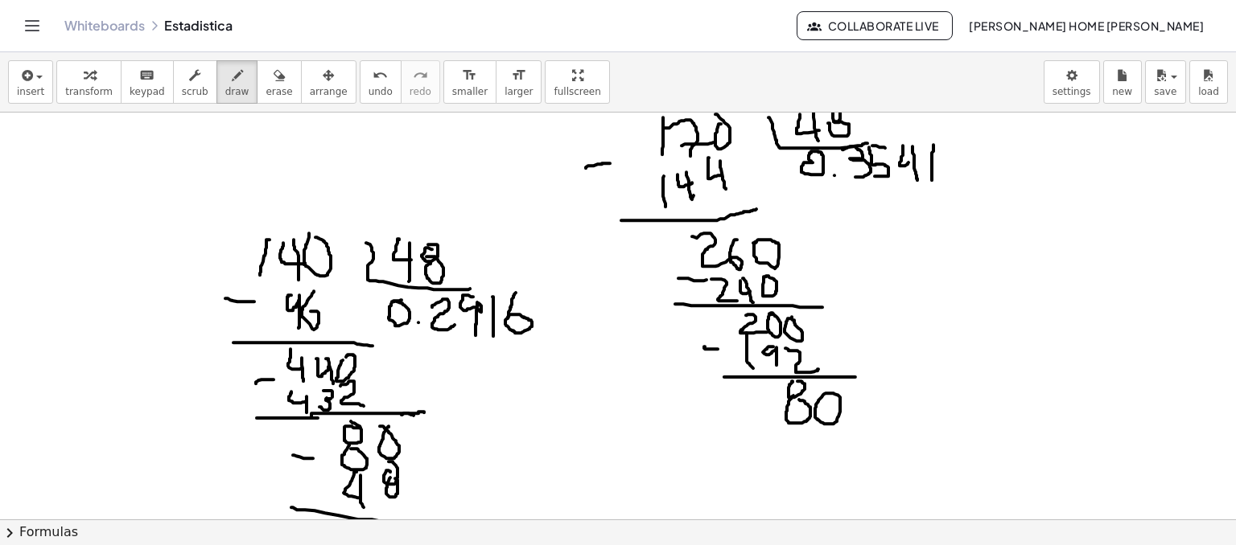
click at [932, 179] on div at bounding box center [618, 418] width 1236 height 1348
drag, startPoint x: 789, startPoint y: 438, endPoint x: 809, endPoint y: 445, distance: 20.4
click at [808, 445] on div at bounding box center [618, 418] width 1236 height 1348
drag, startPoint x: 807, startPoint y: 445, endPoint x: 806, endPoint y: 468, distance: 23.3
click at [806, 470] on div at bounding box center [618, 418] width 1236 height 1348
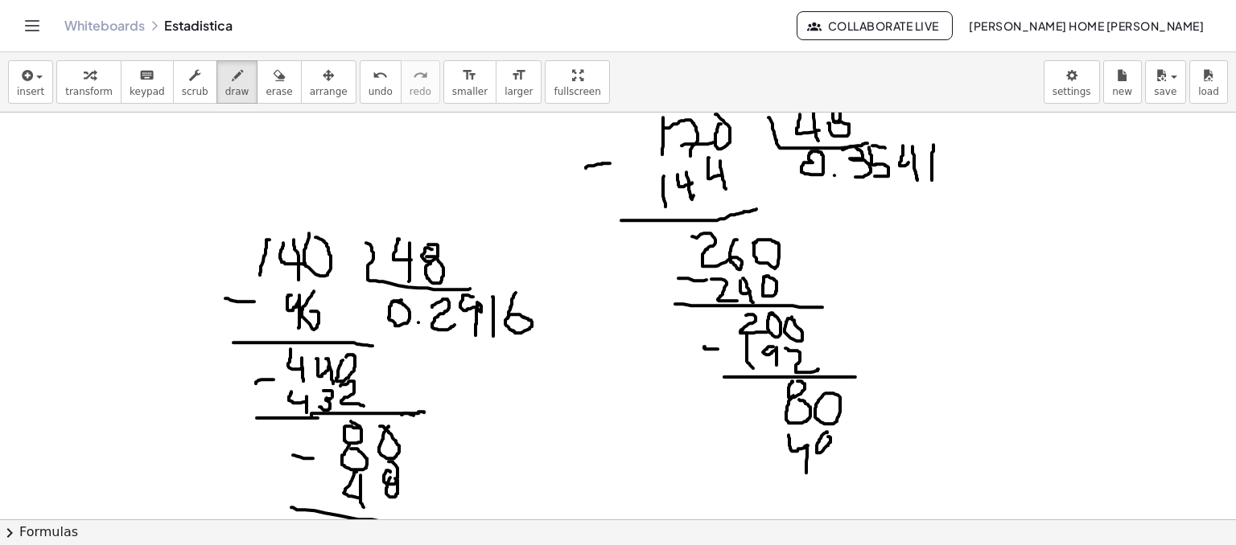
click at [827, 436] on div at bounding box center [618, 418] width 1236 height 1348
click at [821, 448] on div at bounding box center [618, 418] width 1236 height 1348
drag, startPoint x: 808, startPoint y: 441, endPoint x: 797, endPoint y: 430, distance: 15.4
click at [803, 433] on div at bounding box center [618, 418] width 1236 height 1348
click at [776, 425] on div at bounding box center [618, 418] width 1236 height 1348
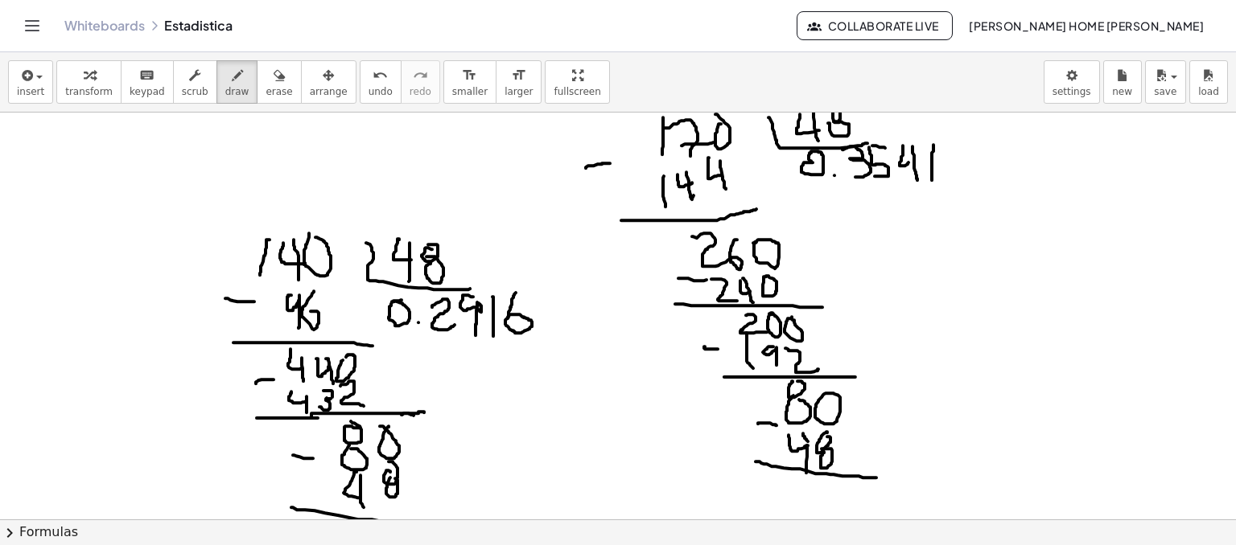
drag, startPoint x: 755, startPoint y: 461, endPoint x: 886, endPoint y: 477, distance: 131.3
click at [886, 477] on div at bounding box center [618, 418] width 1236 height 1348
drag, startPoint x: 803, startPoint y: 490, endPoint x: 809, endPoint y: 503, distance: 14.1
click at [809, 503] on div at bounding box center [618, 418] width 1236 height 1348
drag, startPoint x: 833, startPoint y: 484, endPoint x: 866, endPoint y: 501, distance: 37.4
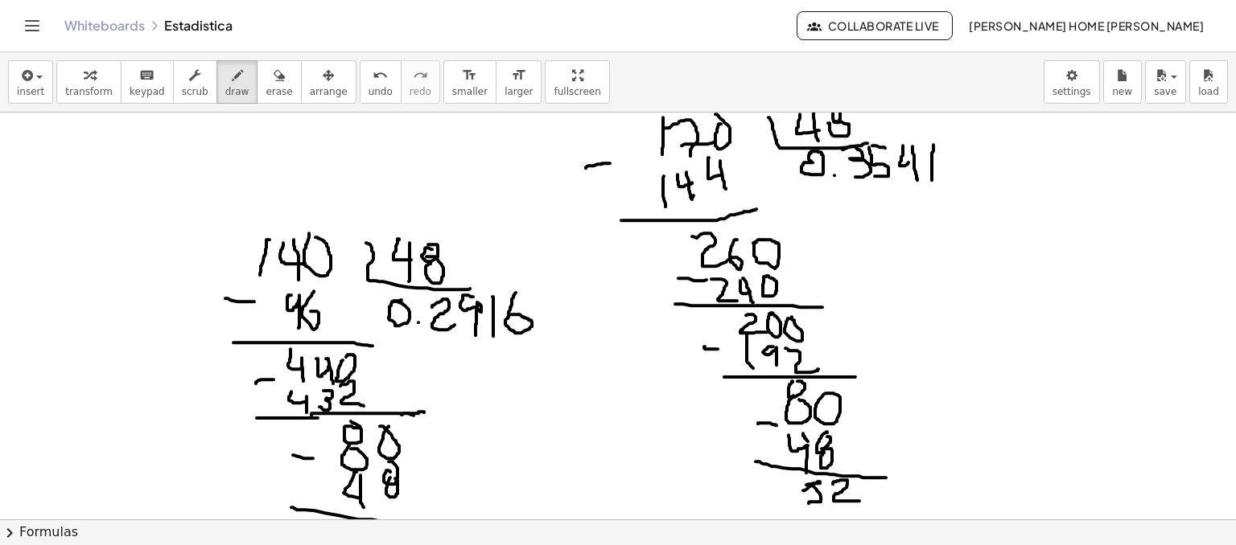
click at [865, 501] on div at bounding box center [618, 418] width 1236 height 1348
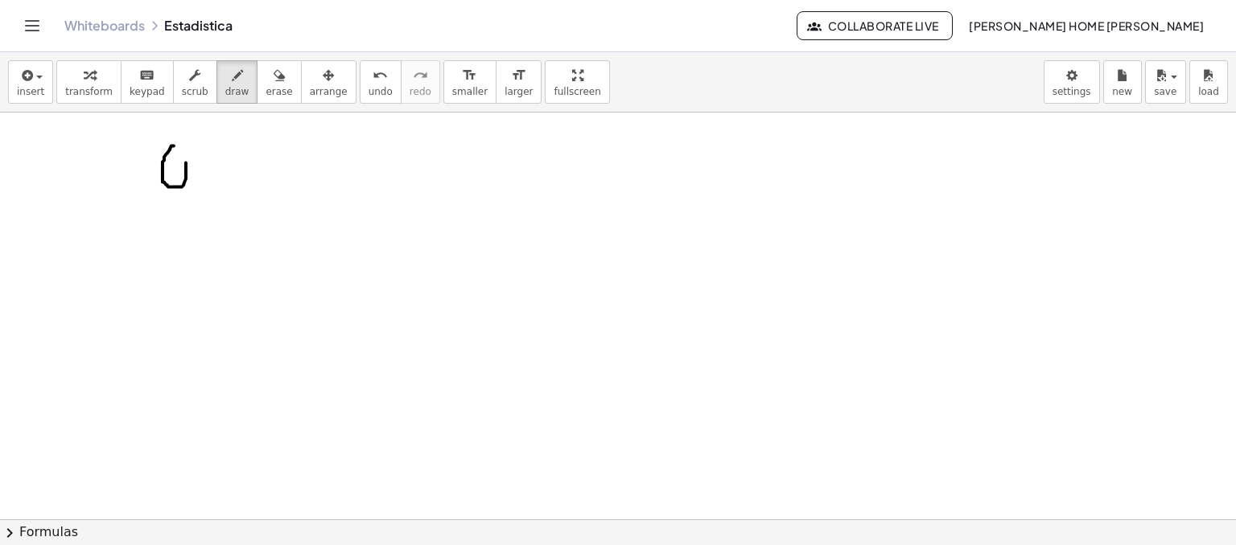
drag, startPoint x: 234, startPoint y: 150, endPoint x: 229, endPoint y: 171, distance: 22.3
drag, startPoint x: 267, startPoint y: 146, endPoint x: 283, endPoint y: 152, distance: 17.3
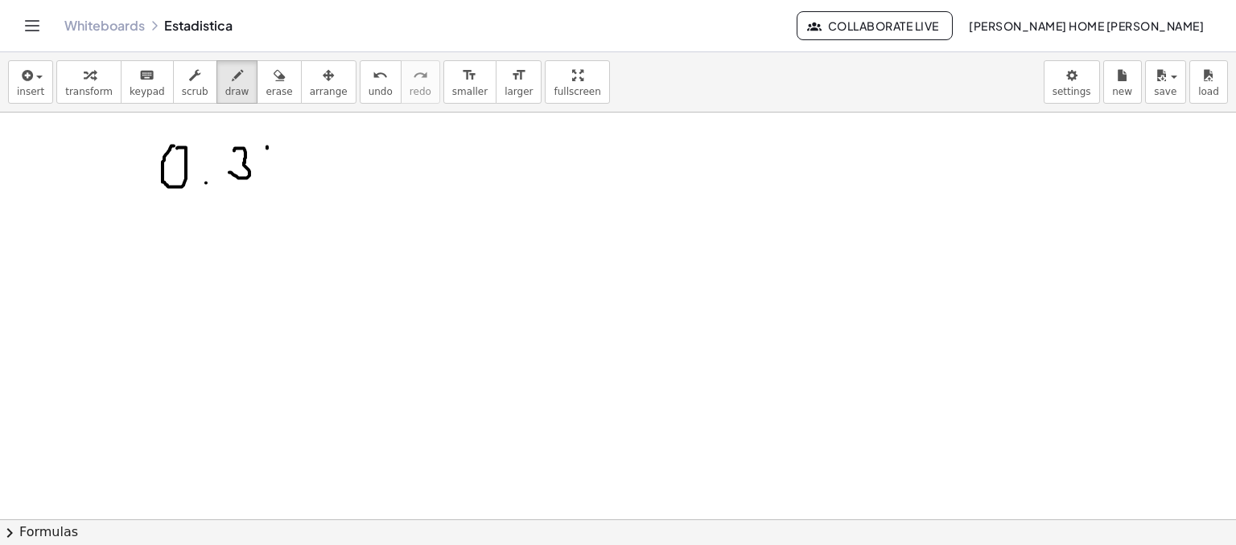
drag, startPoint x: 267, startPoint y: 149, endPoint x: 262, endPoint y: 176, distance: 27.8
drag, startPoint x: 299, startPoint y: 150, endPoint x: 315, endPoint y: 170, distance: 25.3
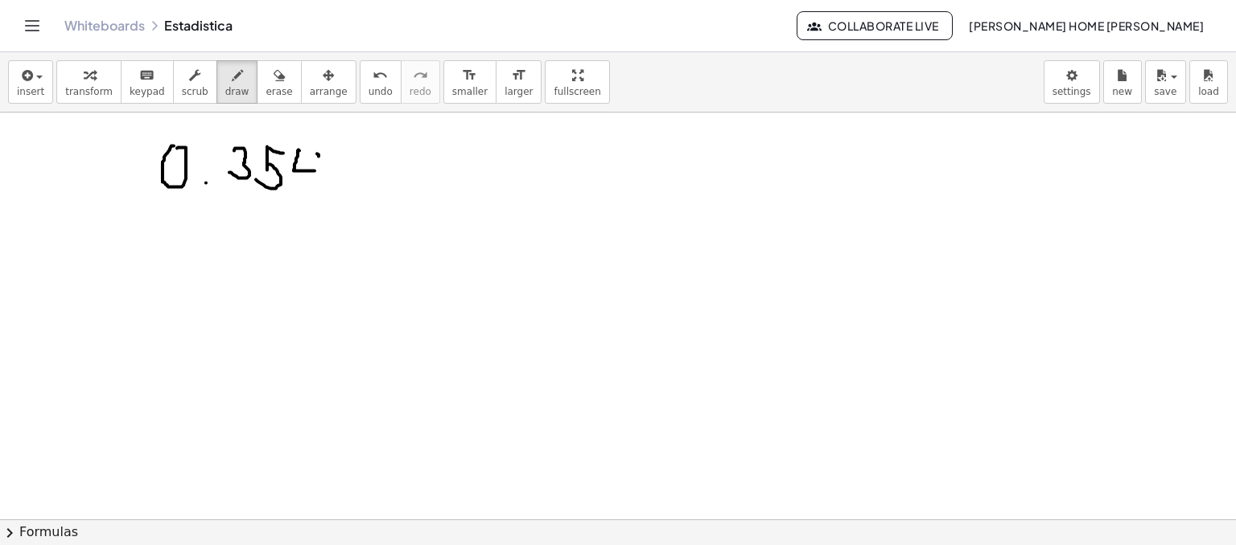
drag, startPoint x: 319, startPoint y: 155, endPoint x: 333, endPoint y: 196, distance: 43.5
drag, startPoint x: 354, startPoint y: 155, endPoint x: 359, endPoint y: 184, distance: 29.4
drag, startPoint x: 400, startPoint y: 175, endPoint x: 398, endPoint y: 204, distance: 29.8
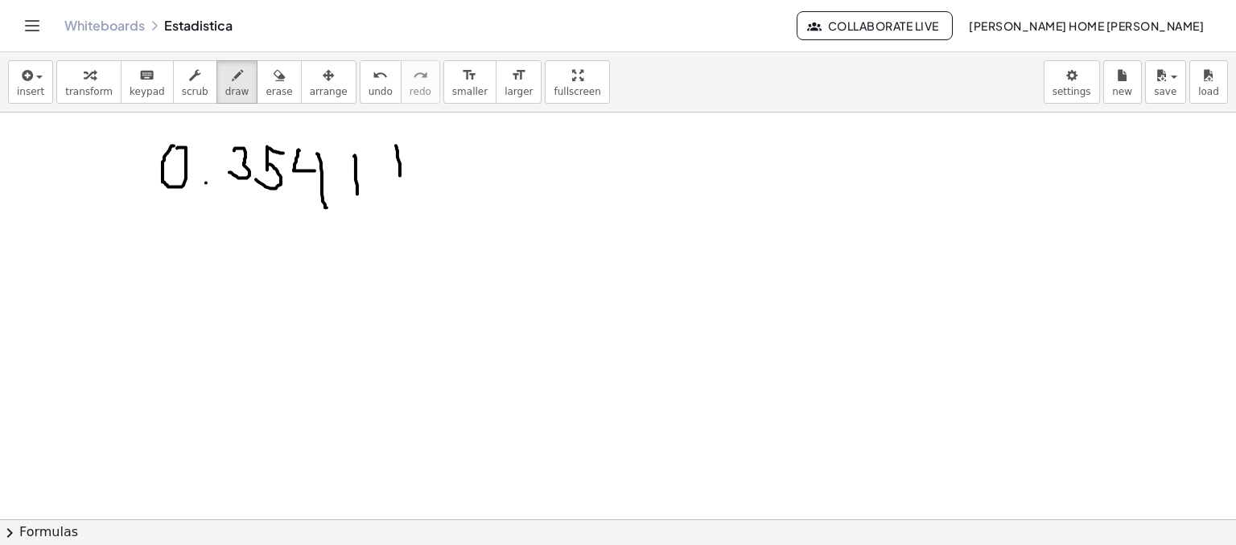
drag, startPoint x: 381, startPoint y: 179, endPoint x: 427, endPoint y: 175, distance: 46.8
drag, startPoint x: 460, startPoint y: 187, endPoint x: 477, endPoint y: 168, distance: 25.7
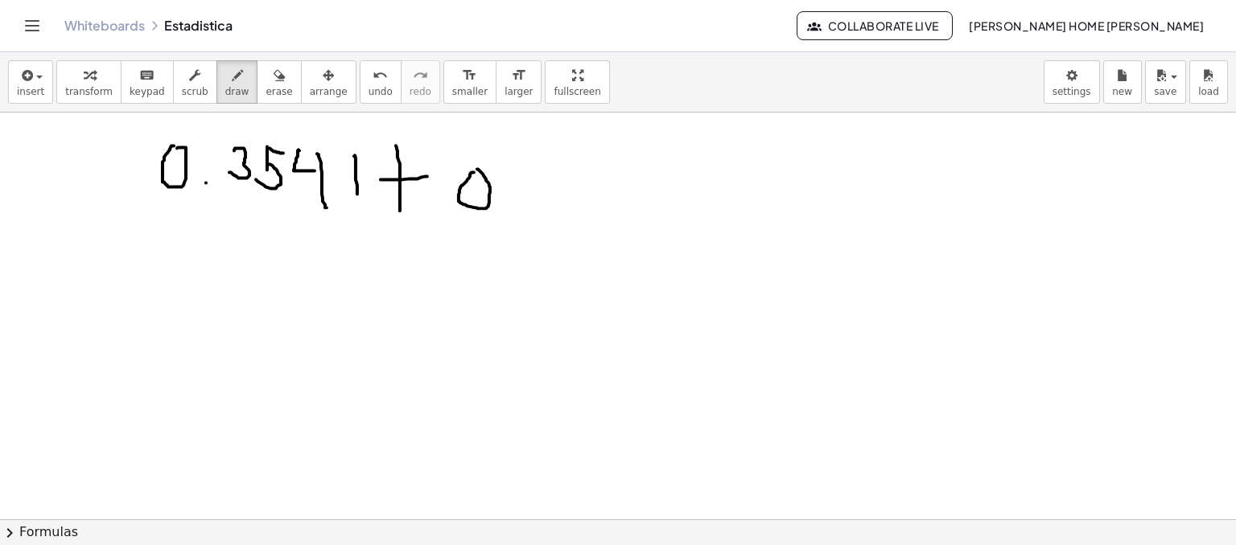
drag, startPoint x: 516, startPoint y: 197, endPoint x: 529, endPoint y: 173, distance: 27.7
drag, startPoint x: 531, startPoint y: 169, endPoint x: 556, endPoint y: 204, distance: 42.6
drag, startPoint x: 560, startPoint y: 156, endPoint x: 582, endPoint y: 158, distance: 22.7
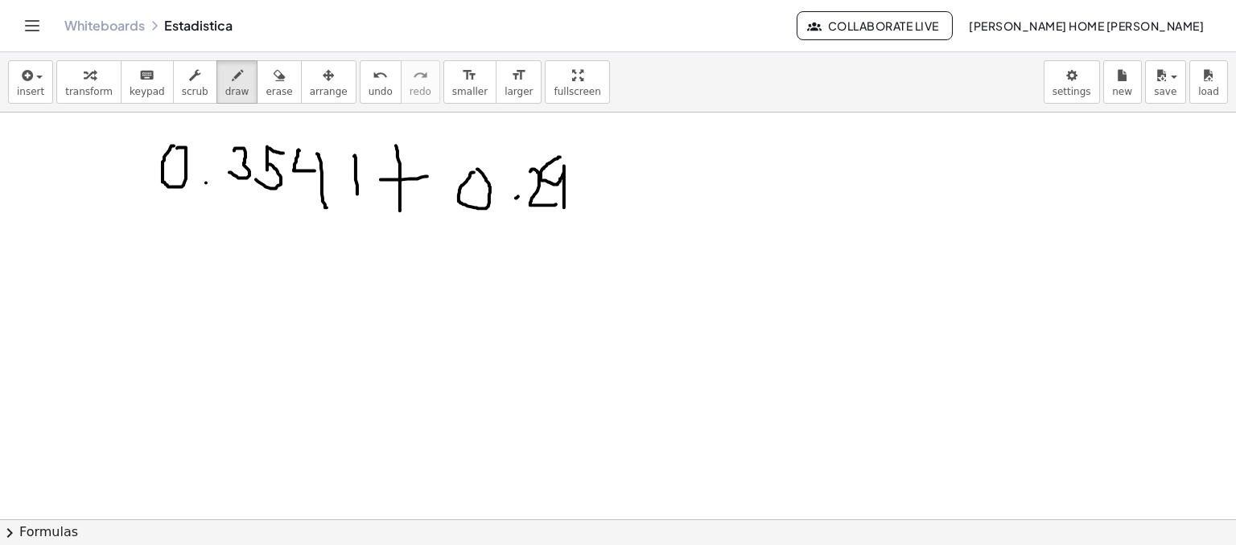
drag, startPoint x: 584, startPoint y: 157, endPoint x: 596, endPoint y: 200, distance: 44.3
drag, startPoint x: 611, startPoint y: 147, endPoint x: 609, endPoint y: 179, distance: 31.4
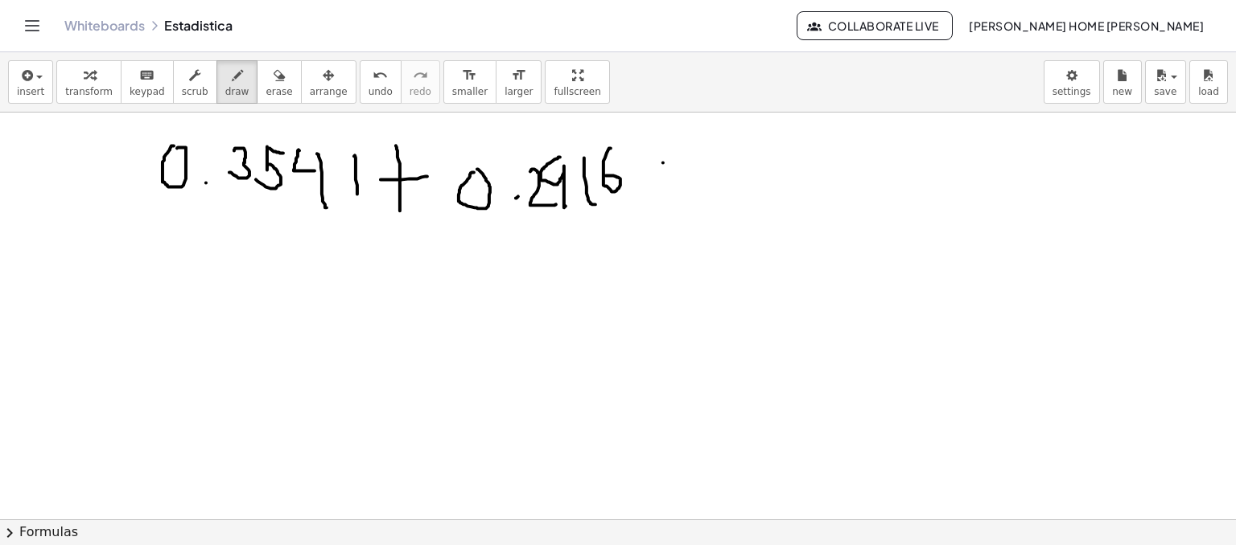
drag, startPoint x: 663, startPoint y: 162, endPoint x: 653, endPoint y: 194, distance: 33.6
drag, startPoint x: 666, startPoint y: 181, endPoint x: 681, endPoint y: 182, distance: 15.3
drag, startPoint x: 705, startPoint y: 182, endPoint x: 708, endPoint y: 158, distance: 23.6
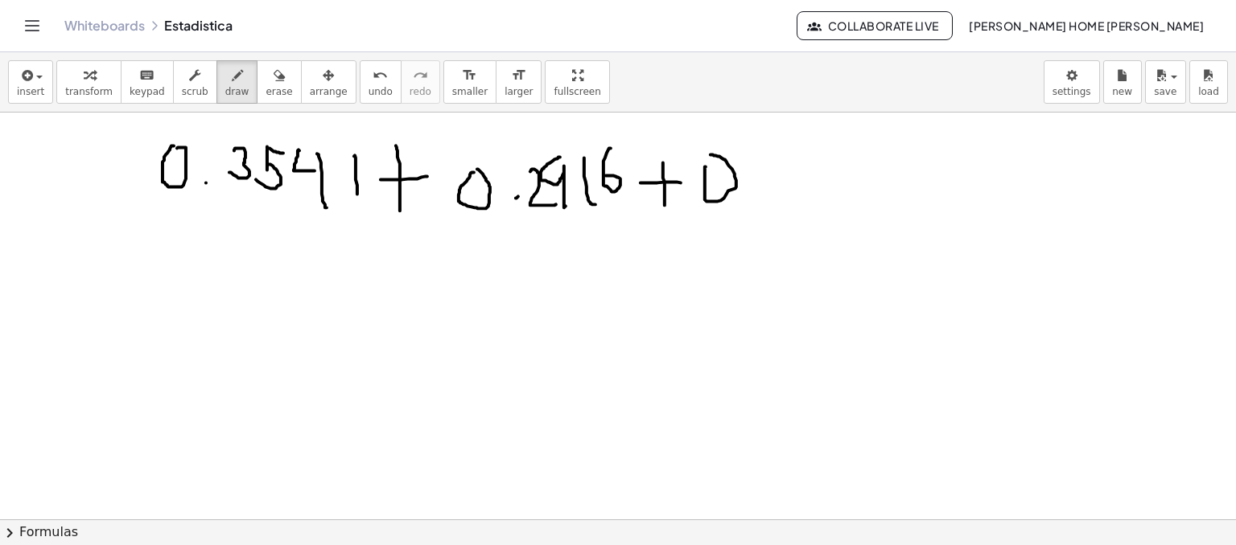
drag, startPoint x: 791, startPoint y: 171, endPoint x: 800, endPoint y: 198, distance: 28.8
drag, startPoint x: 817, startPoint y: 165, endPoint x: 805, endPoint y: 170, distance: 13.0
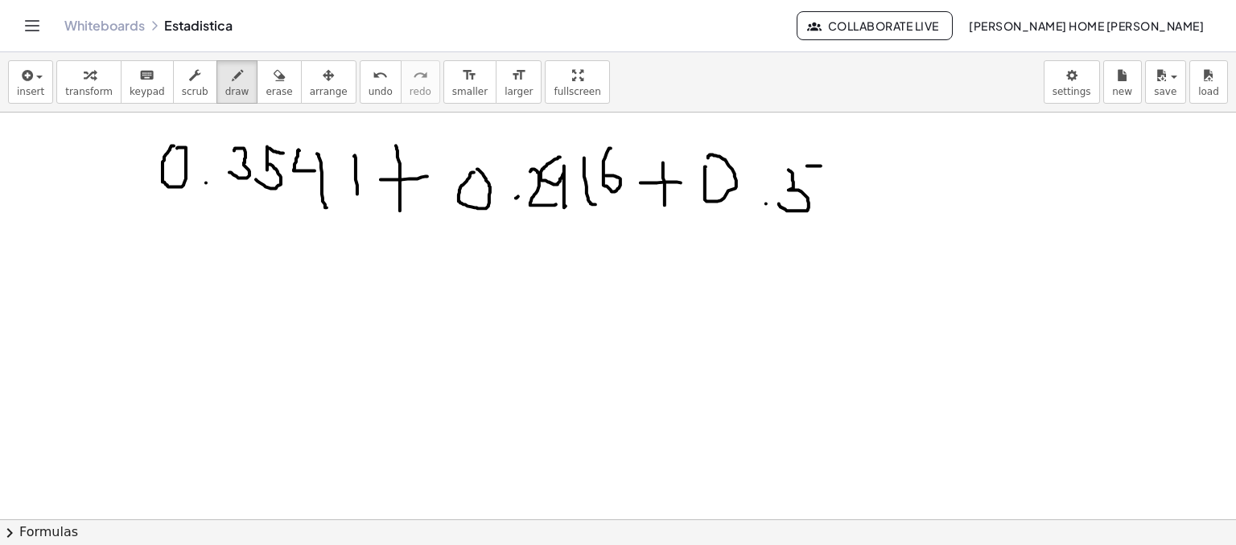
drag, startPoint x: 805, startPoint y: 170, endPoint x: 837, endPoint y: 185, distance: 34.9
drag, startPoint x: 847, startPoint y: 158, endPoint x: 871, endPoint y: 167, distance: 25.7
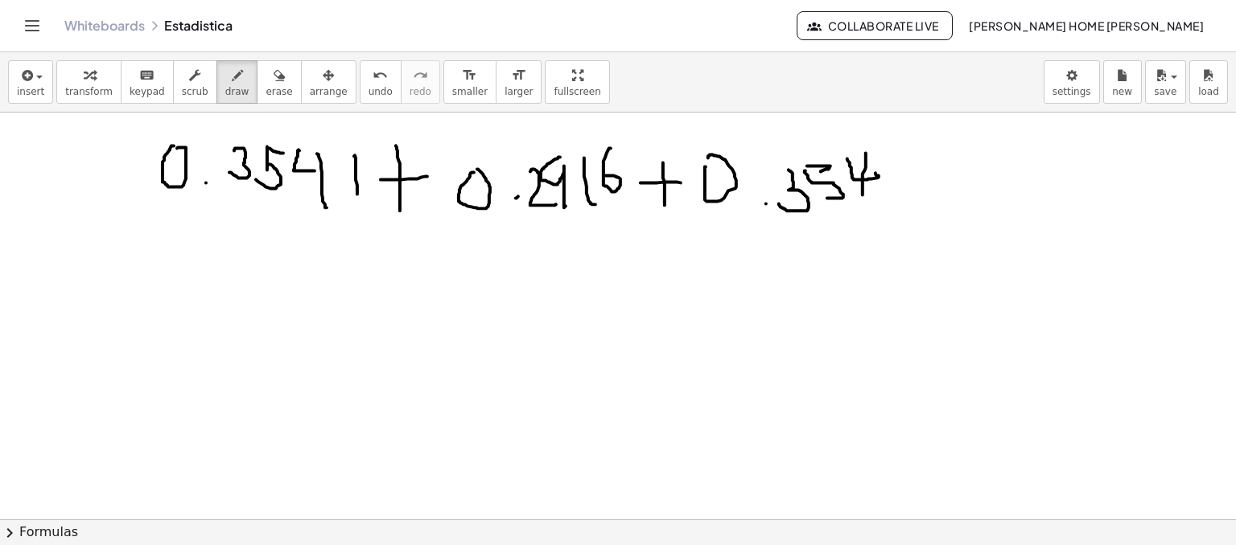
drag, startPoint x: 862, startPoint y: 194, endPoint x: 874, endPoint y: 185, distance: 14.3
drag, startPoint x: 879, startPoint y: 150, endPoint x: 881, endPoint y: 191, distance: 41.9
drag, startPoint x: 416, startPoint y: 259, endPoint x: 409, endPoint y: 286, distance: 28.3
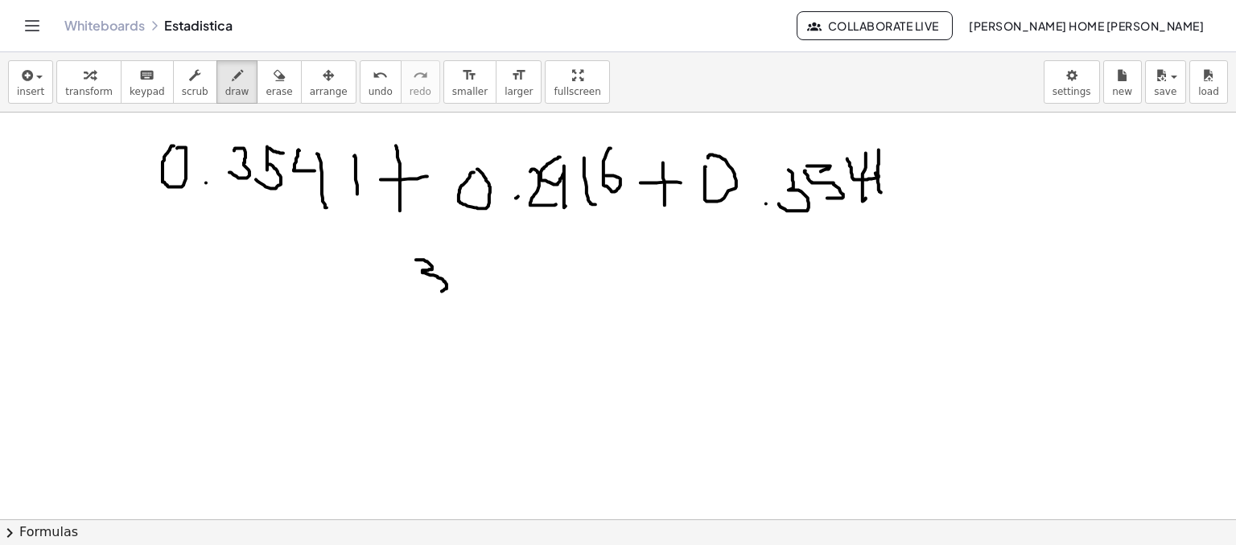
drag, startPoint x: 370, startPoint y: 260, endPoint x: 367, endPoint y: 252, distance: 8.7
click at [267, 84] on button "erase" at bounding box center [279, 81] width 44 height 43
drag, startPoint x: 524, startPoint y: 389, endPoint x: 246, endPoint y: 278, distance: 298.7
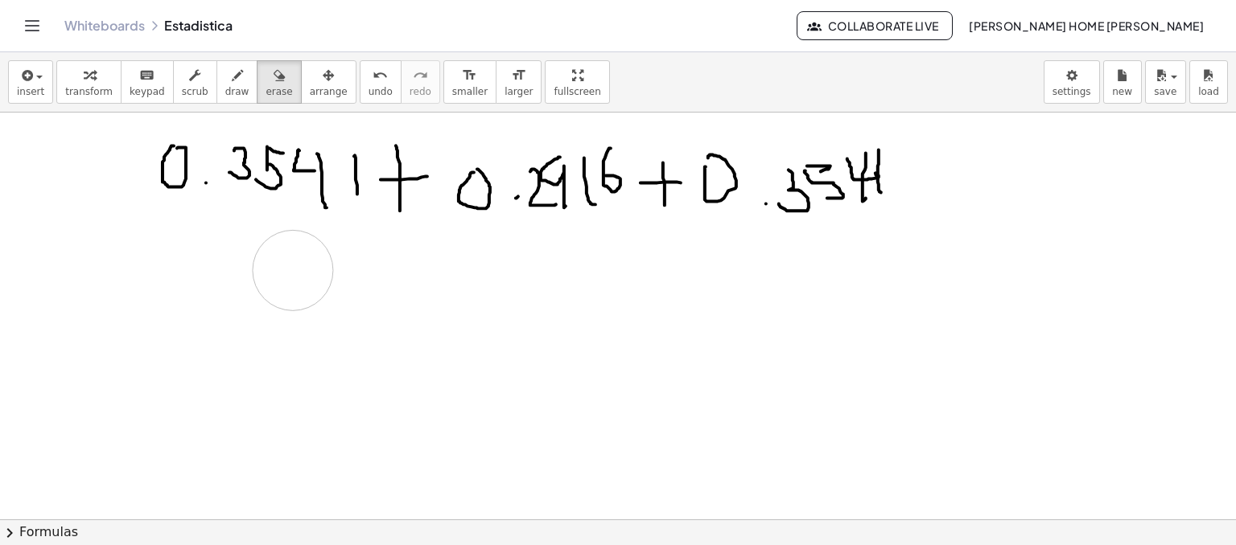
drag, startPoint x: 228, startPoint y: 81, endPoint x: 250, endPoint y: 142, distance: 64.9
click at [228, 81] on button "draw" at bounding box center [237, 81] width 42 height 43
drag, startPoint x: 340, startPoint y: 256, endPoint x: 346, endPoint y: 265, distance: 10.5
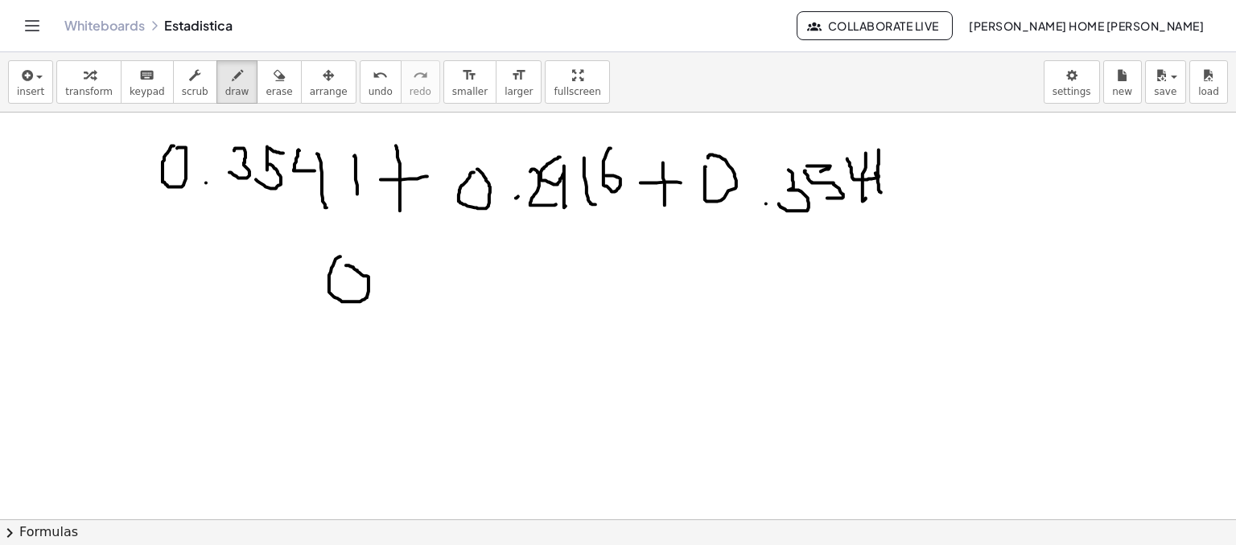
drag, startPoint x: 382, startPoint y: 303, endPoint x: 386, endPoint y: 296, distance: 8.3
drag, startPoint x: 406, startPoint y: 258, endPoint x: 418, endPoint y: 261, distance: 12.5
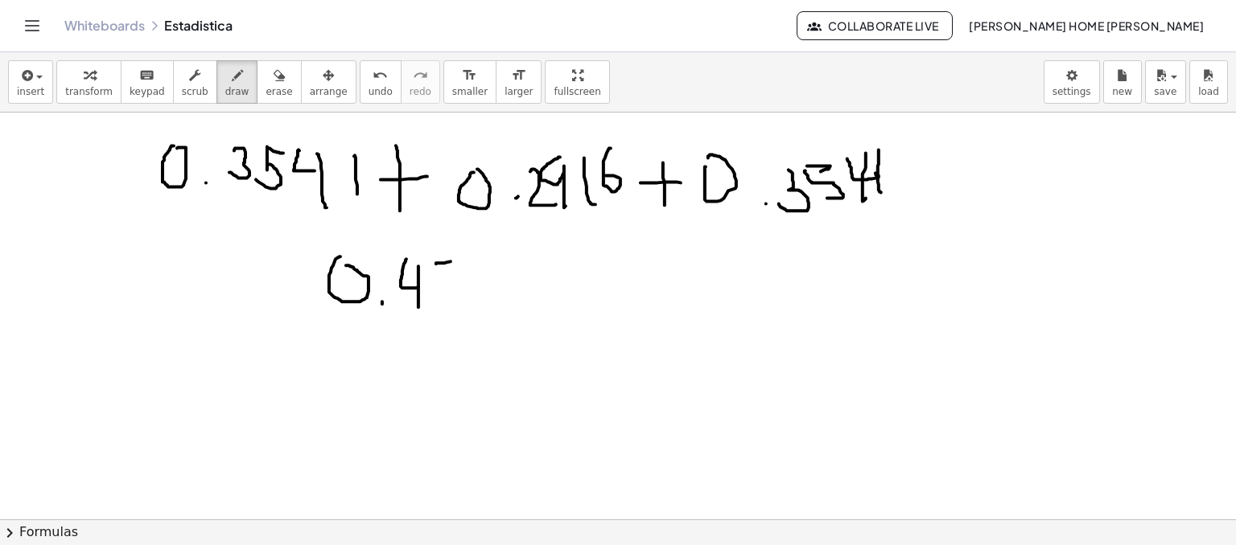
drag, startPoint x: 436, startPoint y: 263, endPoint x: 467, endPoint y: 258, distance: 31.0
drag, startPoint x: 446, startPoint y: 271, endPoint x: 443, endPoint y: 292, distance: 21.2
drag, startPoint x: 482, startPoint y: 255, endPoint x: 515, endPoint y: 276, distance: 39.1
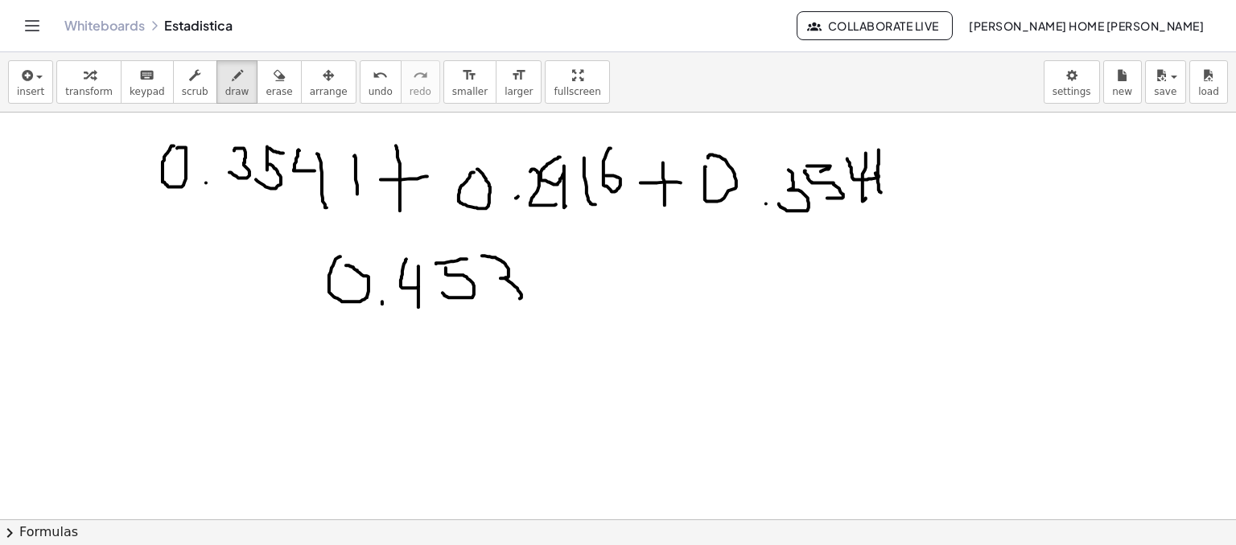
drag, startPoint x: 521, startPoint y: 264, endPoint x: 531, endPoint y: 260, distance: 11.2
drag, startPoint x: 531, startPoint y: 260, endPoint x: 549, endPoint y: 300, distance: 43.9
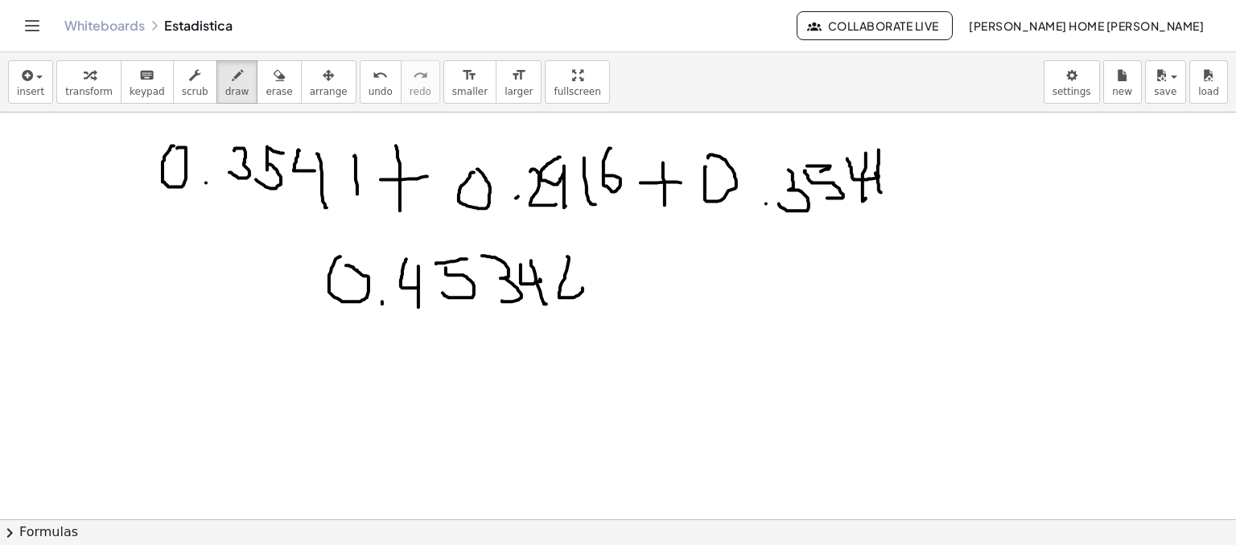
drag, startPoint x: 567, startPoint y: 267, endPoint x: 552, endPoint y: 282, distance: 21.1
click at [266, 86] on span "erase" at bounding box center [279, 91] width 27 height 11
drag, startPoint x: 332, startPoint y: 248, endPoint x: 315, endPoint y: 293, distance: 48.1
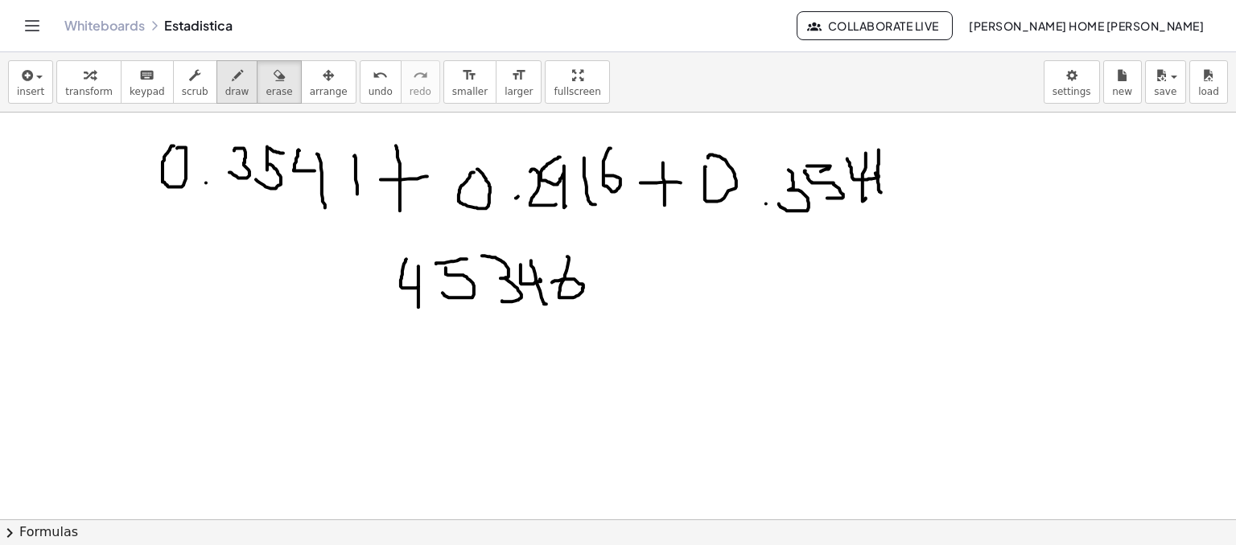
click at [216, 78] on button "draw" at bounding box center [237, 81] width 42 height 43
drag, startPoint x: 632, startPoint y: 278, endPoint x: 594, endPoint y: 303, distance: 45.3
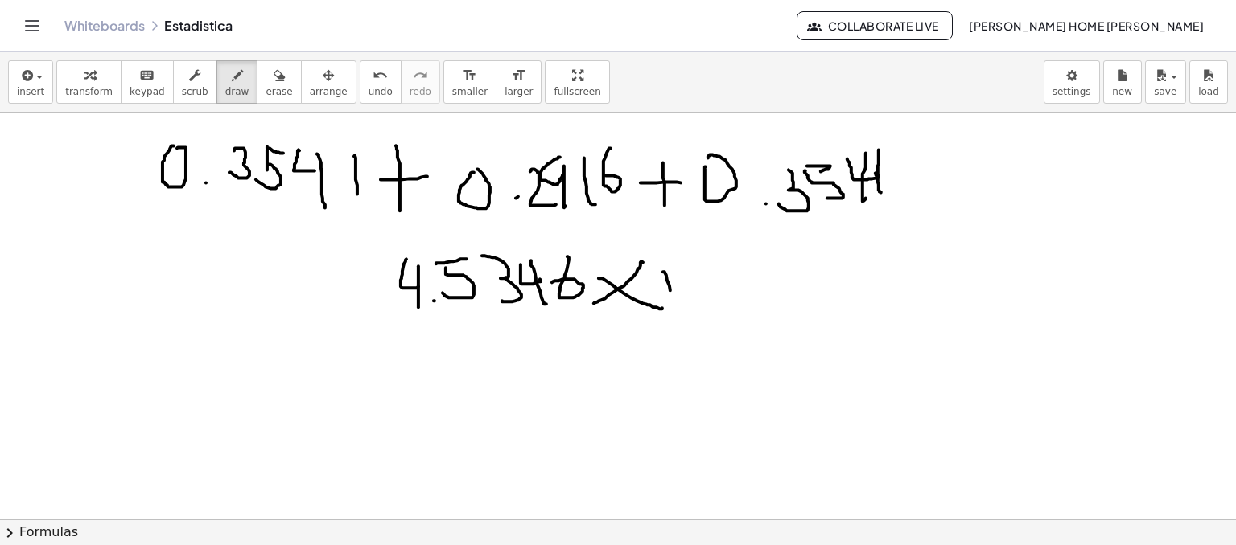
drag, startPoint x: 666, startPoint y: 274, endPoint x: 684, endPoint y: 259, distance: 23.4
drag, startPoint x: 694, startPoint y: 282, endPoint x: 718, endPoint y: 258, distance: 33.6
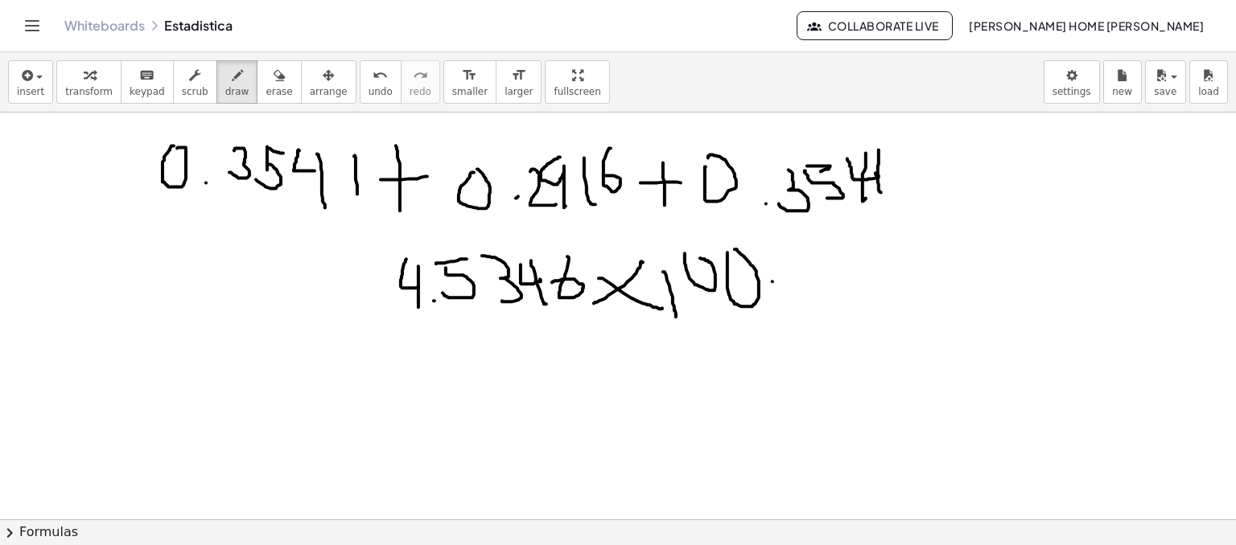
drag, startPoint x: 772, startPoint y: 281, endPoint x: 813, endPoint y: 274, distance: 40.7
drag, startPoint x: 797, startPoint y: 290, endPoint x: 838, endPoint y: 292, distance: 41.1
drag, startPoint x: 524, startPoint y: 297, endPoint x: 590, endPoint y: 301, distance: 66.1
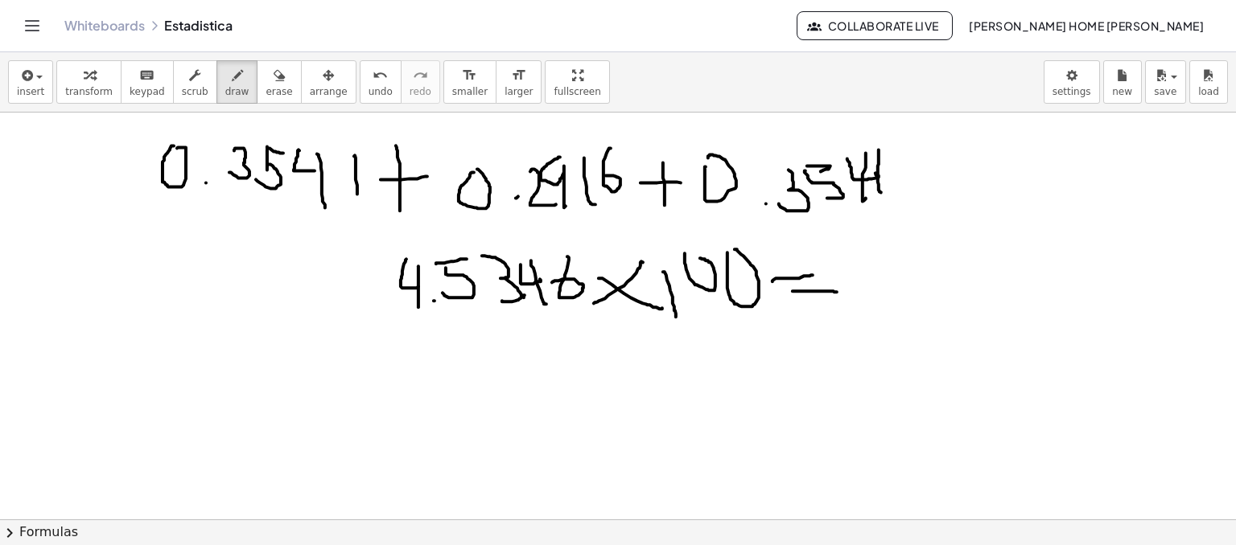
drag, startPoint x: 877, startPoint y: 237, endPoint x: 890, endPoint y: 276, distance: 41.5
drag, startPoint x: 893, startPoint y: 253, endPoint x: 913, endPoint y: 261, distance: 22.0
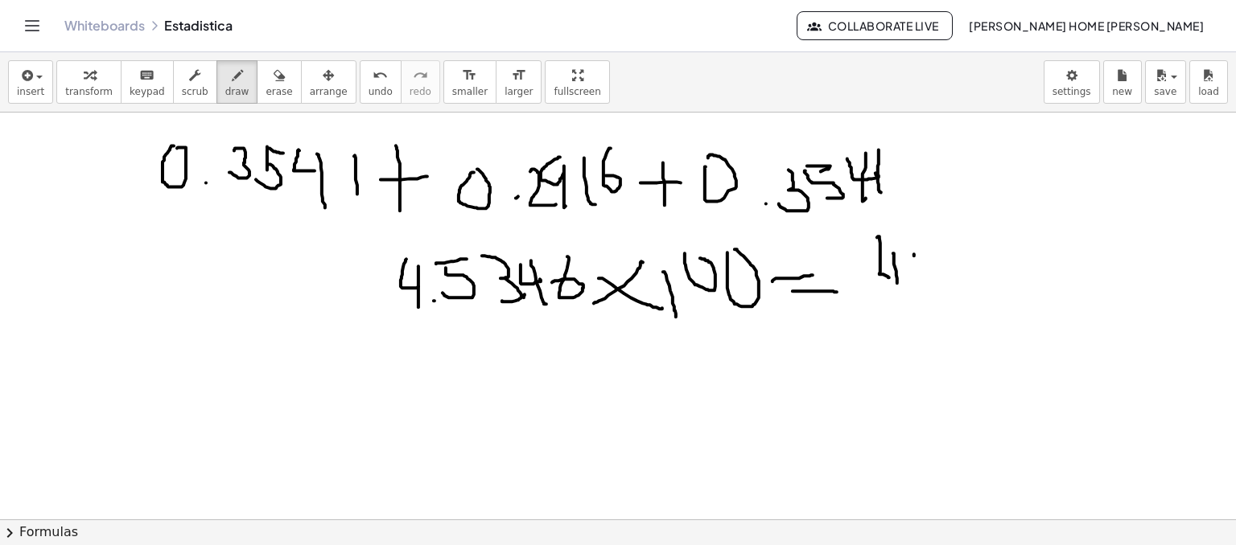
drag, startPoint x: 914, startPoint y: 253, endPoint x: 929, endPoint y: 251, distance: 15.5
drag, startPoint x: 911, startPoint y: 271, endPoint x: 920, endPoint y: 279, distance: 12.6
drag, startPoint x: 953, startPoint y: 259, endPoint x: 971, endPoint y: 287, distance: 33.3
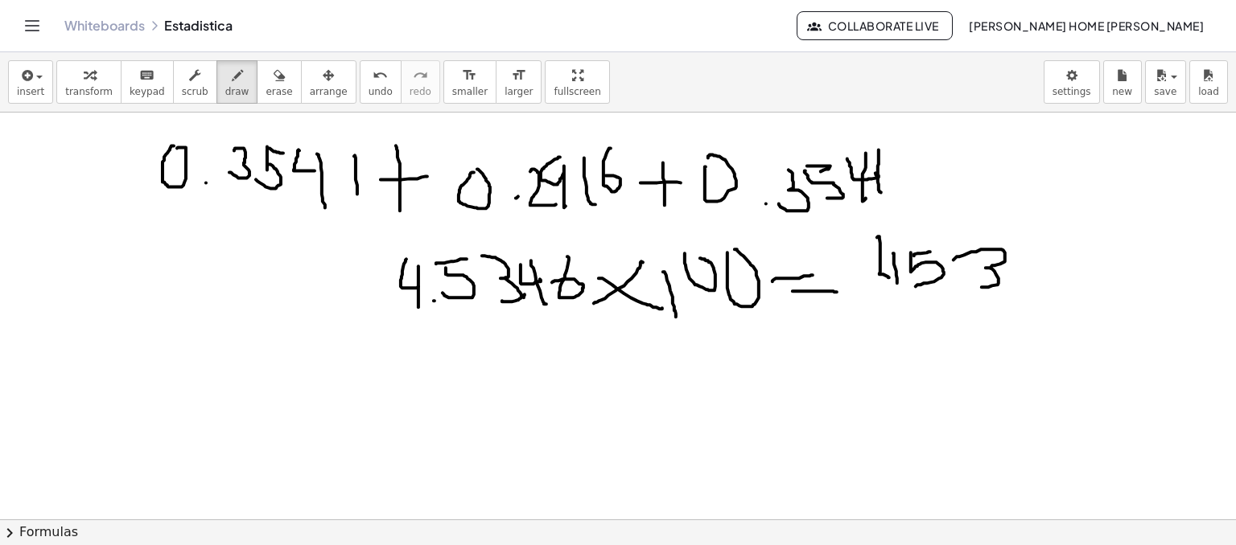
drag, startPoint x: 1027, startPoint y: 242, endPoint x: 1048, endPoint y: 256, distance: 25.7
drag, startPoint x: 1043, startPoint y: 294, endPoint x: 1064, endPoint y: 279, distance: 26.1
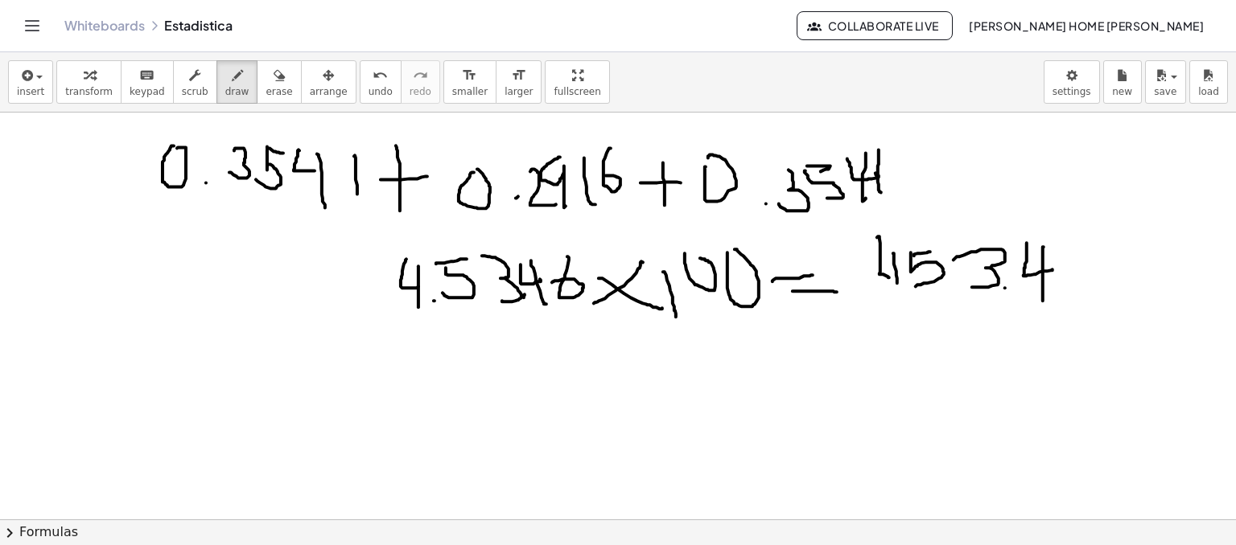
drag, startPoint x: 1053, startPoint y: 279, endPoint x: 1012, endPoint y: 294, distance: 43.8
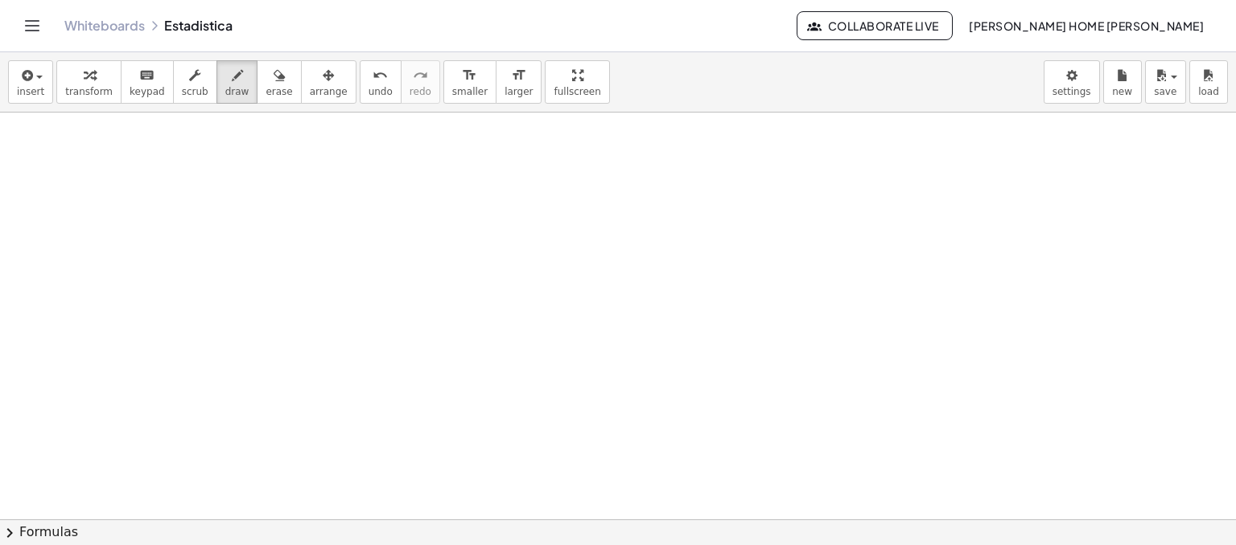
scroll to position [1222, 0]
drag, startPoint x: 189, startPoint y: 156, endPoint x: 191, endPoint y: 195, distance: 38.7
drag, startPoint x: 241, startPoint y: 155, endPoint x: 225, endPoint y: 158, distance: 16.4
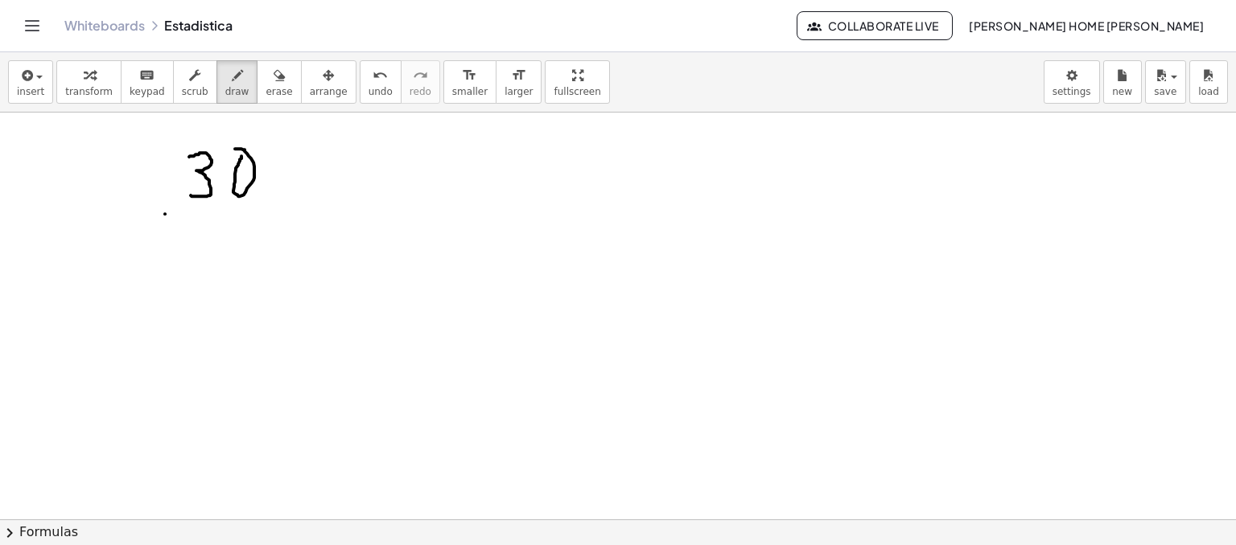
drag, startPoint x: 165, startPoint y: 213, endPoint x: 153, endPoint y: 228, distance: 18.9
drag, startPoint x: 171, startPoint y: 226, endPoint x: 190, endPoint y: 223, distance: 19.6
drag, startPoint x: 195, startPoint y: 213, endPoint x: 193, endPoint y: 238, distance: 25.0
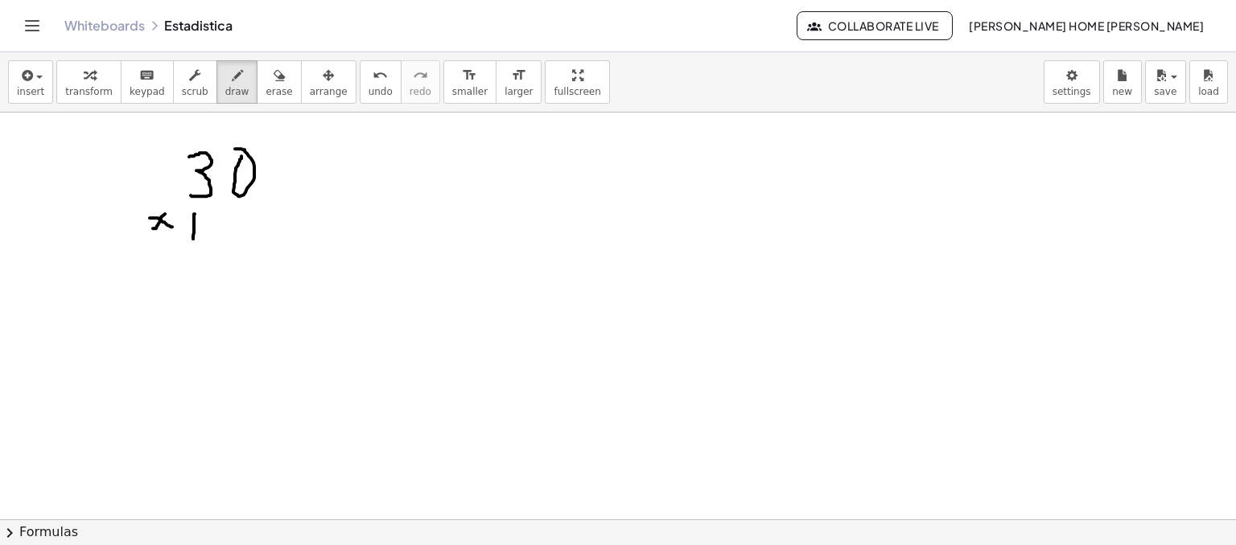
drag, startPoint x: 216, startPoint y: 214, endPoint x: 249, endPoint y: 241, distance: 42.9
drag, startPoint x: 232, startPoint y: 214, endPoint x: 270, endPoint y: 226, distance: 40.5
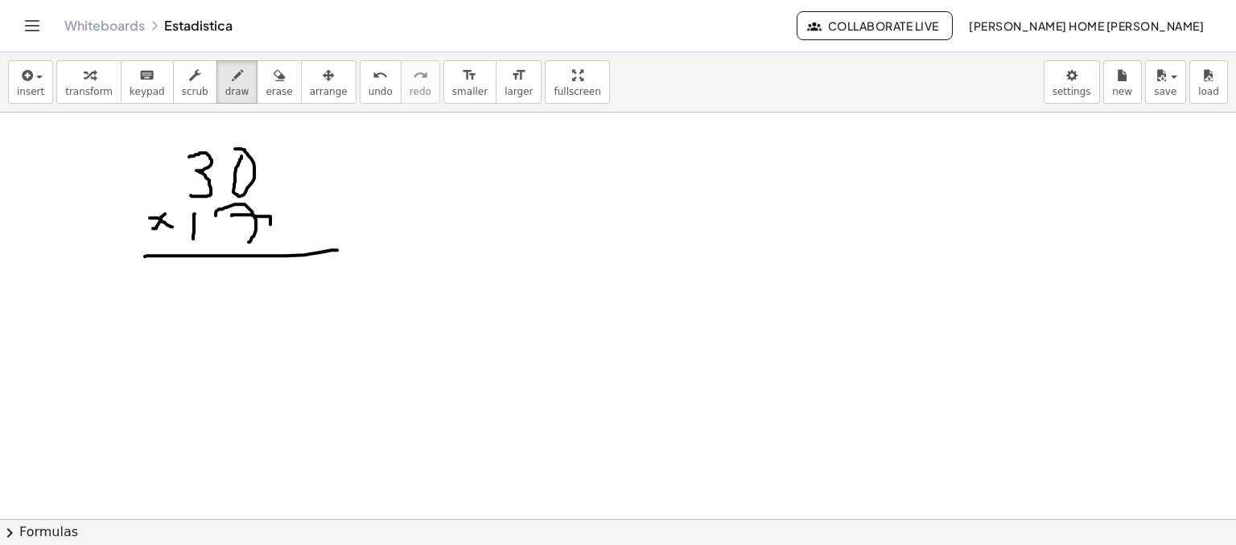
drag, startPoint x: 203, startPoint y: 267, endPoint x: 209, endPoint y: 294, distance: 28.1
drag, startPoint x: 167, startPoint y: 275, endPoint x: 200, endPoint y: 297, distance: 39.5
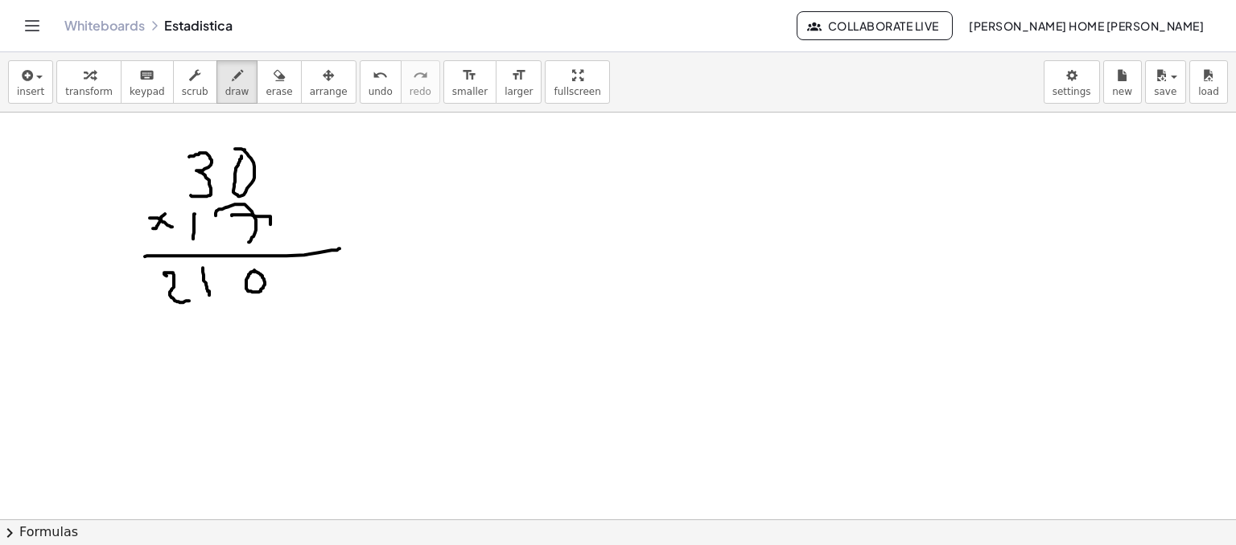
drag, startPoint x: 161, startPoint y: 315, endPoint x: 174, endPoint y: 342, distance: 29.5
drag, startPoint x: 130, startPoint y: 304, endPoint x: 132, endPoint y: 326, distance: 21.8
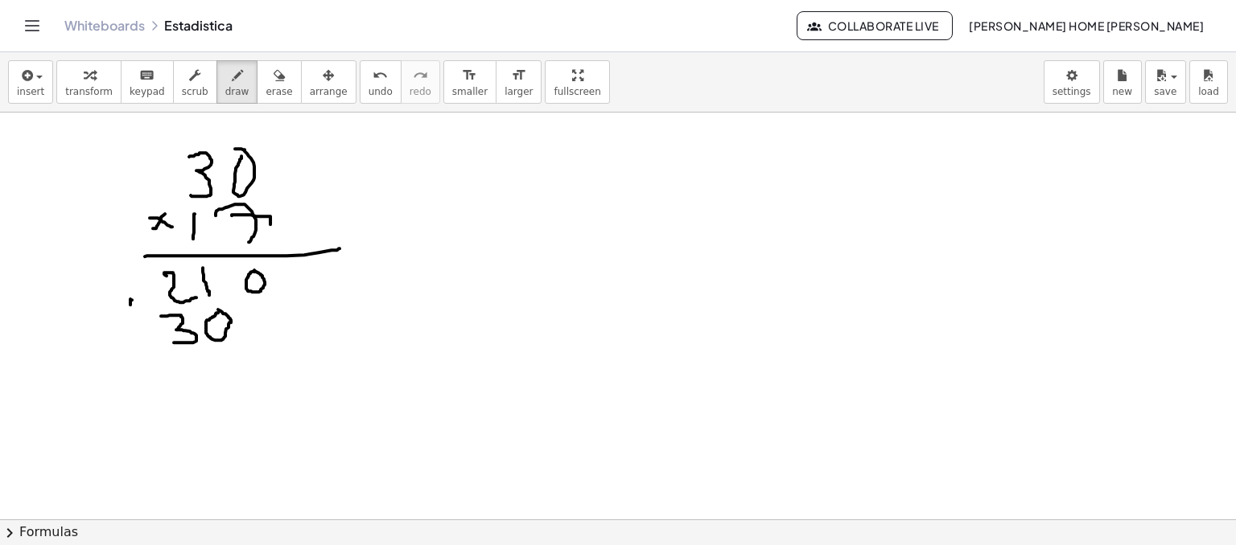
drag, startPoint x: 120, startPoint y: 307, endPoint x: 144, endPoint y: 307, distance: 24.1
drag, startPoint x: 114, startPoint y: 374, endPoint x: 312, endPoint y: 345, distance: 200.0
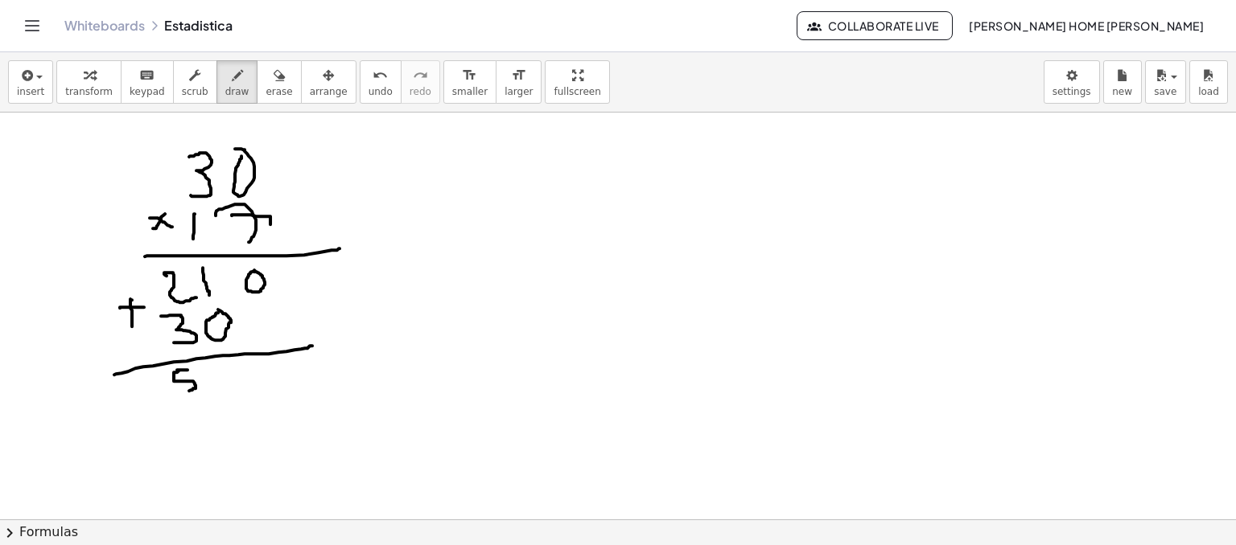
drag, startPoint x: 177, startPoint y: 369, endPoint x: 183, endPoint y: 388, distance: 19.6
drag, startPoint x: 210, startPoint y: 367, endPoint x: 220, endPoint y: 393, distance: 28.3
drag, startPoint x: 245, startPoint y: 375, endPoint x: 212, endPoint y: 351, distance: 40.2
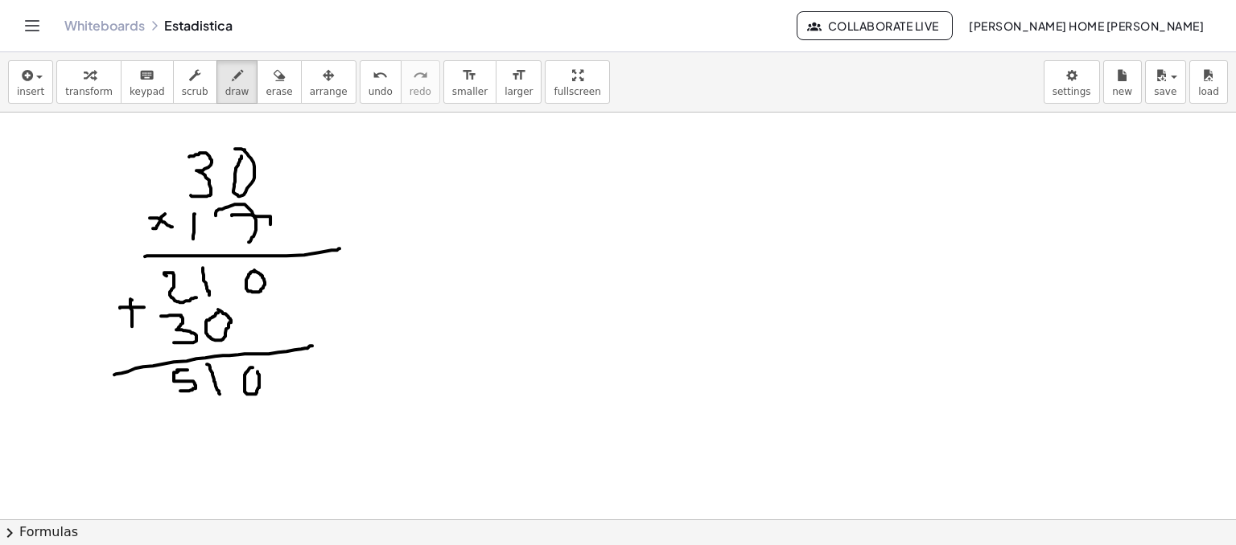
drag, startPoint x: 434, startPoint y: 126, endPoint x: 467, endPoint y: 160, distance: 47.8
drag, startPoint x: 458, startPoint y: 134, endPoint x: 467, endPoint y: 180, distance: 47.5
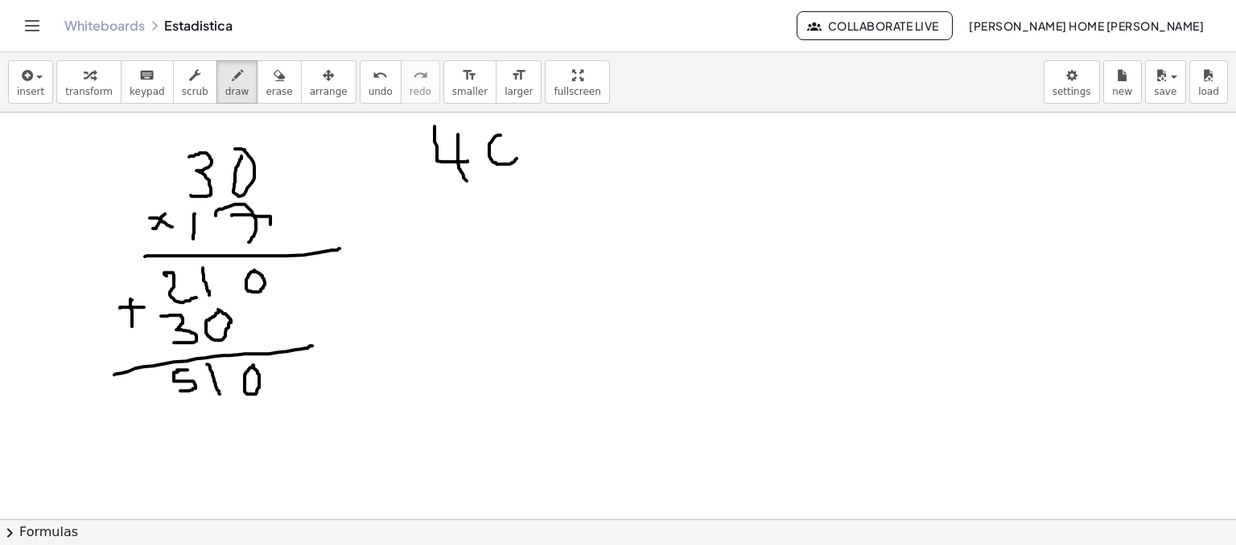
drag, startPoint x: 491, startPoint y: 142, endPoint x: 495, endPoint y: 171, distance: 29.2
drag, startPoint x: 466, startPoint y: 180, endPoint x: 472, endPoint y: 214, distance: 34.4
drag, startPoint x: 502, startPoint y: 184, endPoint x: 524, endPoint y: 204, distance: 29.6
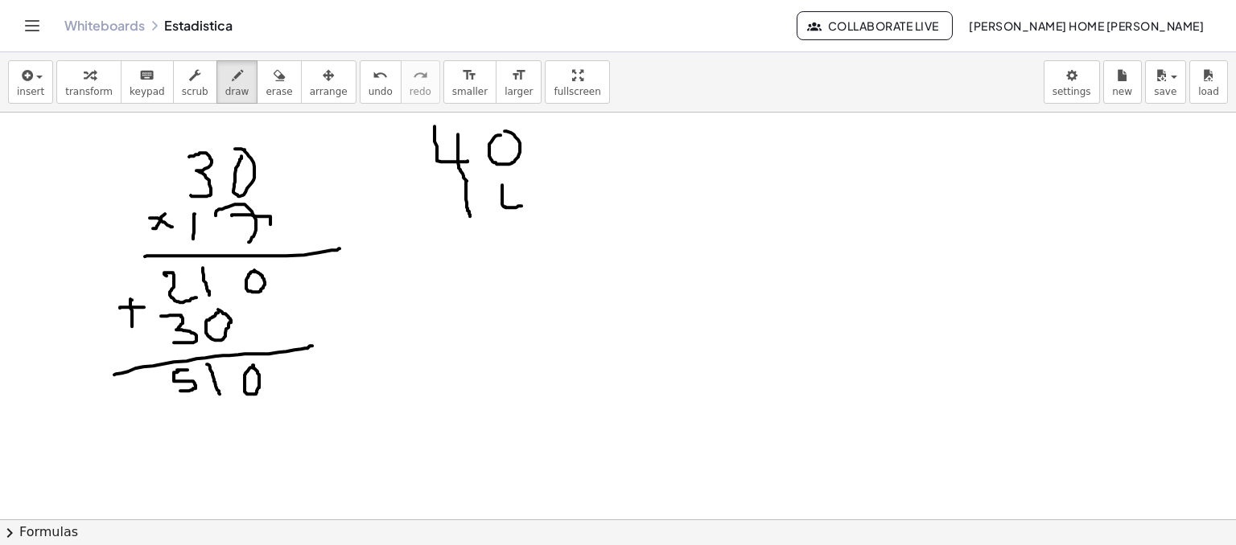
drag, startPoint x: 514, startPoint y: 181, endPoint x: 499, endPoint y: 216, distance: 37.8
drag, startPoint x: 434, startPoint y: 182, endPoint x: 411, endPoint y: 171, distance: 25.6
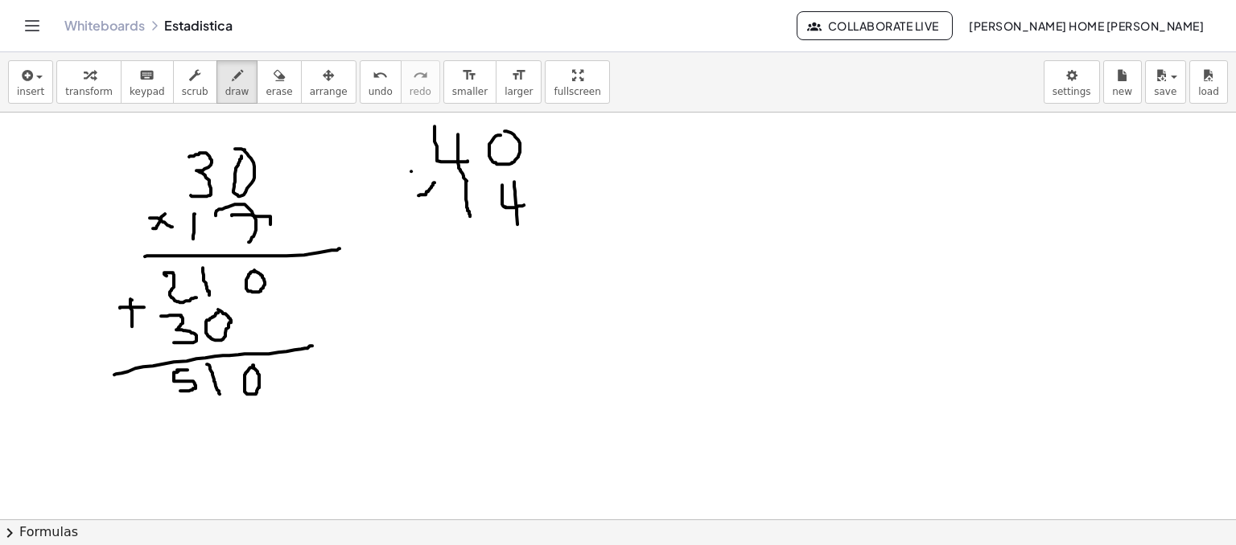
drag, startPoint x: 411, startPoint y: 171, endPoint x: 448, endPoint y: 197, distance: 45.5
drag, startPoint x: 517, startPoint y: 233, endPoint x: 562, endPoint y: 244, distance: 46.4
drag, startPoint x: 508, startPoint y: 261, endPoint x: 525, endPoint y: 260, distance: 16.9
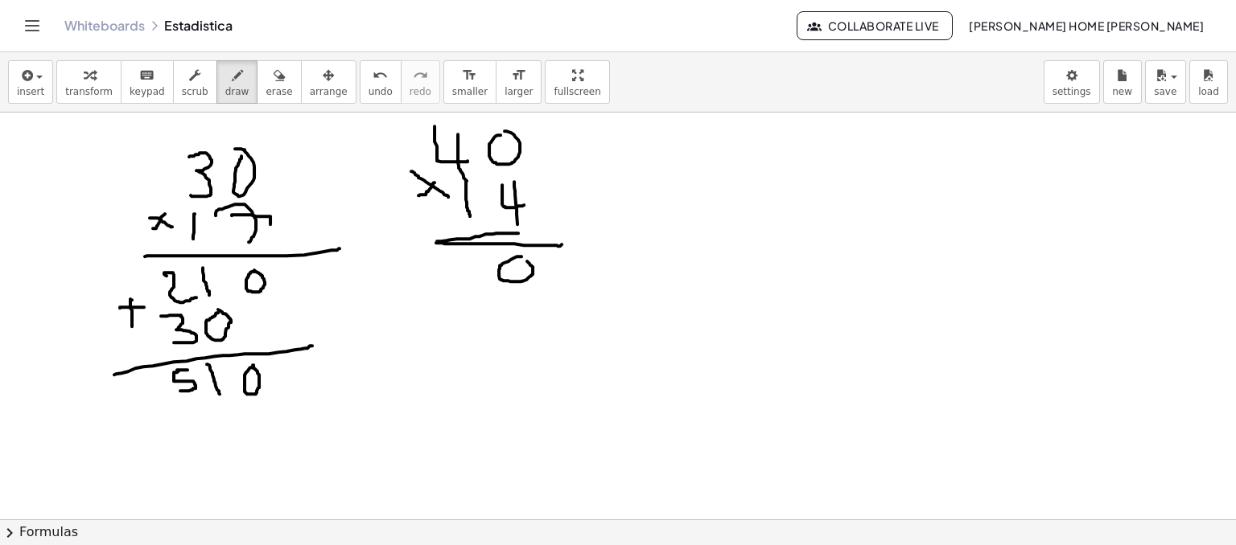
drag, startPoint x: 480, startPoint y: 255, endPoint x: 447, endPoint y: 274, distance: 38.2
drag, startPoint x: 430, startPoint y: 261, endPoint x: 437, endPoint y: 284, distance: 23.7
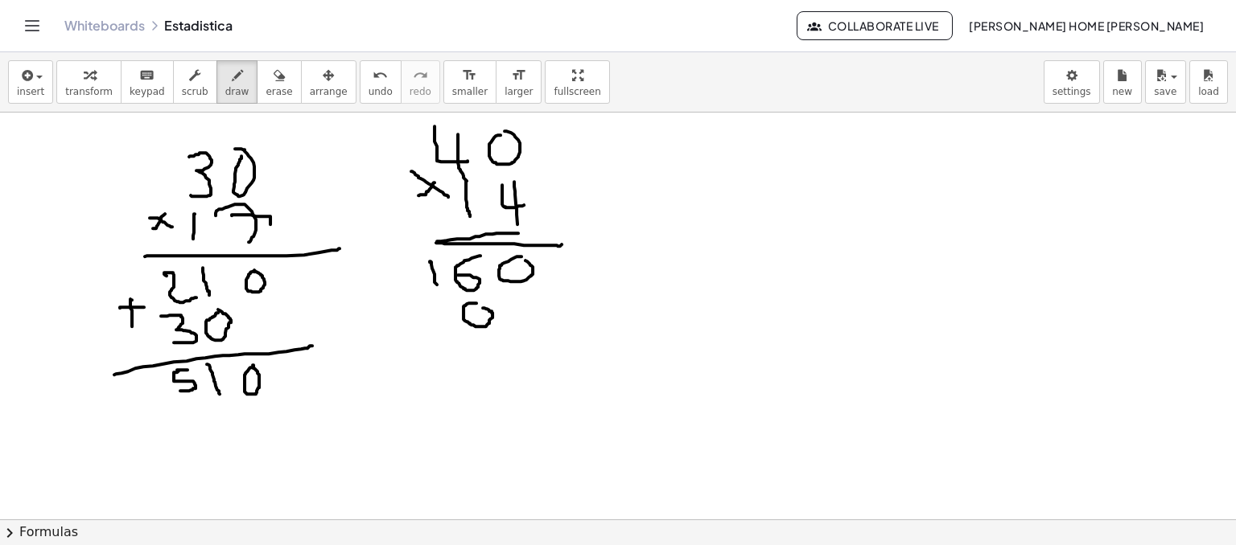
drag, startPoint x: 438, startPoint y: 297, endPoint x: 451, endPoint y: 325, distance: 31.3
drag, startPoint x: 400, startPoint y: 333, endPoint x: 567, endPoint y: 314, distance: 168.5
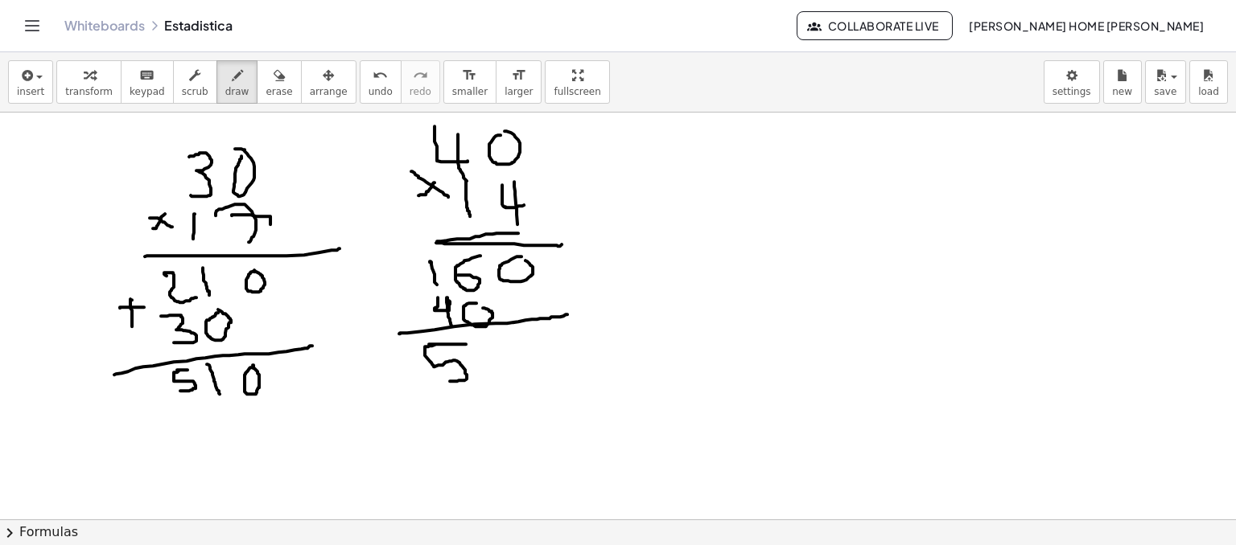
drag, startPoint x: 447, startPoint y: 344, endPoint x: 476, endPoint y: 364, distance: 35.3
drag, startPoint x: 497, startPoint y: 336, endPoint x: 556, endPoint y: 348, distance: 60.0
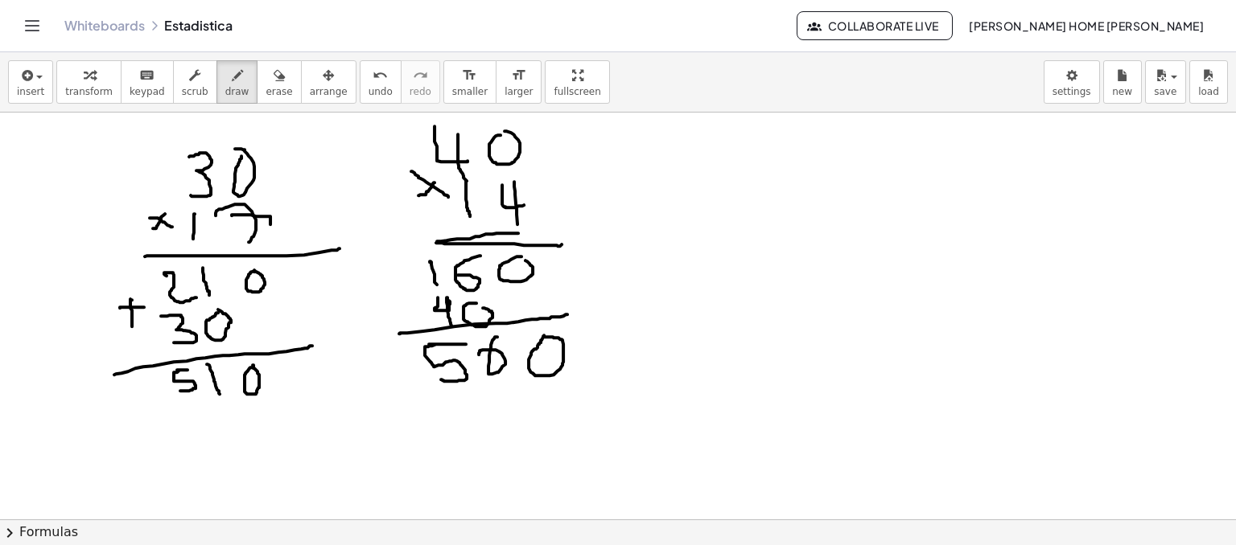
drag, startPoint x: 626, startPoint y: 123, endPoint x: 649, endPoint y: 123, distance: 23.3
drag, startPoint x: 624, startPoint y: 141, endPoint x: 631, endPoint y: 148, distance: 9.7
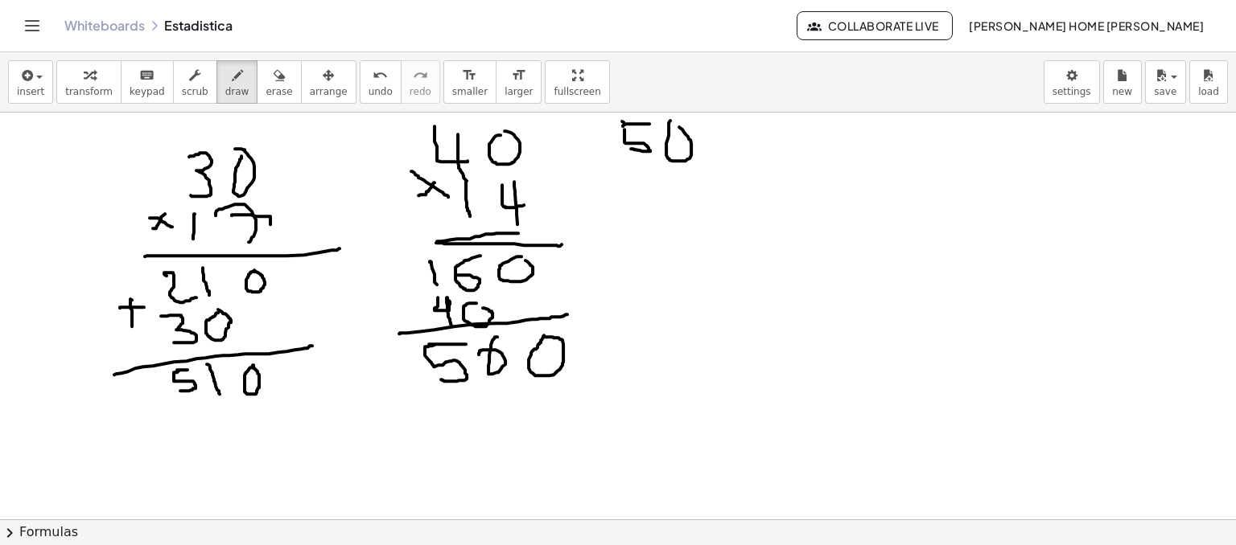
drag, startPoint x: 666, startPoint y: 154, endPoint x: 660, endPoint y: 177, distance: 23.4
drag, startPoint x: 644, startPoint y: 175, endPoint x: 651, endPoint y: 189, distance: 15.5
drag, startPoint x: 673, startPoint y: 175, endPoint x: 682, endPoint y: 183, distance: 12.0
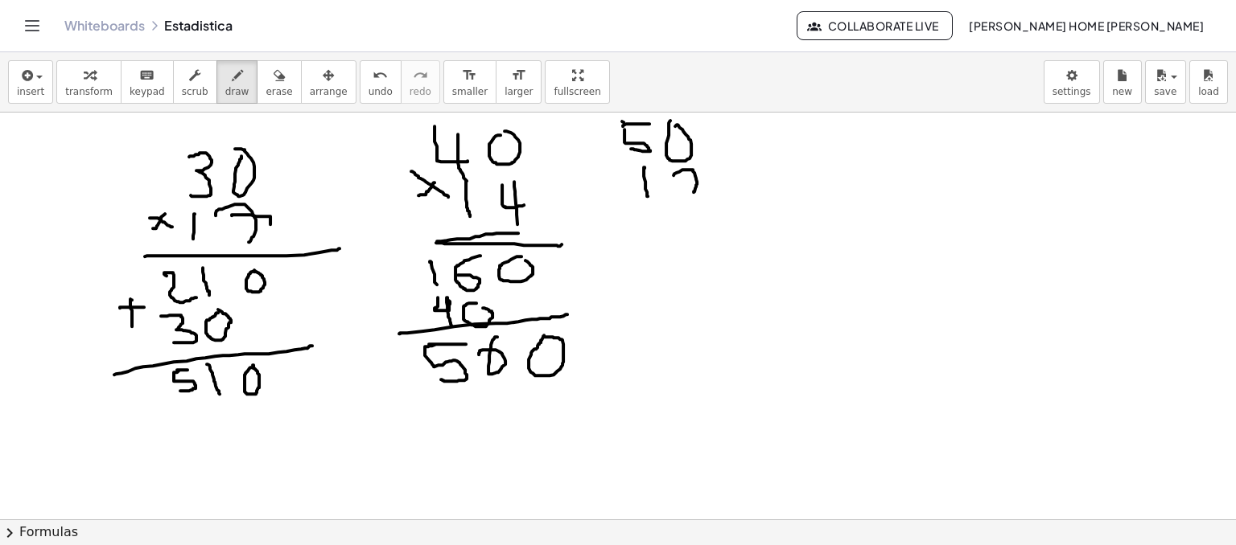
drag, startPoint x: 684, startPoint y: 182, endPoint x: 698, endPoint y: 181, distance: 14.5
drag, startPoint x: 613, startPoint y: 208, endPoint x: 790, endPoint y: 208, distance: 177.0
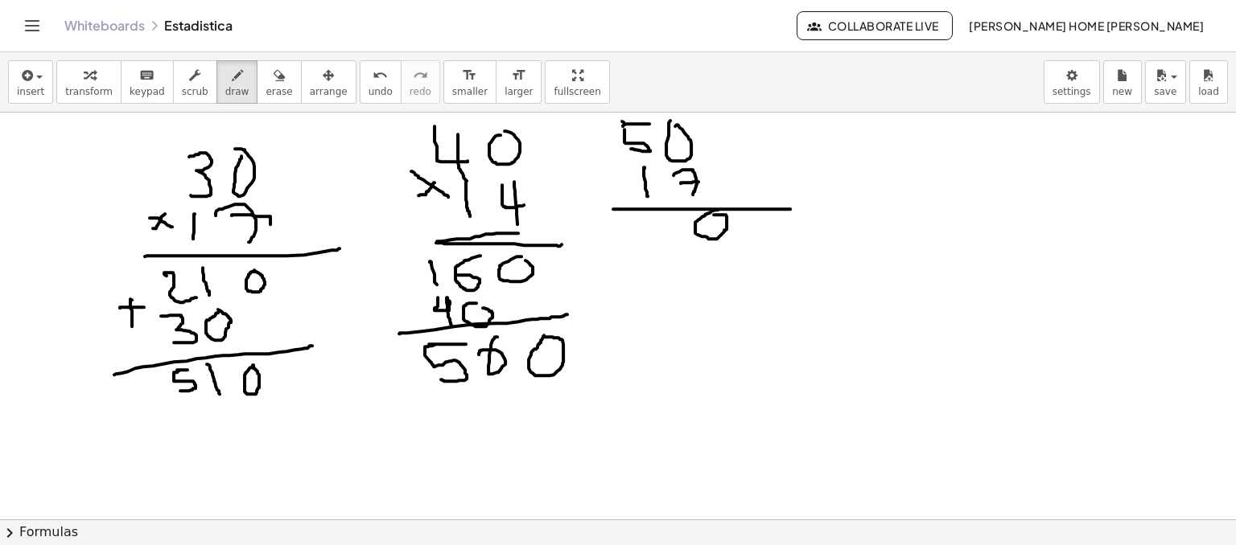
drag, startPoint x: 664, startPoint y: 209, endPoint x: 657, endPoint y: 239, distance: 30.6
drag, startPoint x: 634, startPoint y: 220, endPoint x: 632, endPoint y: 251, distance: 31.5
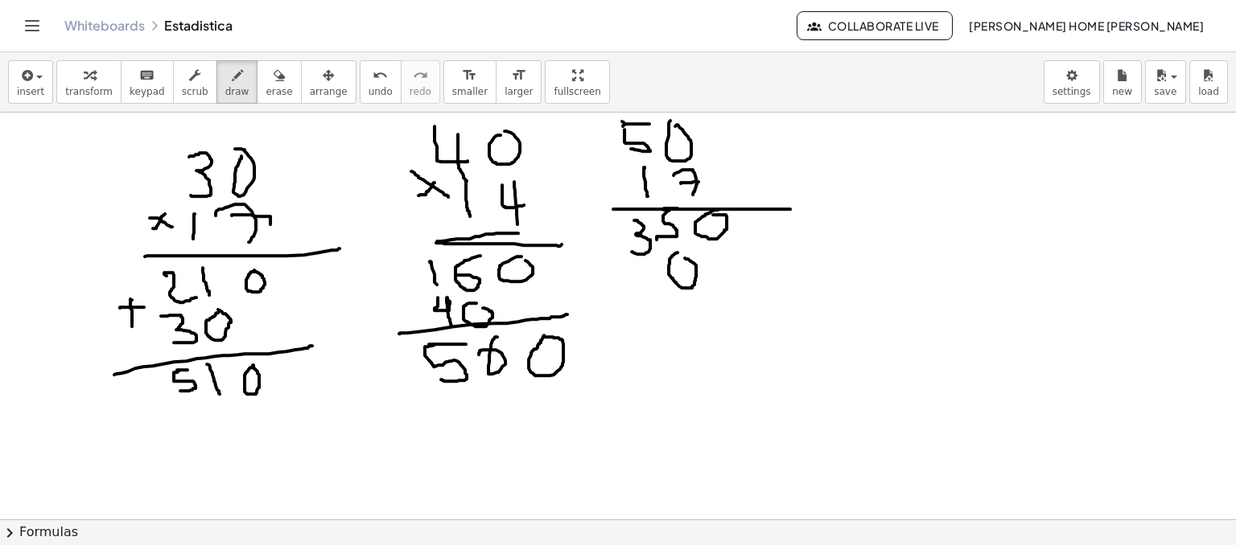
drag, startPoint x: 675, startPoint y: 253, endPoint x: 685, endPoint y: 257, distance: 10.8
drag, startPoint x: 639, startPoint y: 261, endPoint x: 640, endPoint y: 284, distance: 22.6
drag, startPoint x: 698, startPoint y: 297, endPoint x: 861, endPoint y: 275, distance: 164.8
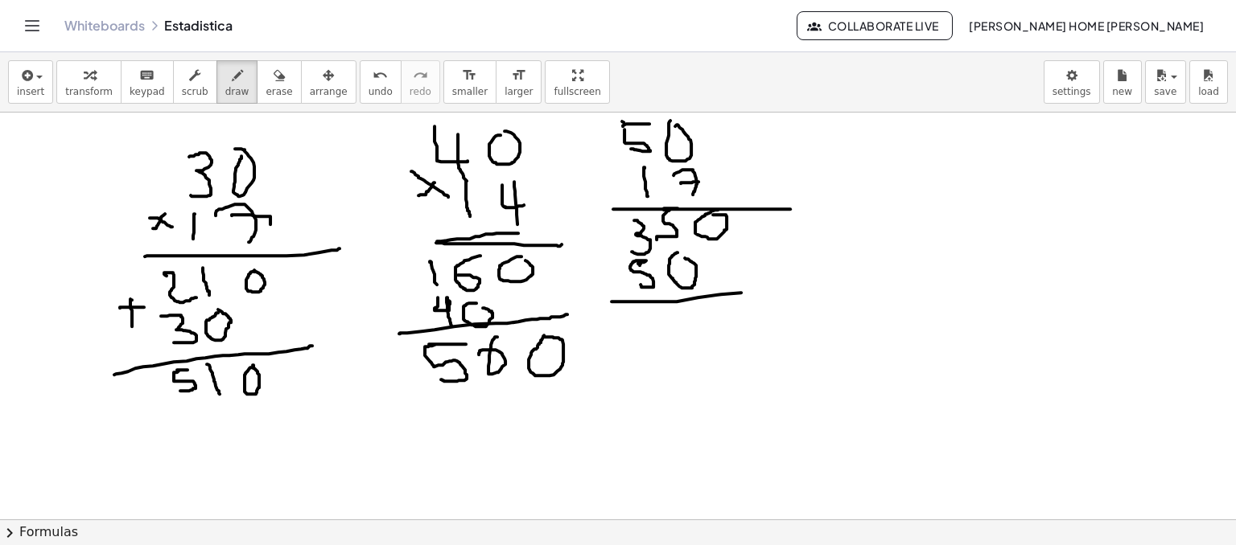
drag, startPoint x: 611, startPoint y: 258, endPoint x: 611, endPoint y: 275, distance: 16.9
drag, startPoint x: 601, startPoint y: 268, endPoint x: 620, endPoint y: 263, distance: 19.1
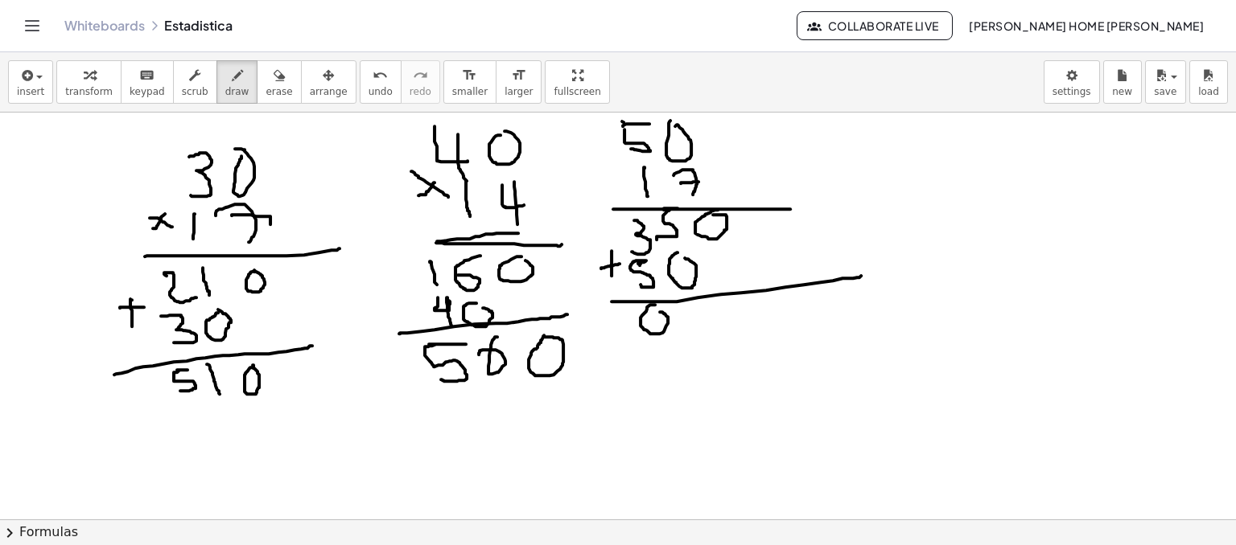
drag, startPoint x: 655, startPoint y: 304, endPoint x: 650, endPoint y: 333, distance: 29.4
drag, startPoint x: 652, startPoint y: 335, endPoint x: 676, endPoint y: 324, distance: 25.9
drag, startPoint x: 688, startPoint y: 310, endPoint x: 722, endPoint y: 331, distance: 40.9
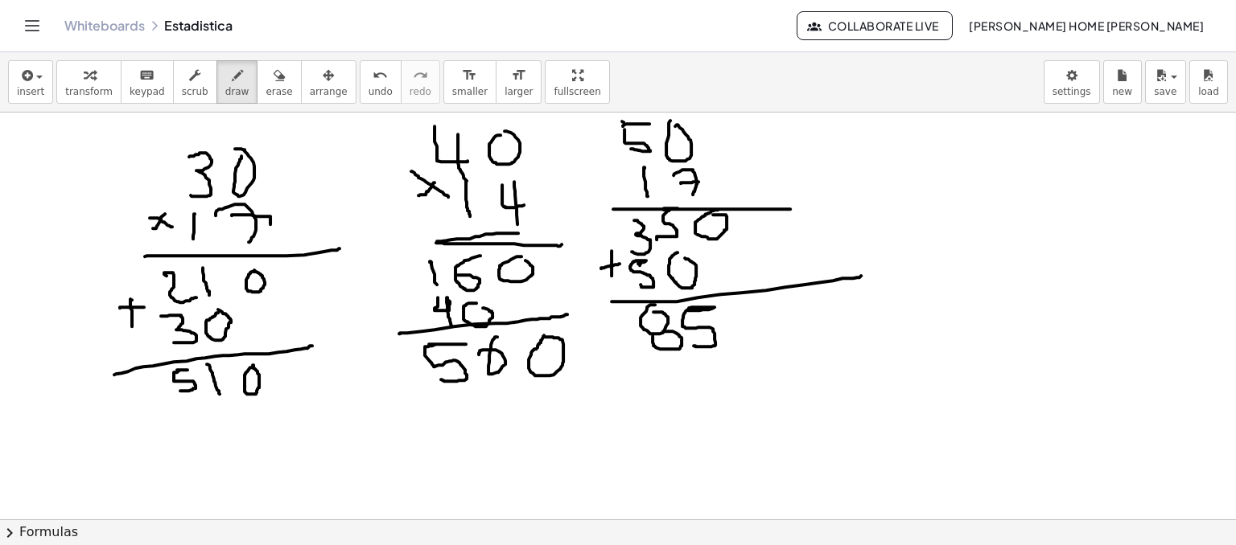
drag, startPoint x: 734, startPoint y: 326, endPoint x: 725, endPoint y: 302, distance: 25.7
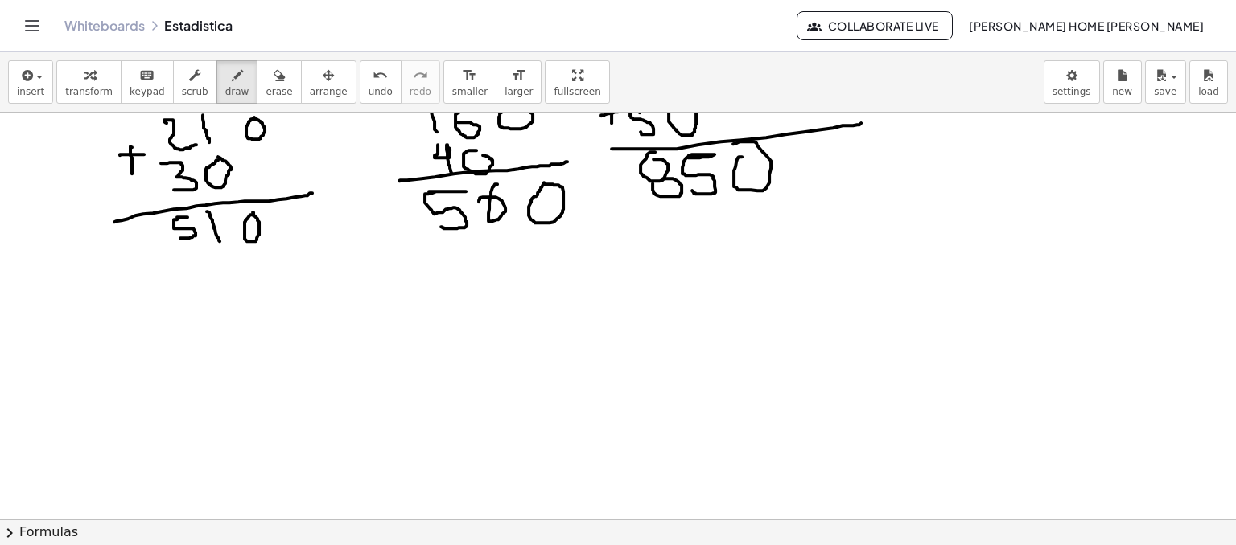
scroll to position [1544, 0]
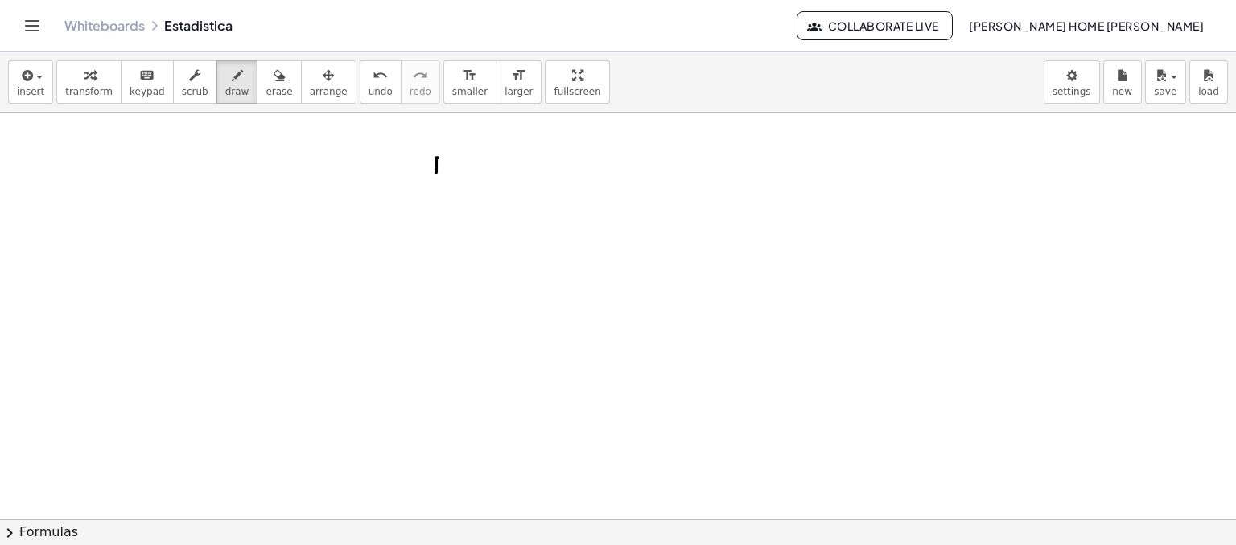
drag, startPoint x: 436, startPoint y: 171, endPoint x: 425, endPoint y: 206, distance: 36.4
drag, startPoint x: 459, startPoint y: 158, endPoint x: 482, endPoint y: 220, distance: 67.0
drag, startPoint x: 518, startPoint y: 178, endPoint x: 574, endPoint y: 204, distance: 61.2
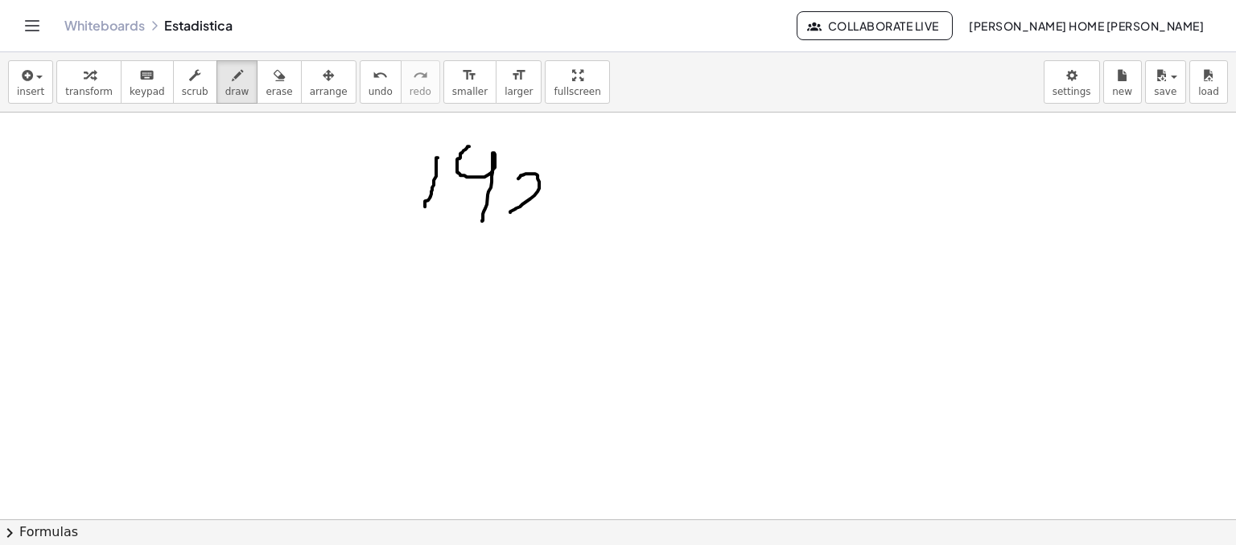
drag, startPoint x: 570, startPoint y: 166, endPoint x: 563, endPoint y: 151, distance: 15.8
drag, startPoint x: 666, startPoint y: 145, endPoint x: 830, endPoint y: 189, distance: 170.0
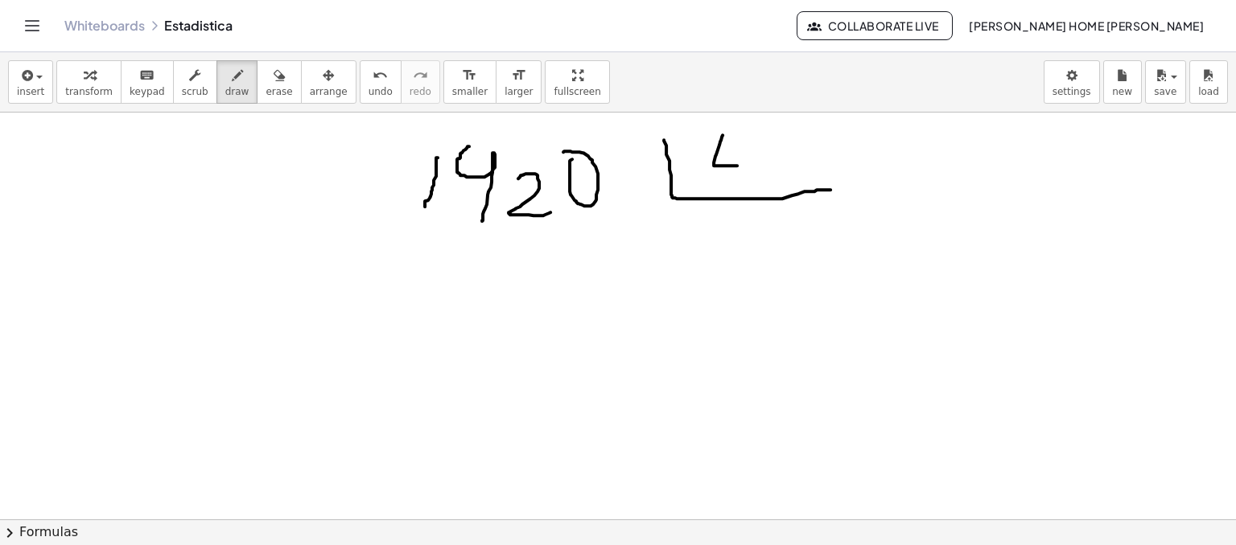
drag, startPoint x: 722, startPoint y: 134, endPoint x: 737, endPoint y: 165, distance: 33.8
drag, startPoint x: 733, startPoint y: 139, endPoint x: 757, endPoint y: 158, distance: 30.4
drag, startPoint x: 747, startPoint y: 155, endPoint x: 753, endPoint y: 143, distance: 13.7
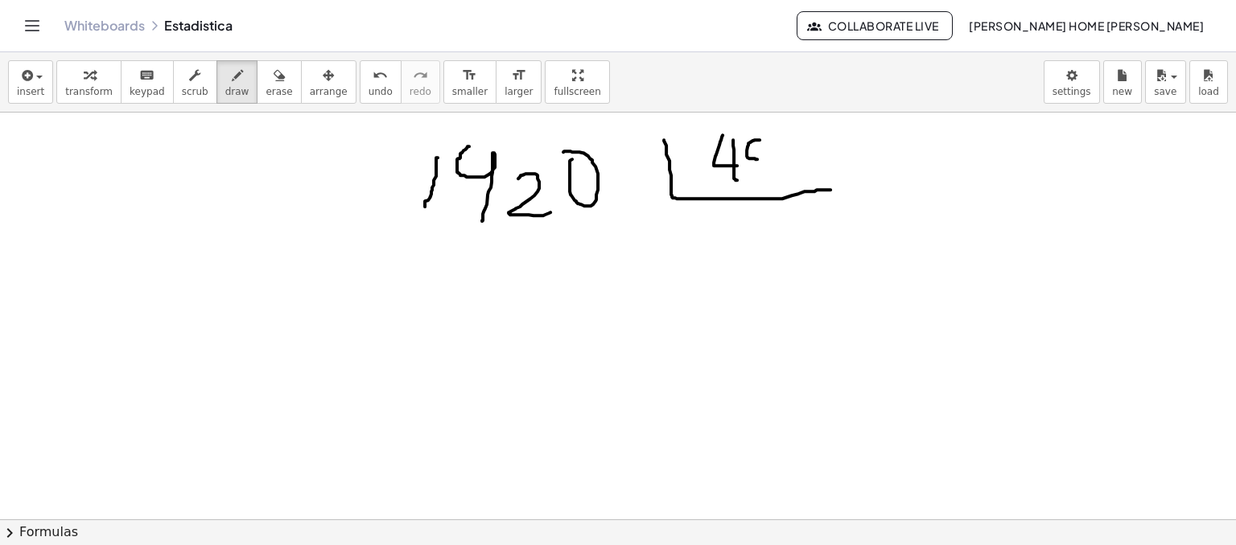
drag, startPoint x: 752, startPoint y: 159, endPoint x: 731, endPoint y: 154, distance: 22.3
drag, startPoint x: 491, startPoint y: 154, endPoint x: 466, endPoint y: 150, distance: 25.4
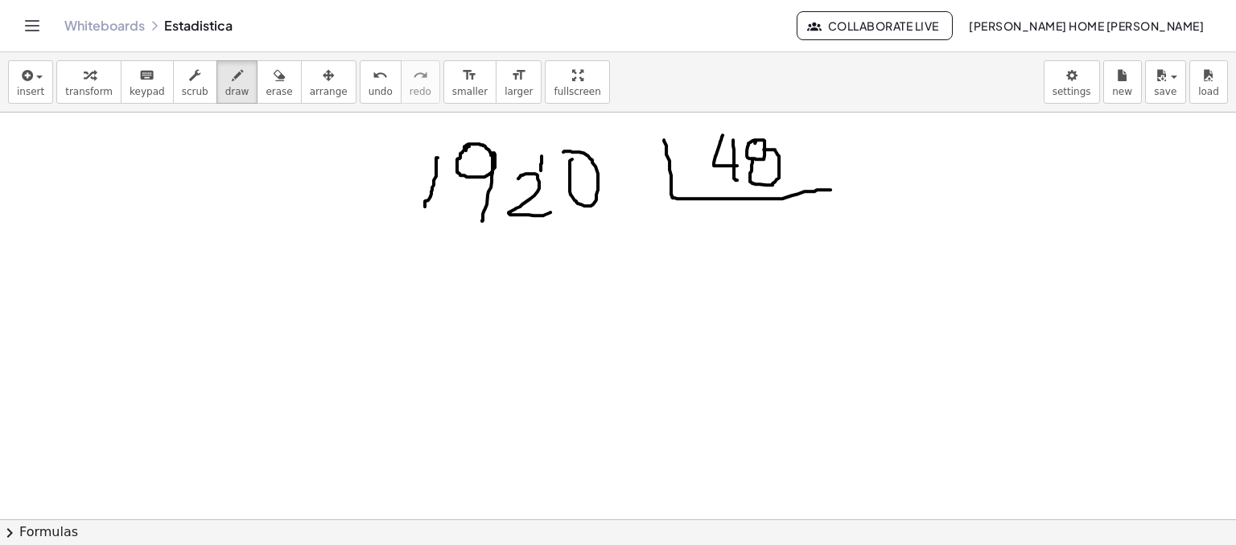
drag, startPoint x: 541, startPoint y: 155, endPoint x: 537, endPoint y: 172, distance: 17.6
drag, startPoint x: 692, startPoint y: 206, endPoint x: 702, endPoint y: 247, distance: 42.3
drag, startPoint x: 422, startPoint y: 229, endPoint x: 415, endPoint y: 261, distance: 33.0
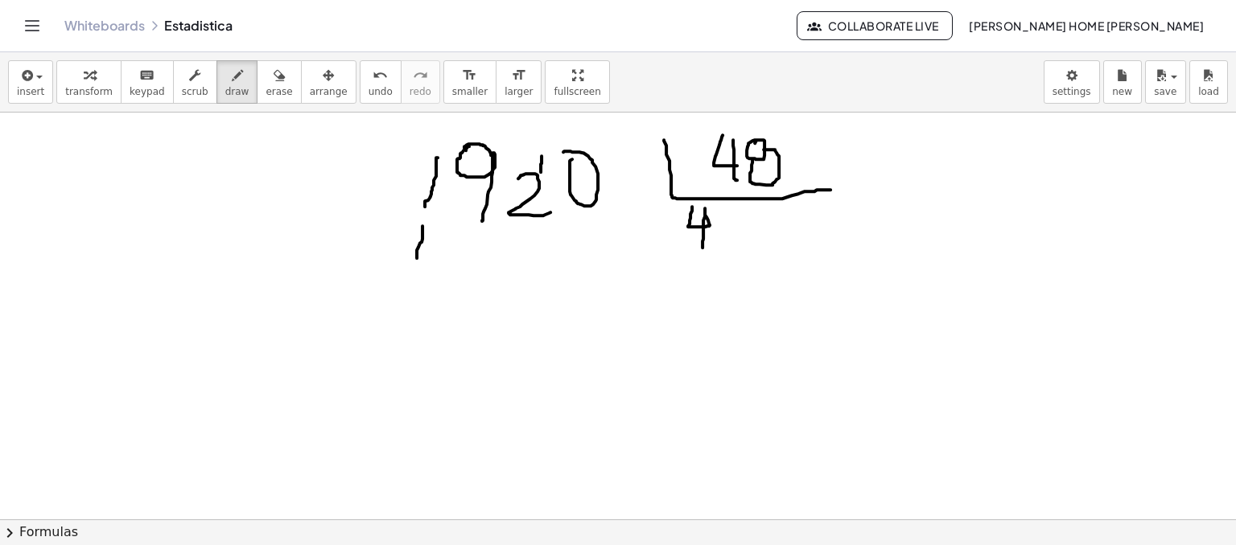
drag, startPoint x: 452, startPoint y: 236, endPoint x: 467, endPoint y: 270, distance: 36.8
drag, startPoint x: 508, startPoint y: 227, endPoint x: 508, endPoint y: 254, distance: 27.4
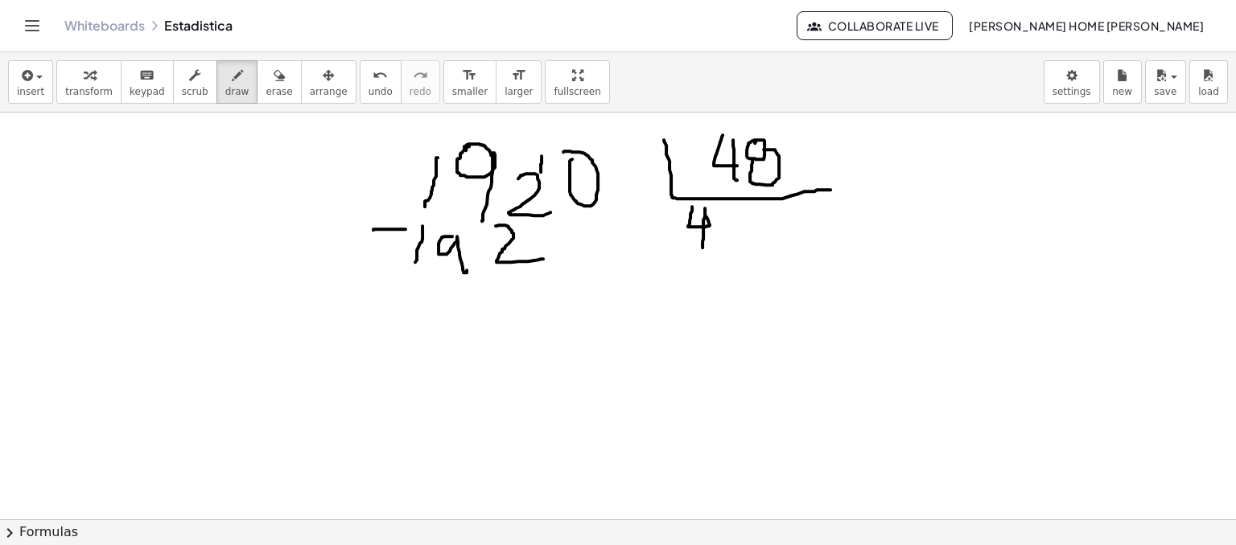
drag, startPoint x: 373, startPoint y: 229, endPoint x: 405, endPoint y: 228, distance: 32.2
drag, startPoint x: 382, startPoint y: 284, endPoint x: 655, endPoint y: 278, distance: 272.8
drag, startPoint x: 534, startPoint y: 303, endPoint x: 553, endPoint y: 315, distance: 21.7
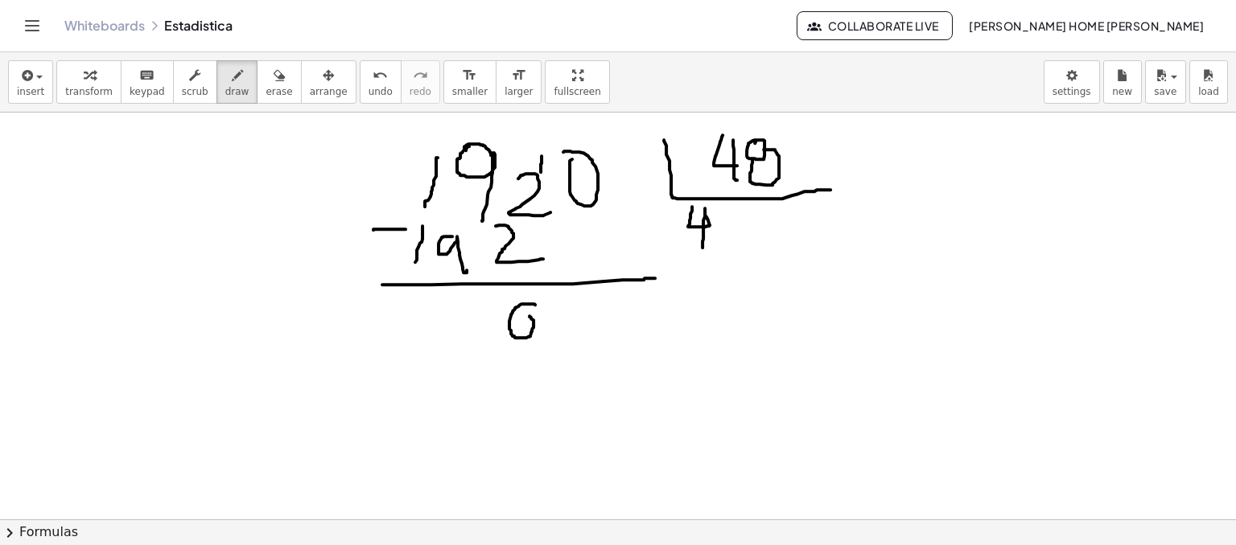
drag, startPoint x: 568, startPoint y: 302, endPoint x: 578, endPoint y: 297, distance: 10.8
drag, startPoint x: 744, startPoint y: 217, endPoint x: 763, endPoint y: 228, distance: 21.3
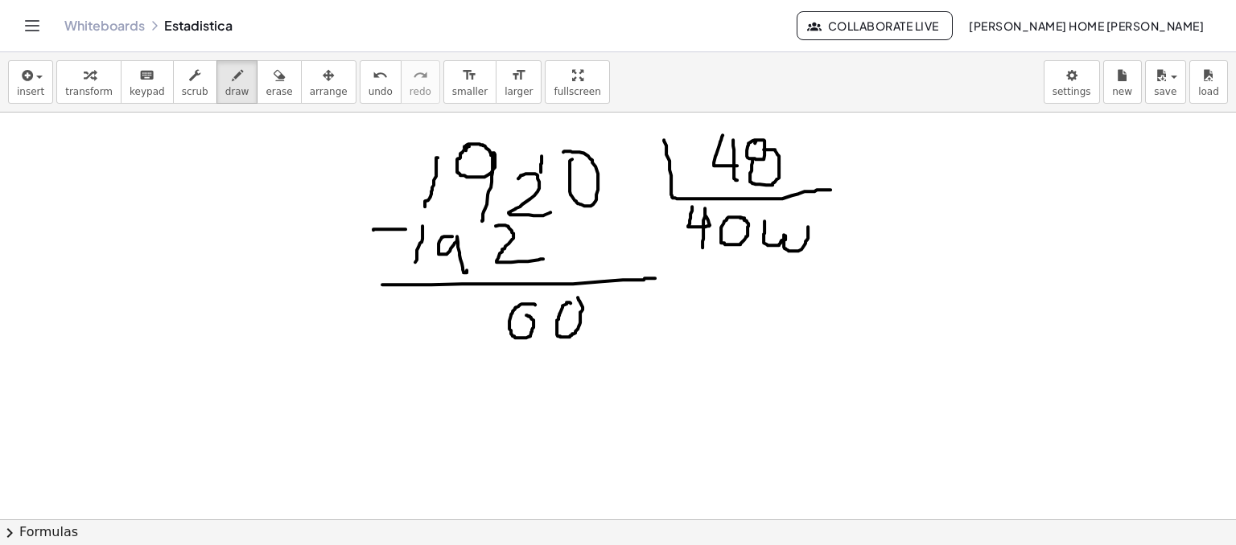
drag, startPoint x: 764, startPoint y: 220, endPoint x: 805, endPoint y: 220, distance: 40.2
